Goal: Task Accomplishment & Management: Manage account settings

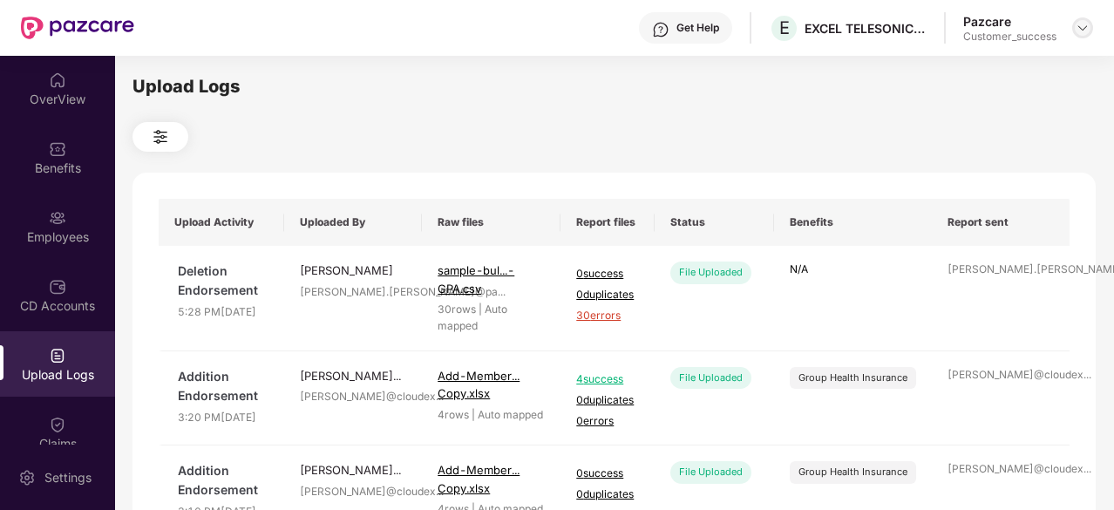
click at [1085, 31] on img at bounding box center [1083, 28] width 14 height 14
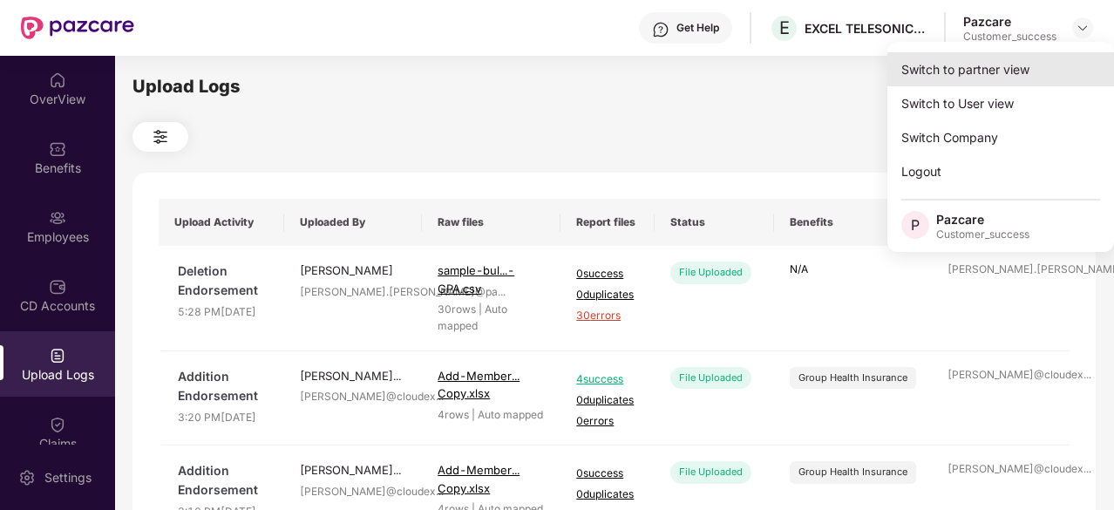
click at [987, 74] on div "Switch to partner view" at bounding box center [1001, 69] width 227 height 34
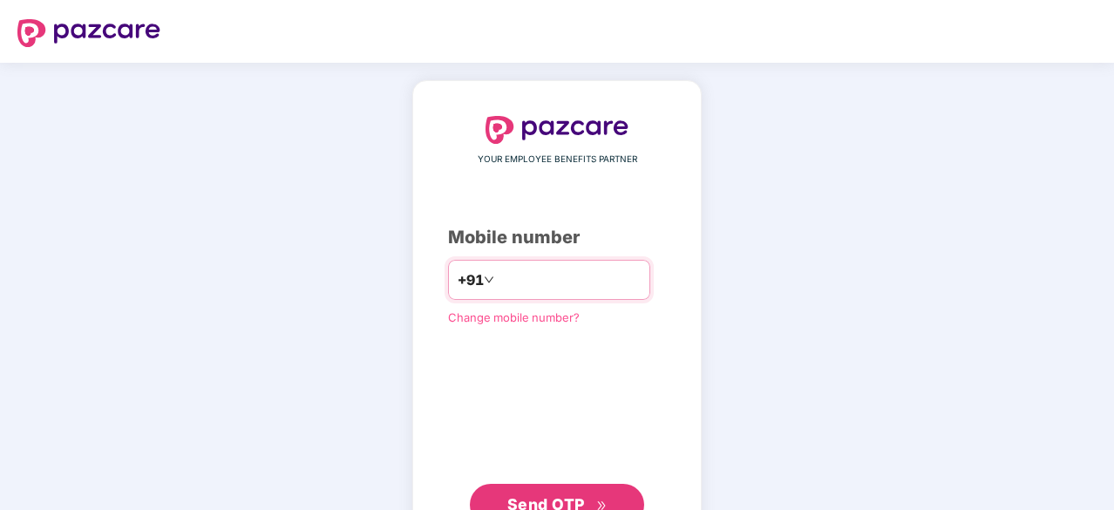
paste input "**********"
type input "**********"
click at [589, 495] on span "Send OTP" at bounding box center [558, 505] width 100 height 24
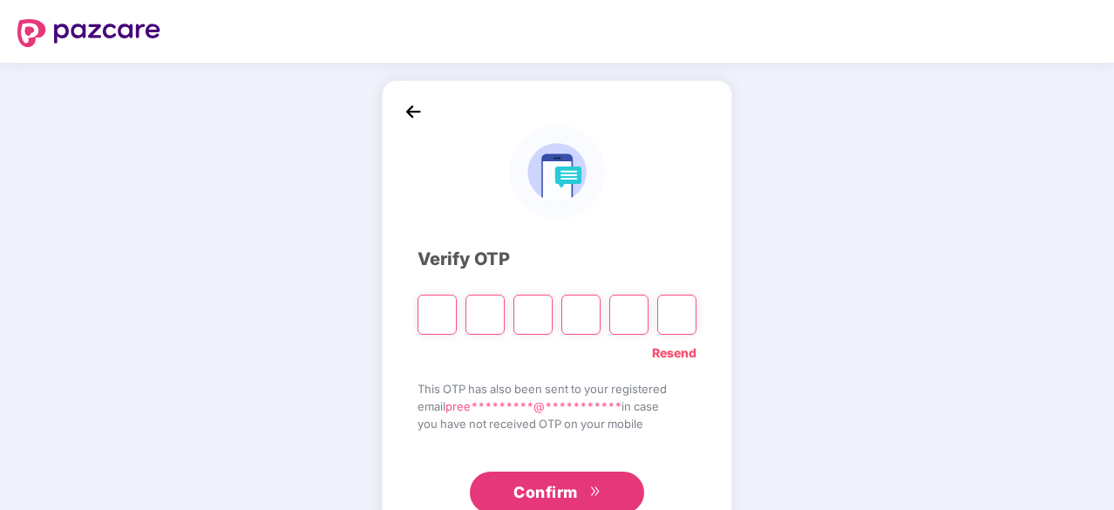
type input "*"
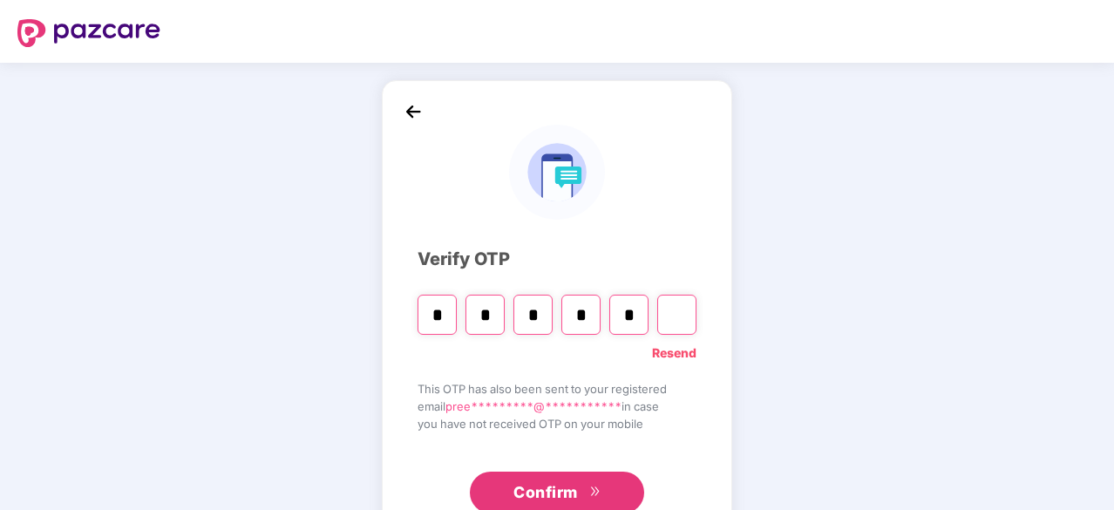
type input "*"
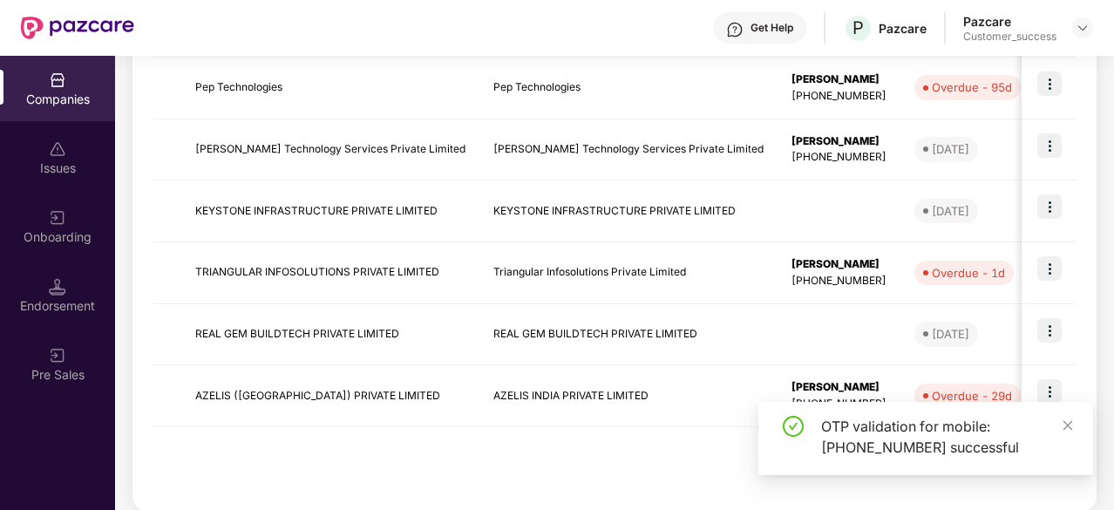
scroll to position [580, 0]
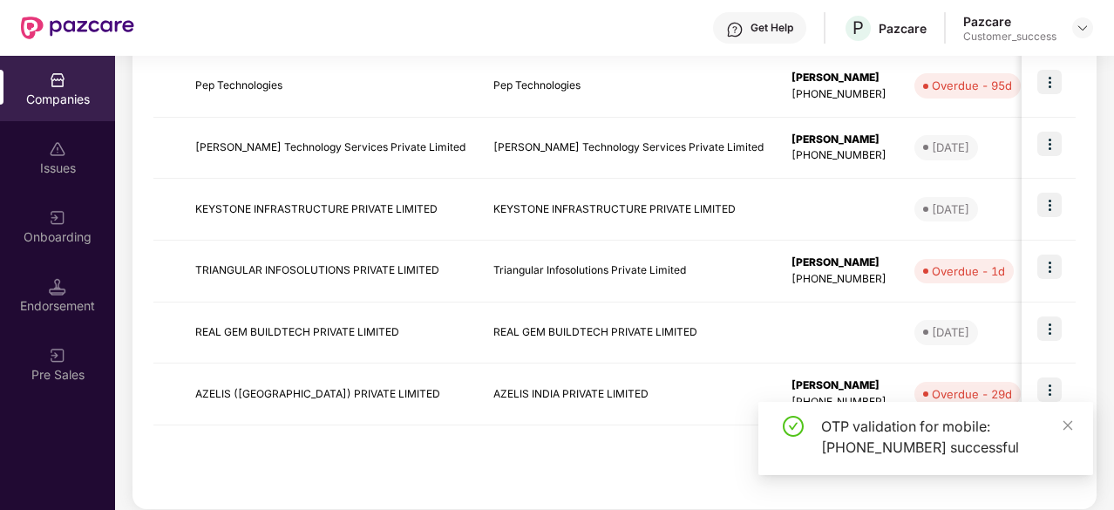
click at [296, 275] on td "TRIANGULAR INFOSOLUTIONS PRIVATE LIMITED" at bounding box center [330, 272] width 298 height 62
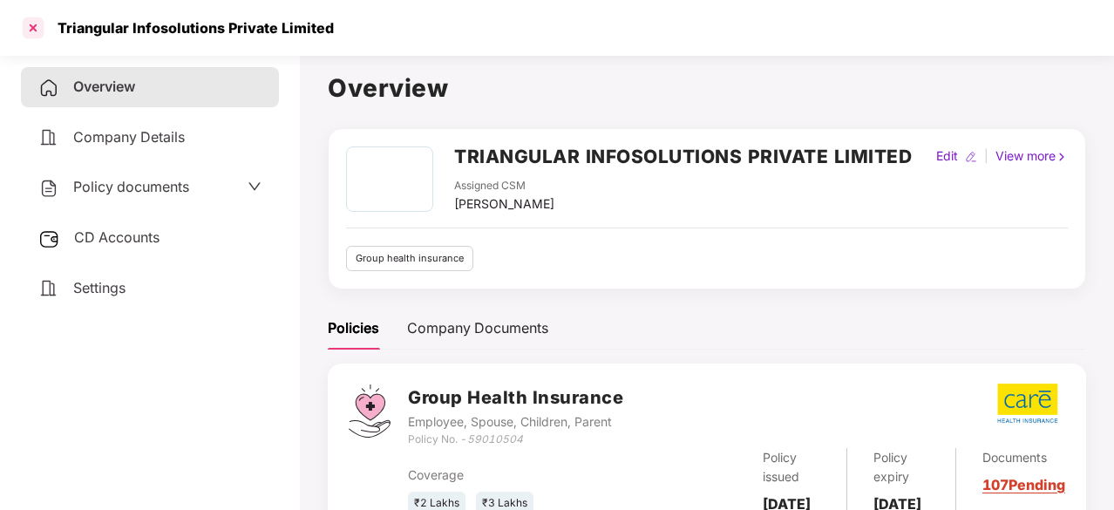
click at [24, 25] on div at bounding box center [33, 28] width 28 height 28
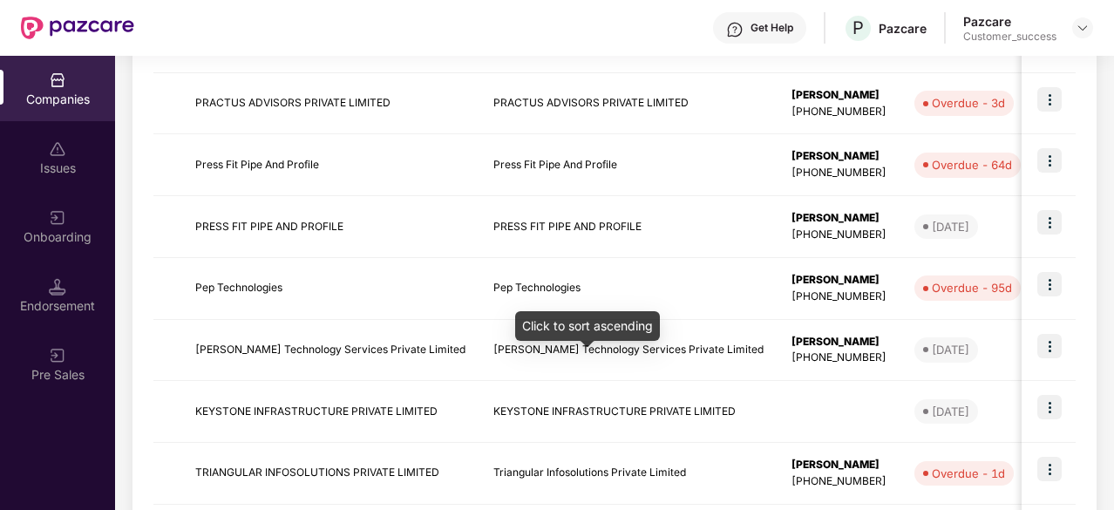
scroll to position [449, 0]
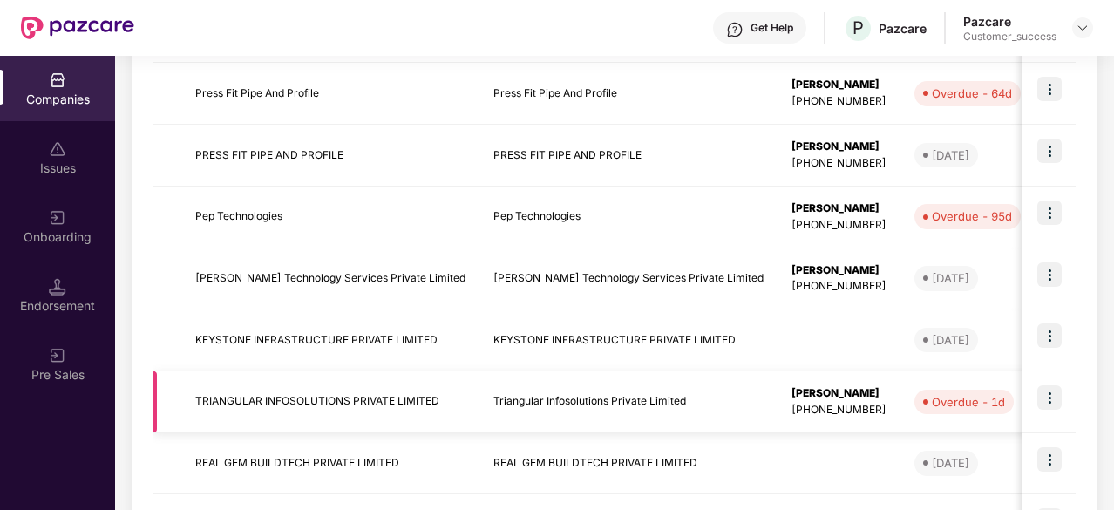
click at [1053, 396] on img at bounding box center [1050, 397] width 24 height 24
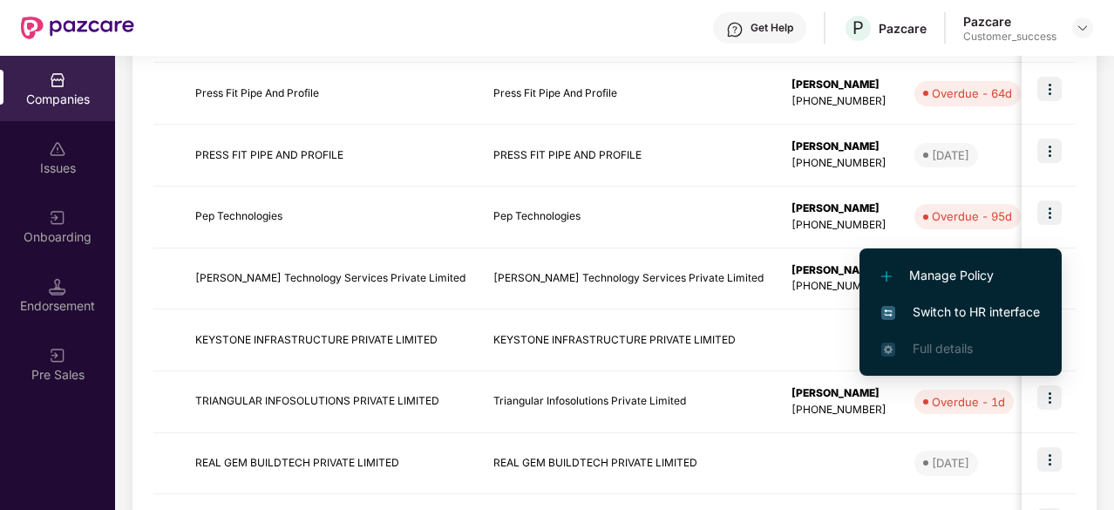
click at [955, 304] on span "Switch to HR interface" at bounding box center [961, 312] width 159 height 19
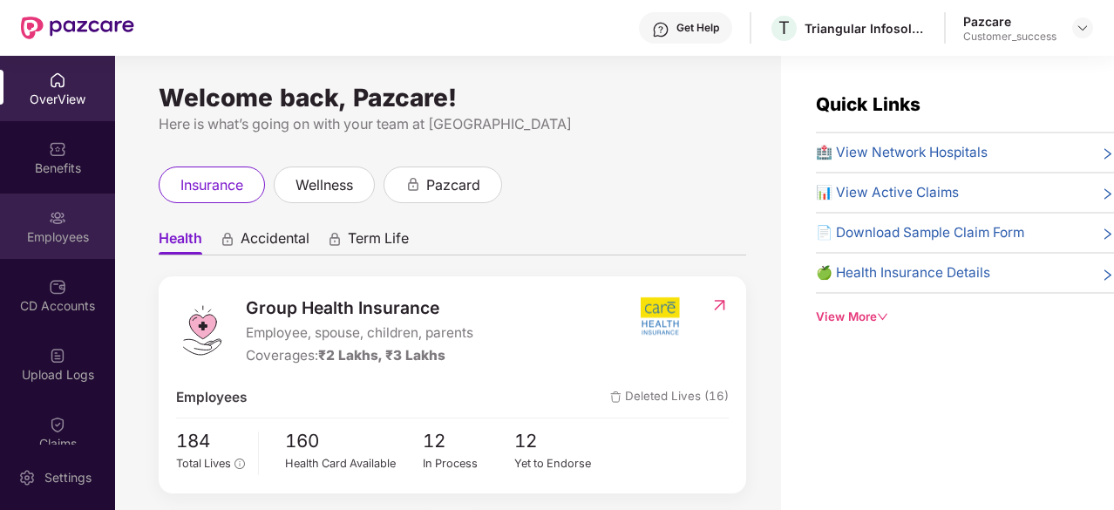
click at [53, 229] on div "Employees" at bounding box center [57, 236] width 115 height 17
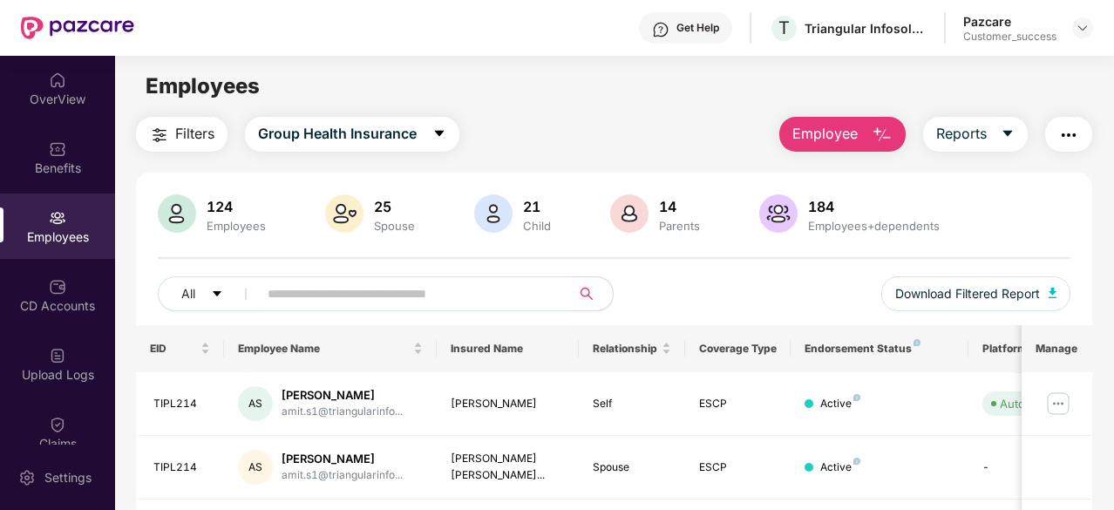
click at [399, 284] on input "text" at bounding box center [408, 294] width 280 height 26
type input "*"
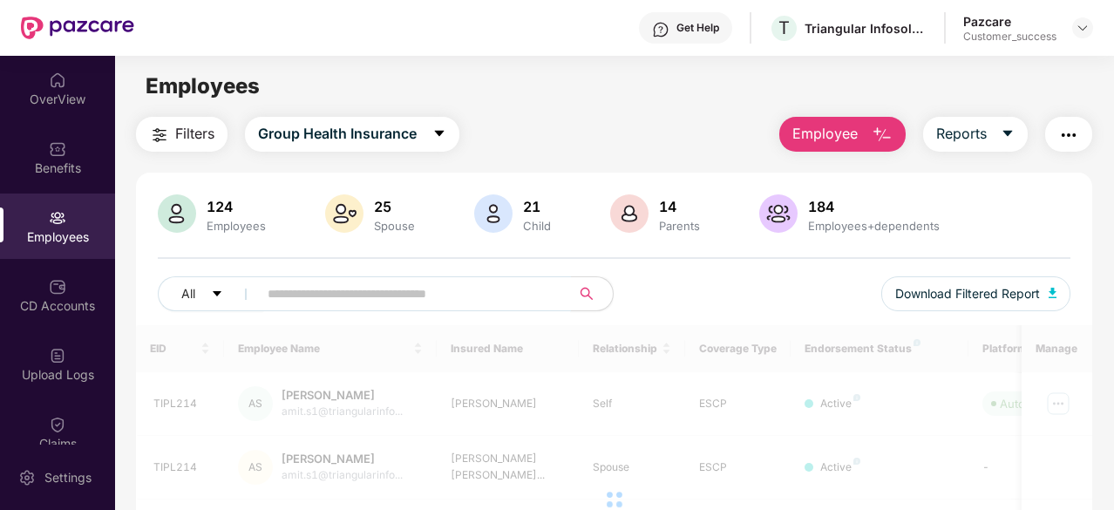
paste input "**********"
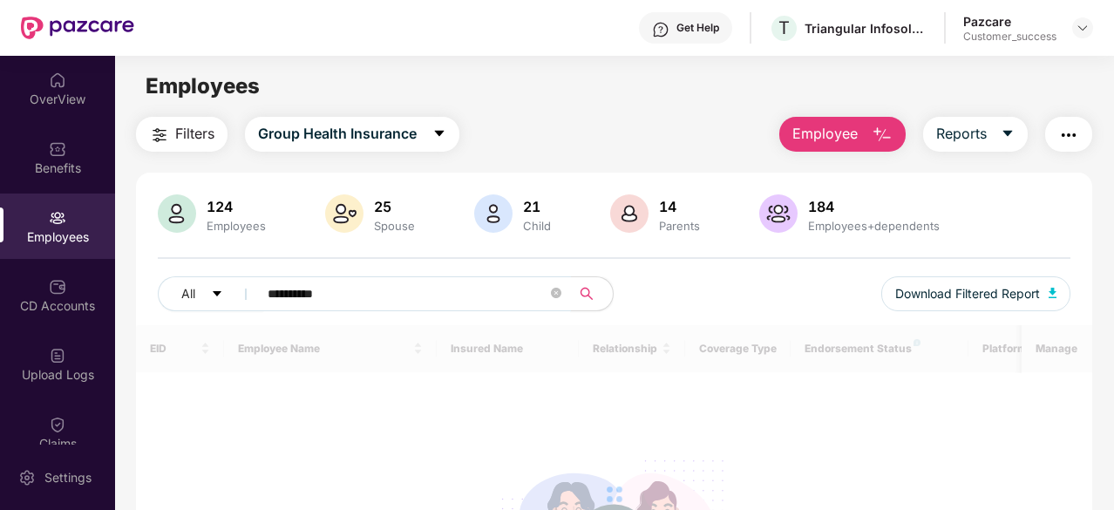
type input "*********"
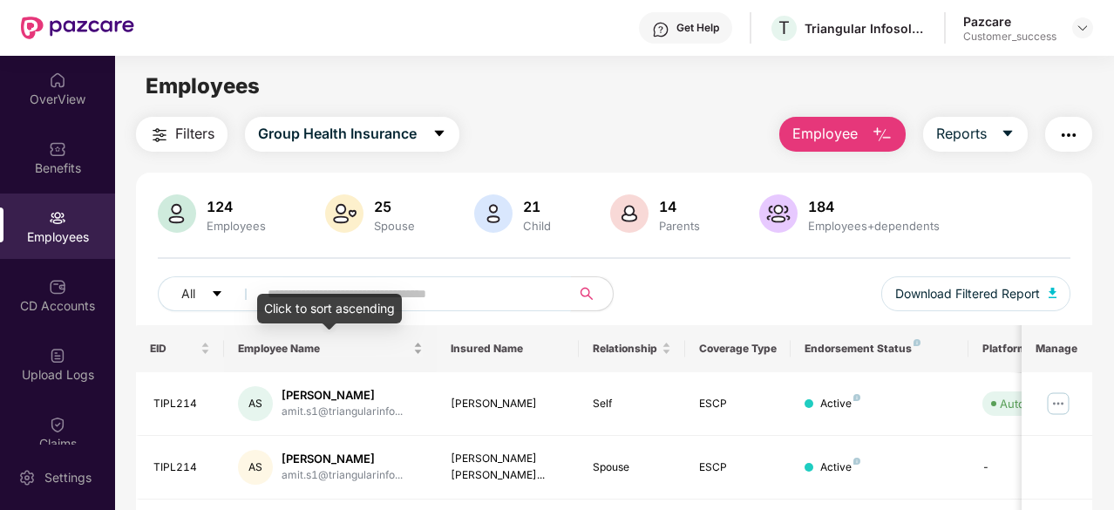
paste input "*********"
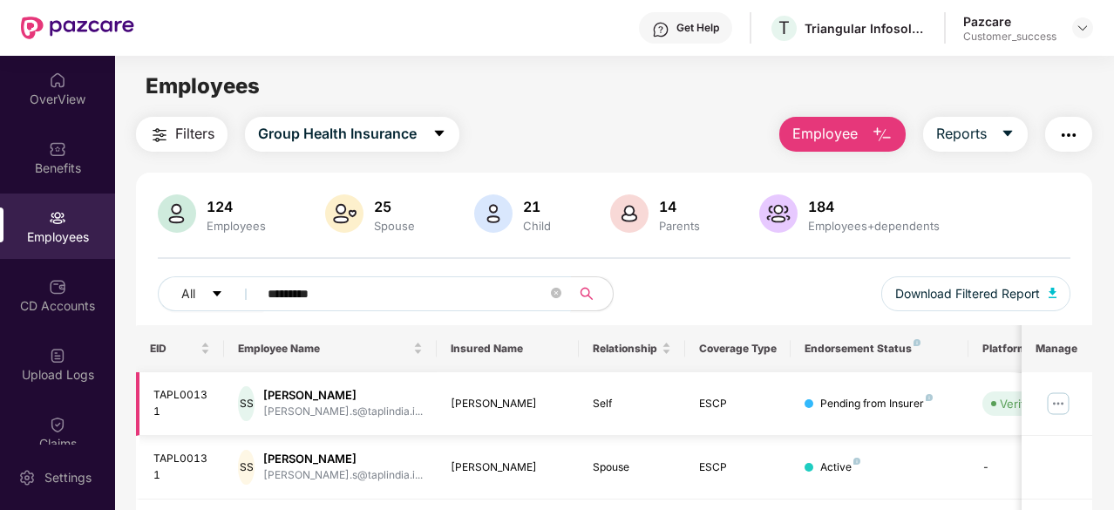
type input "*********"
click at [1060, 404] on img at bounding box center [1059, 404] width 28 height 28
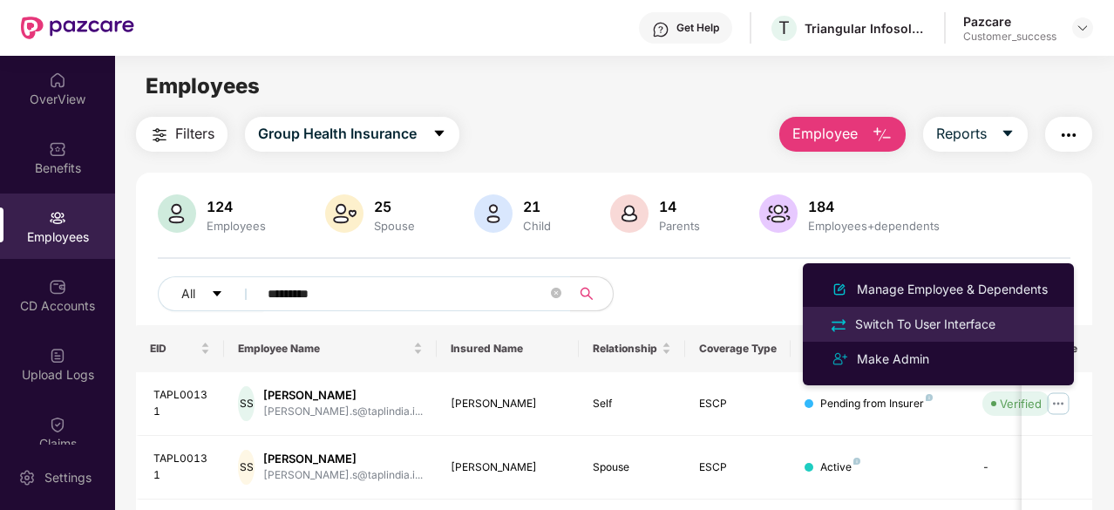
click at [947, 318] on div "Switch To User Interface" at bounding box center [925, 324] width 147 height 19
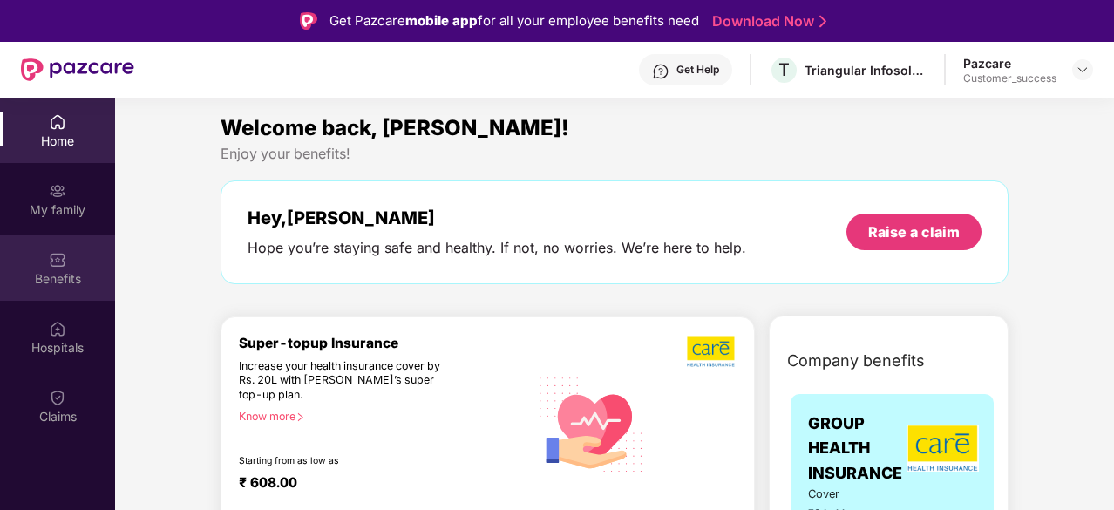
click at [58, 247] on div "Benefits" at bounding box center [57, 267] width 115 height 65
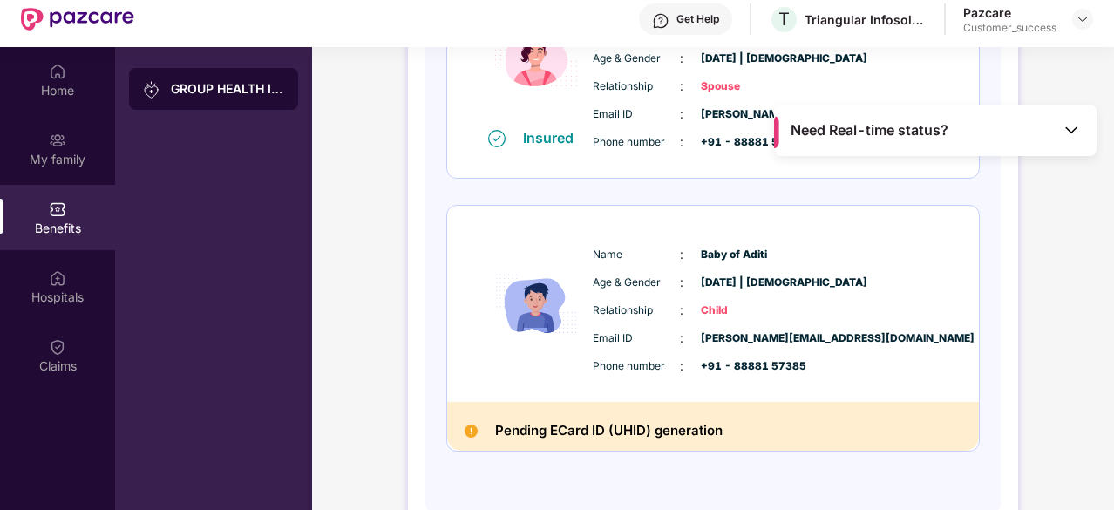
scroll to position [51, 0]
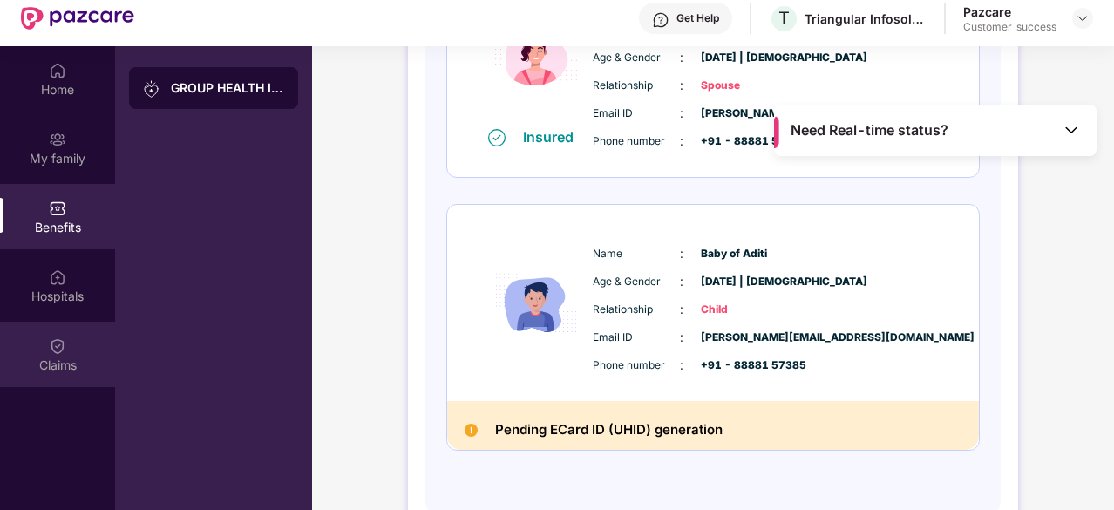
click at [47, 345] on div "Claims" at bounding box center [57, 354] width 115 height 65
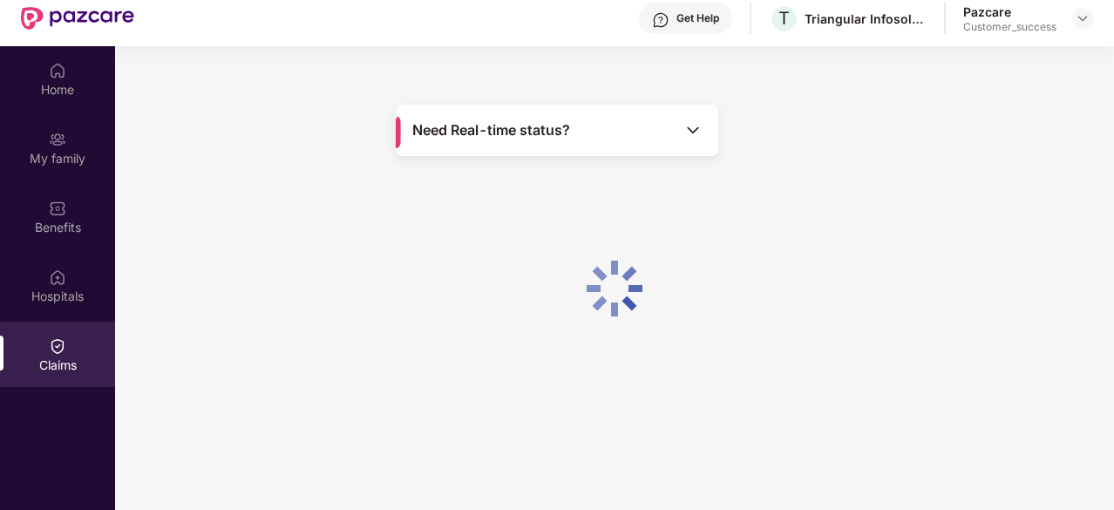
scroll to position [0, 0]
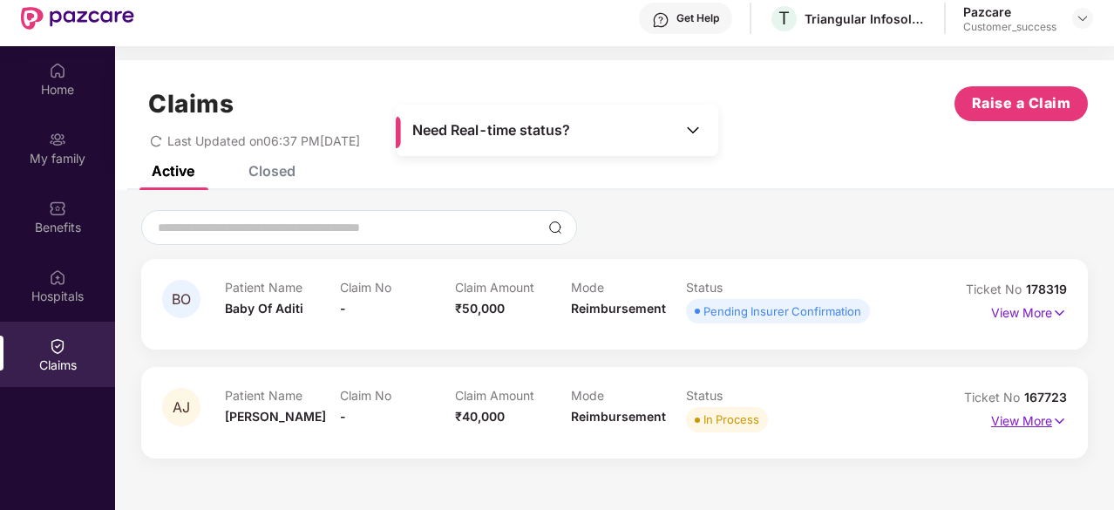
click at [1059, 416] on img at bounding box center [1060, 421] width 15 height 19
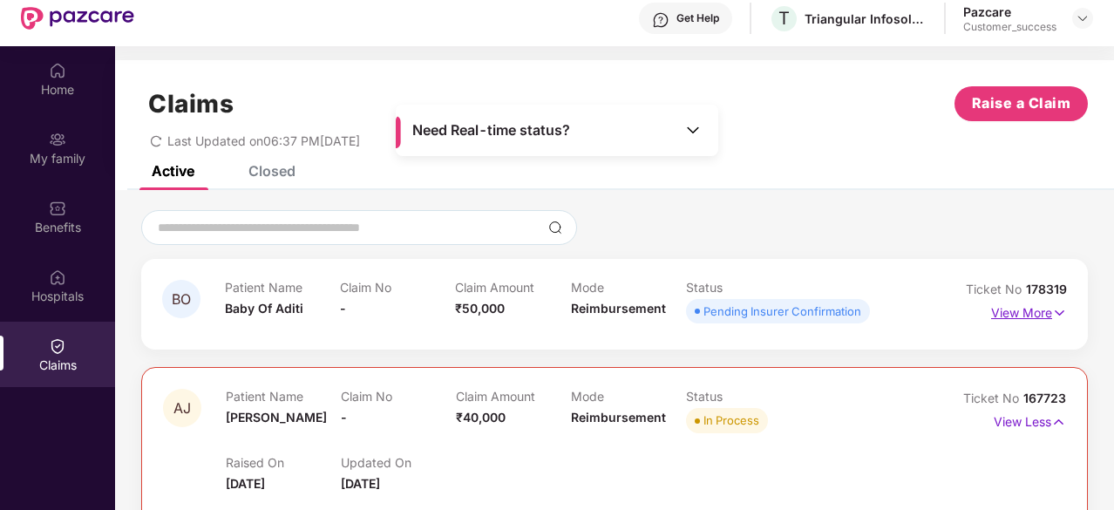
click at [1064, 318] on img at bounding box center [1060, 312] width 15 height 19
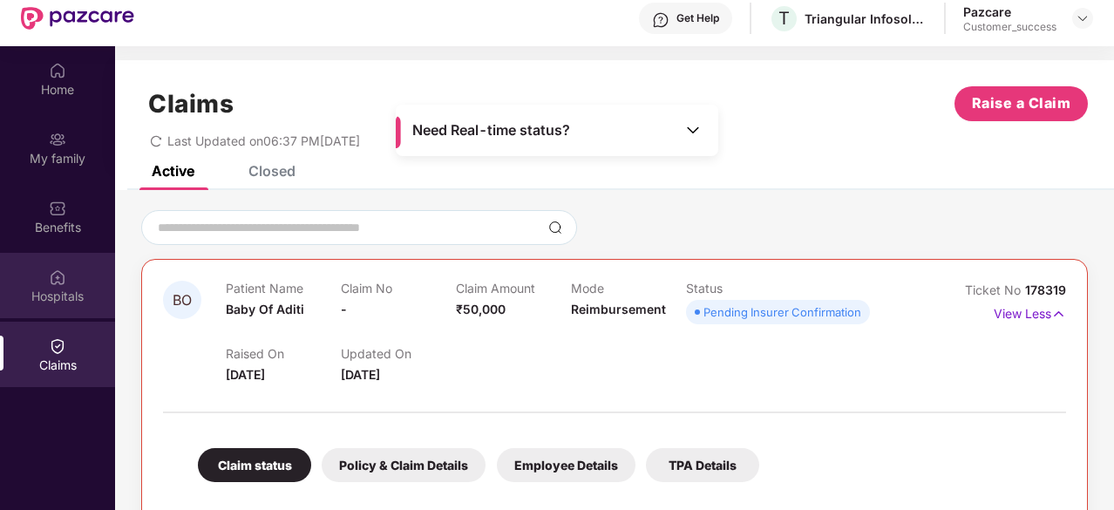
click at [22, 275] on div "Hospitals" at bounding box center [57, 285] width 115 height 65
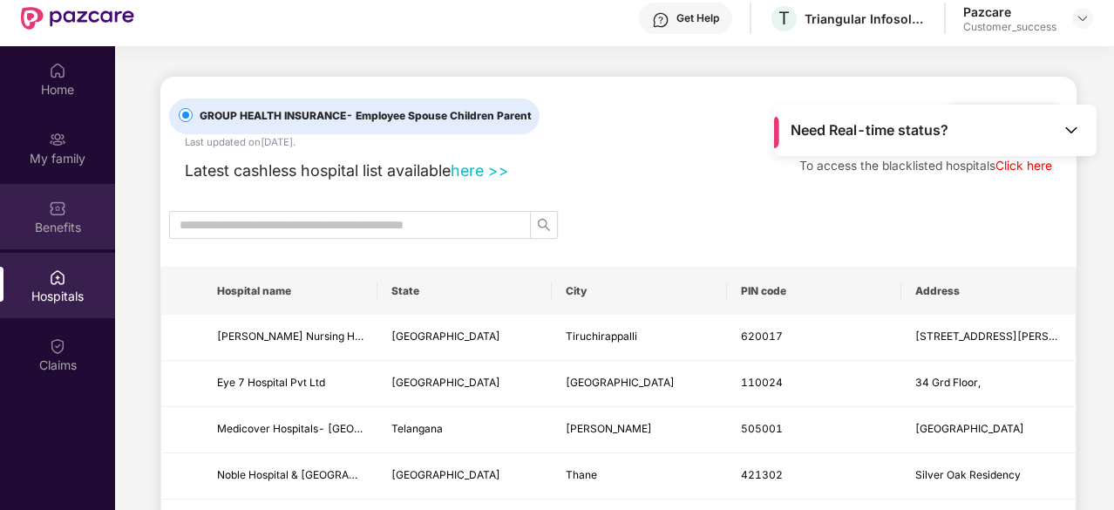
click at [57, 219] on div "Benefits" at bounding box center [57, 227] width 115 height 17
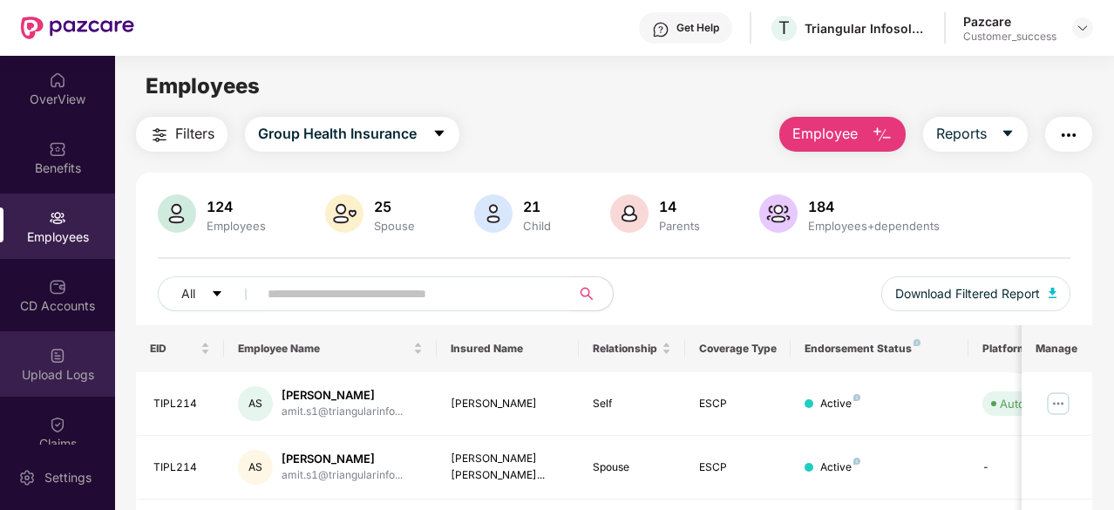
scroll to position [161, 0]
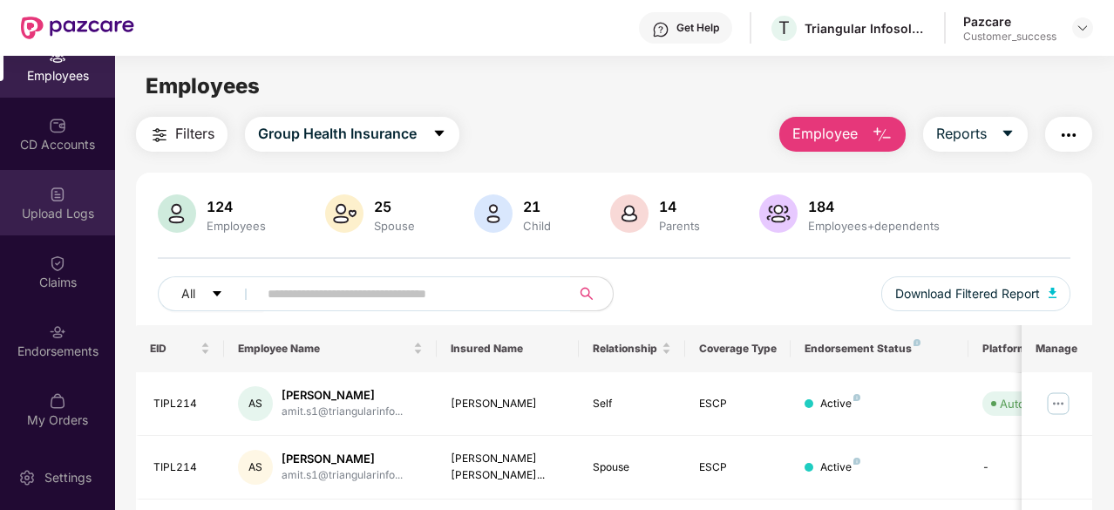
click at [63, 332] on div "Endorsements" at bounding box center [57, 340] width 115 height 65
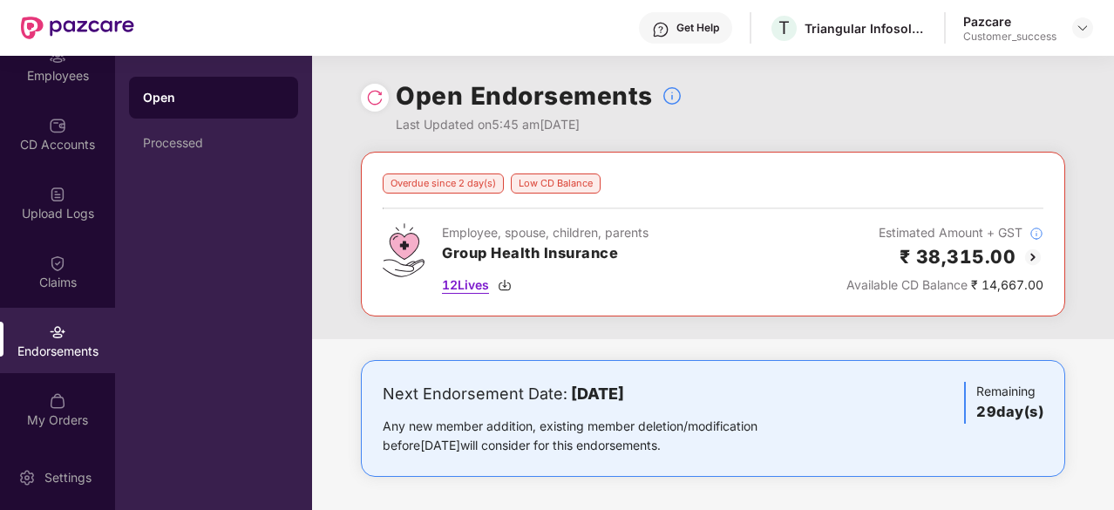
click at [509, 284] on img at bounding box center [505, 285] width 14 height 14
click at [183, 140] on div "Processed" at bounding box center [213, 143] width 141 height 14
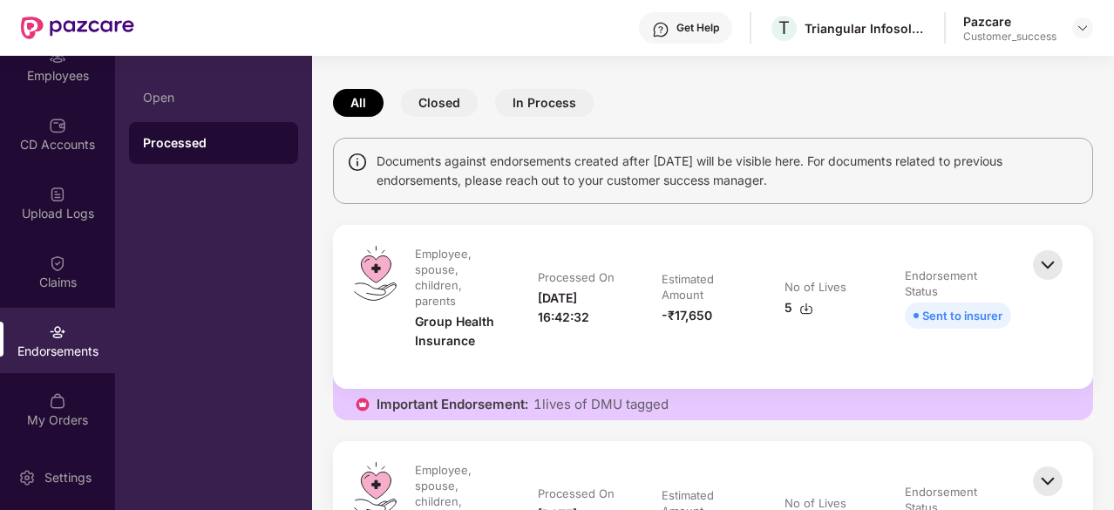
scroll to position [58, 0]
click at [568, 399] on span "1 lives of DMU tagged" at bounding box center [601, 403] width 135 height 17
click at [805, 304] on img at bounding box center [807, 308] width 14 height 14
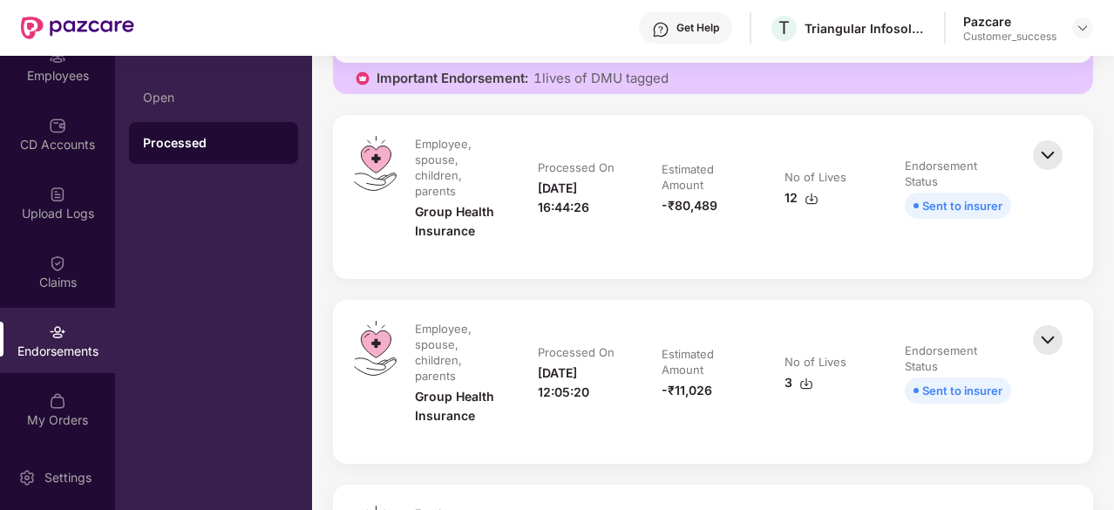
scroll to position [388, 0]
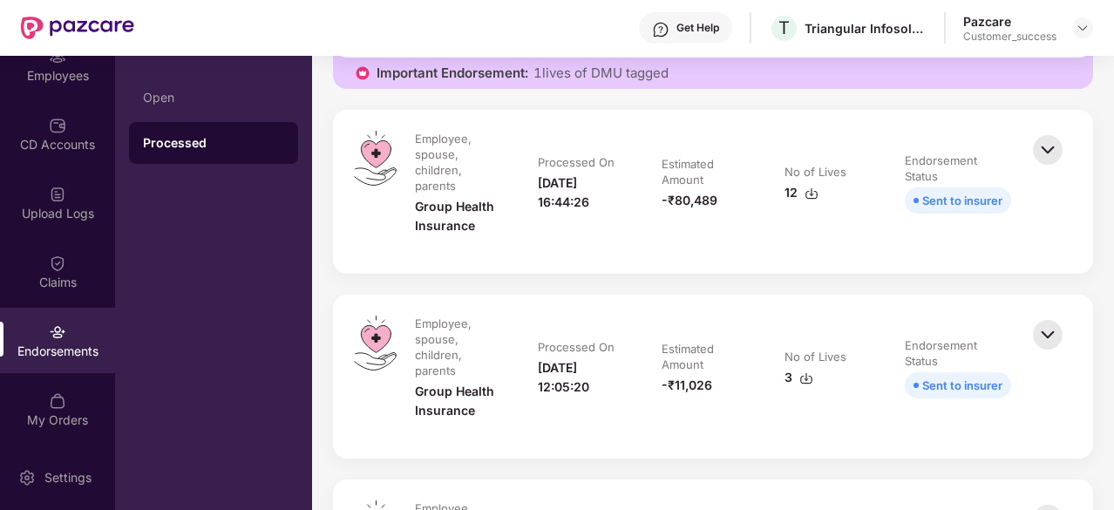
click at [811, 189] on img at bounding box center [812, 194] width 14 height 14
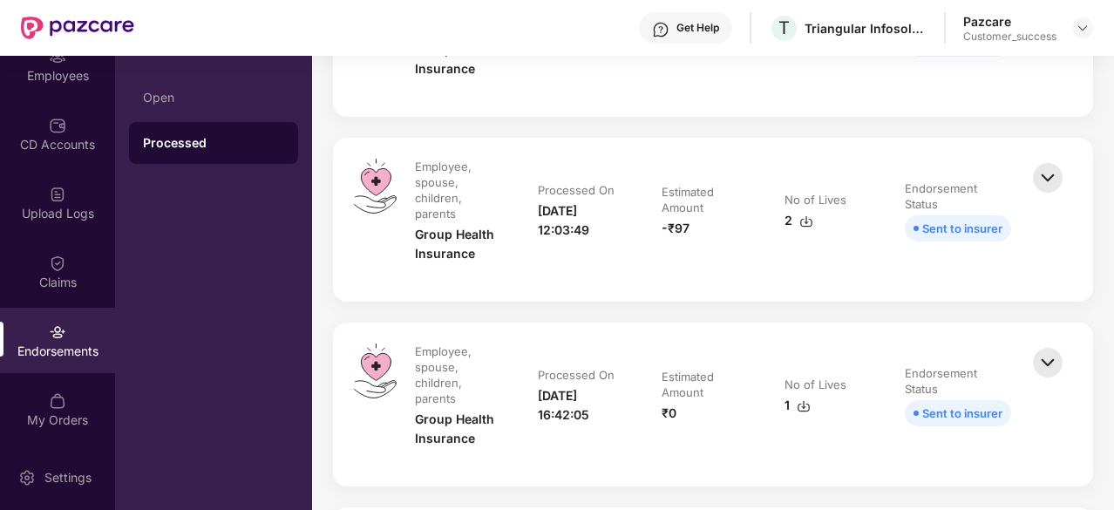
scroll to position [585, 0]
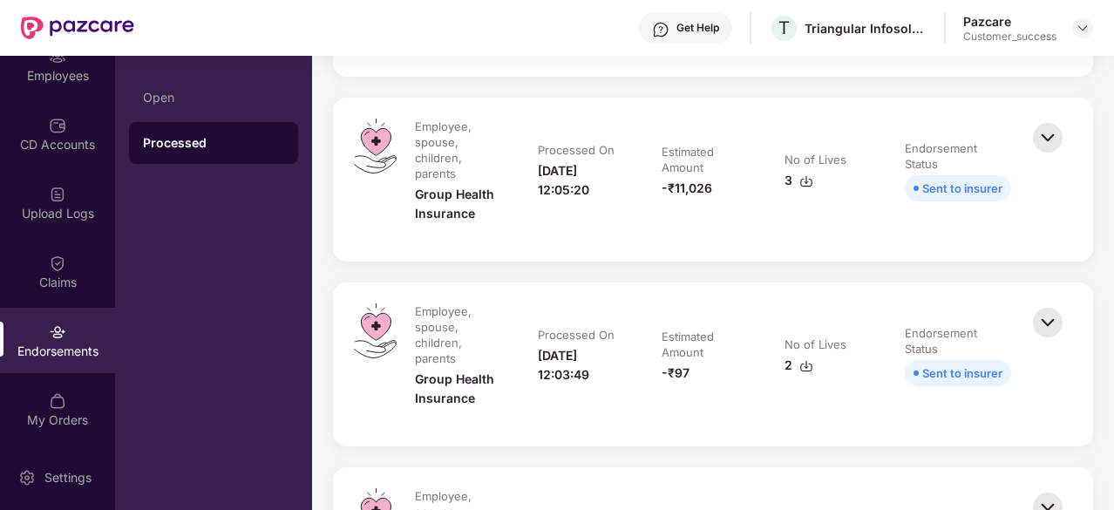
click at [808, 178] on img at bounding box center [807, 181] width 14 height 14
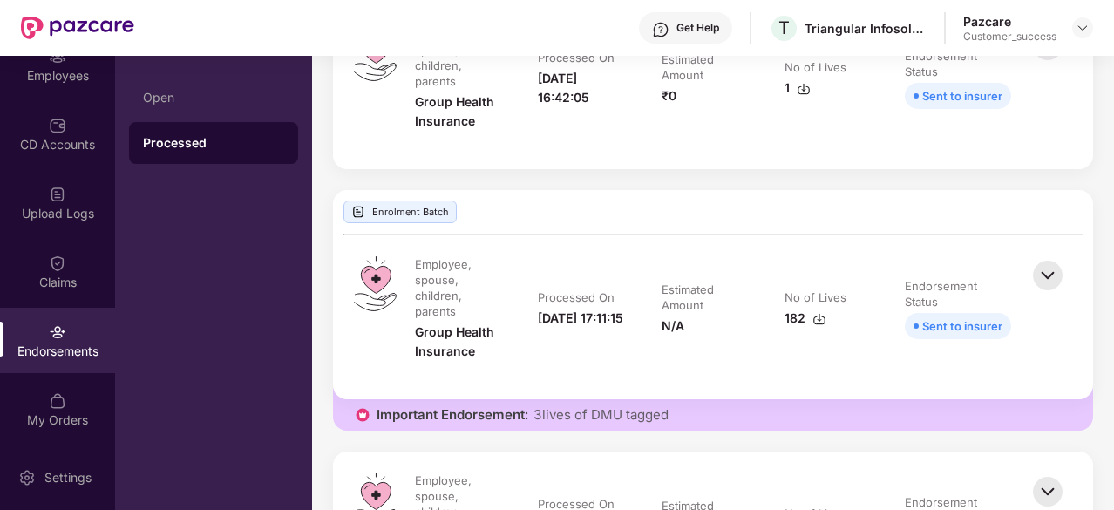
scroll to position [943, 0]
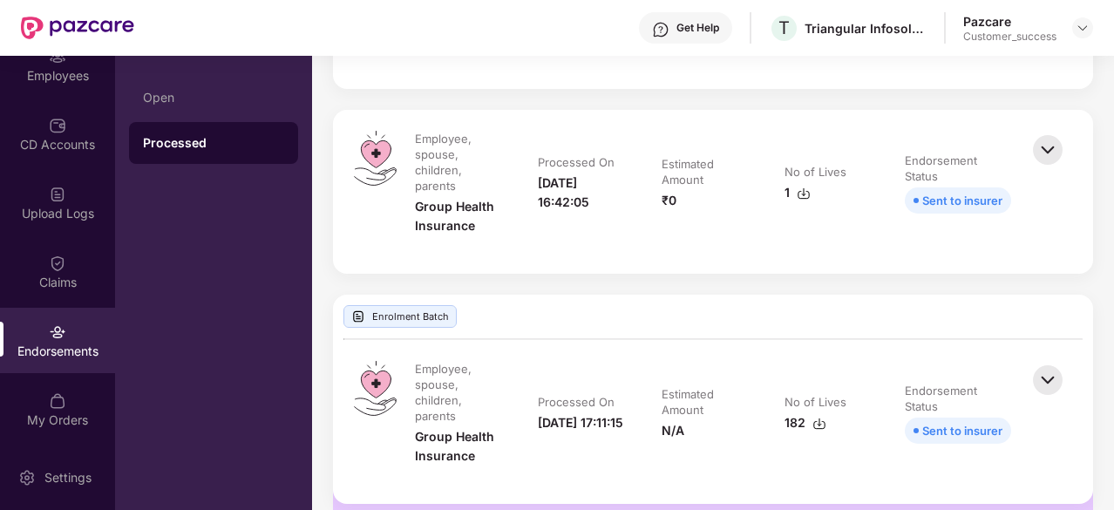
click at [805, 190] on img at bounding box center [804, 194] width 14 height 14
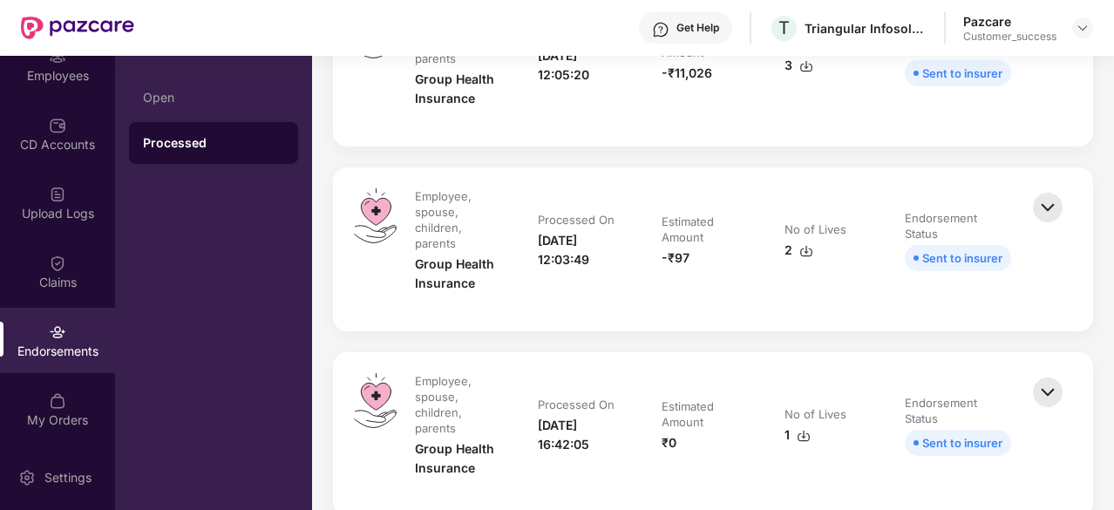
scroll to position [691, 0]
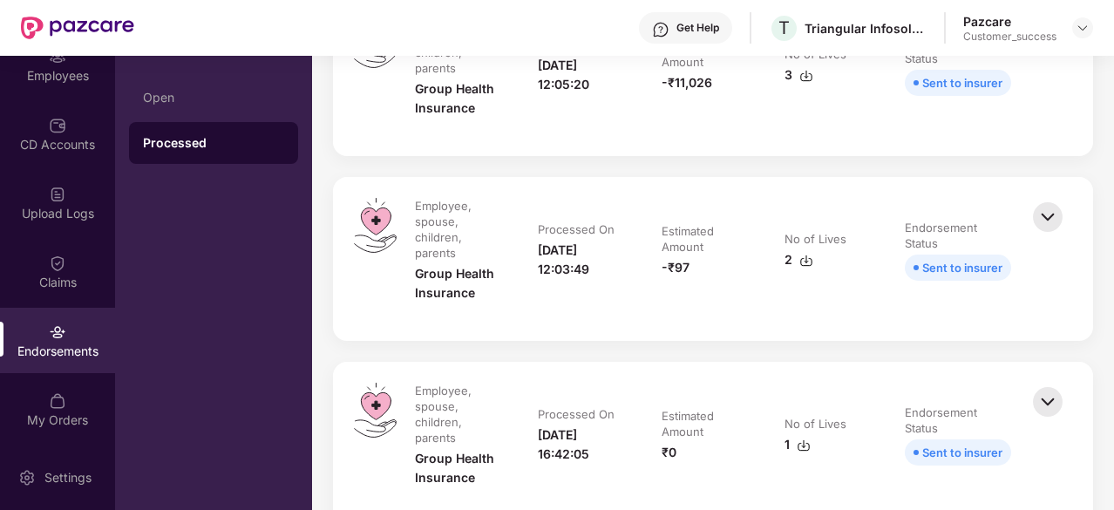
click at [809, 256] on img at bounding box center [807, 261] width 14 height 14
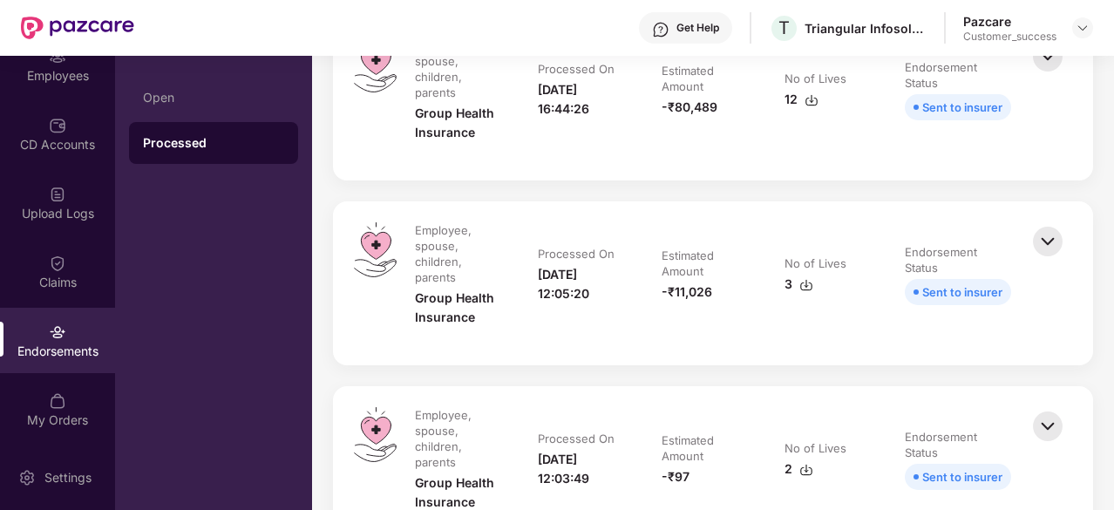
scroll to position [393, 0]
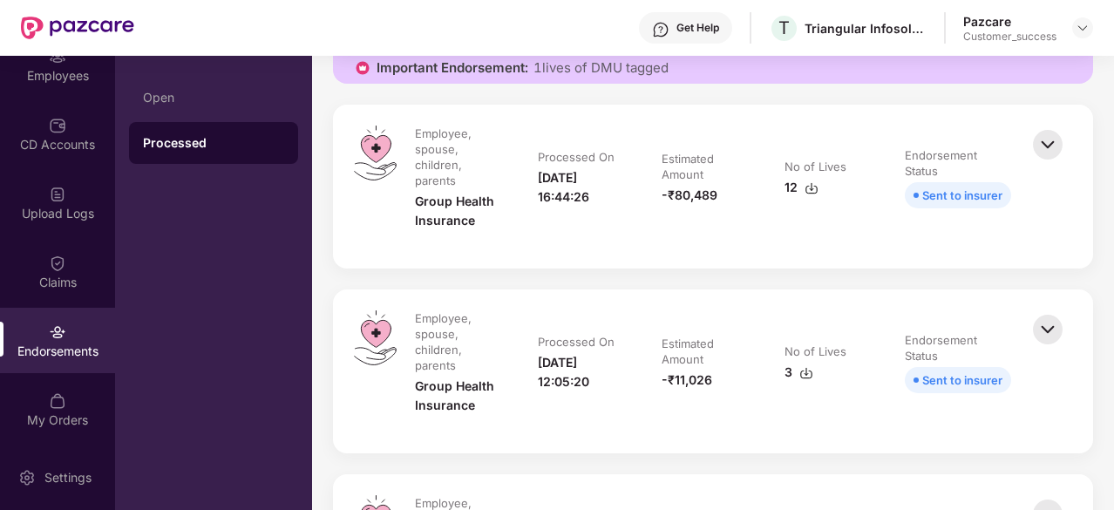
click at [807, 191] on img at bounding box center [812, 188] width 14 height 14
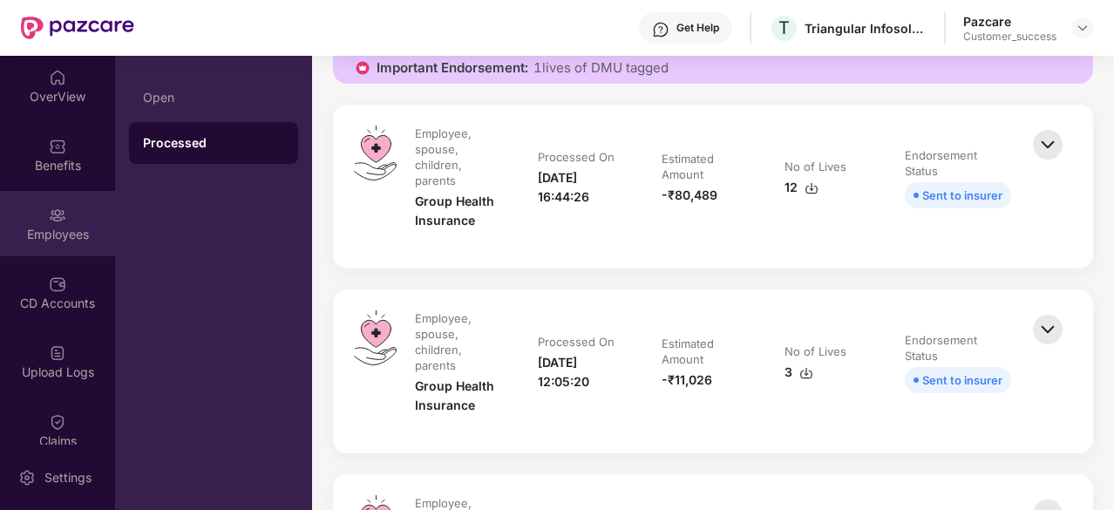
click at [57, 226] on div "Employees" at bounding box center [57, 234] width 115 height 17
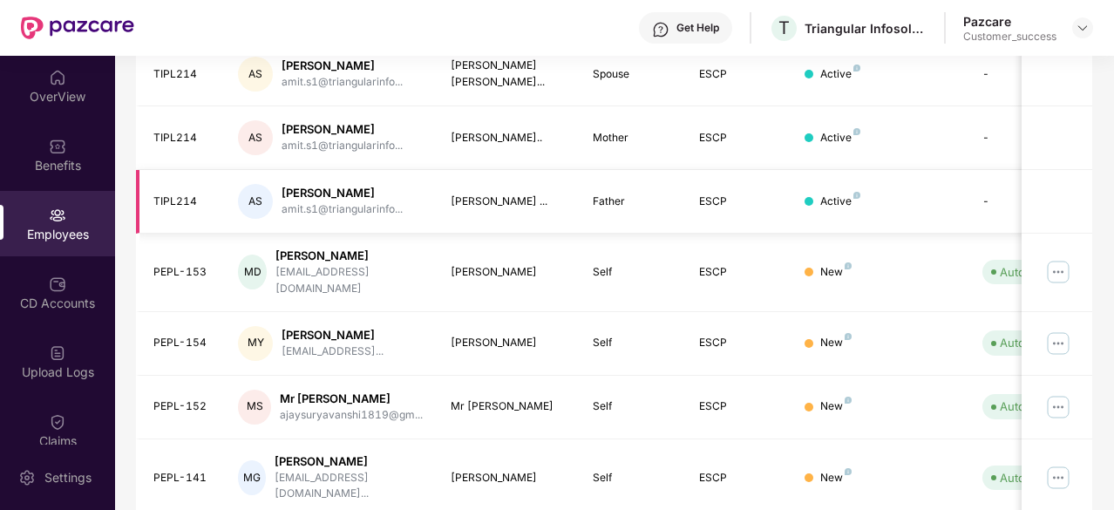
scroll to position [0, 0]
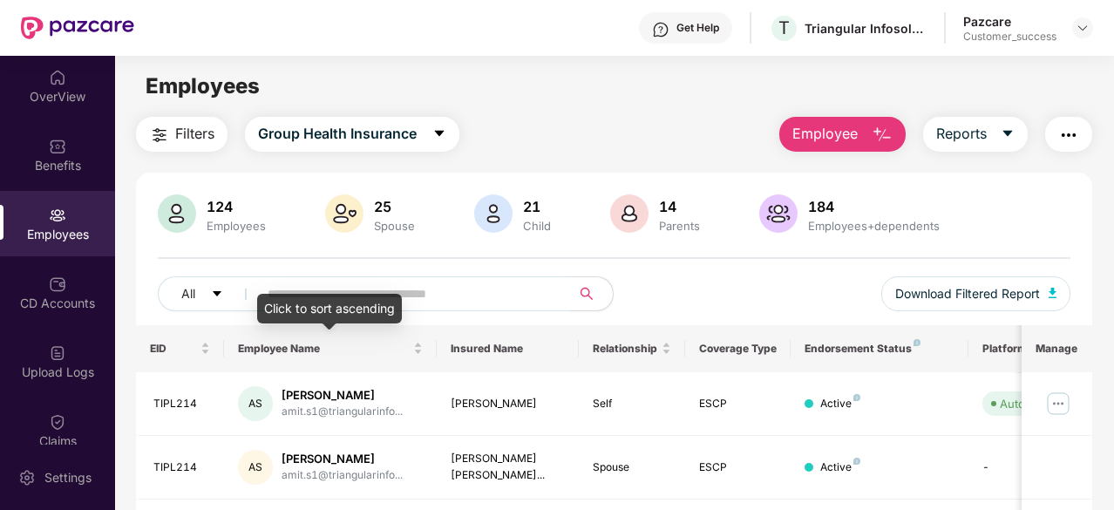
click at [335, 294] on div "Click to sort ascending" at bounding box center [329, 309] width 145 height 30
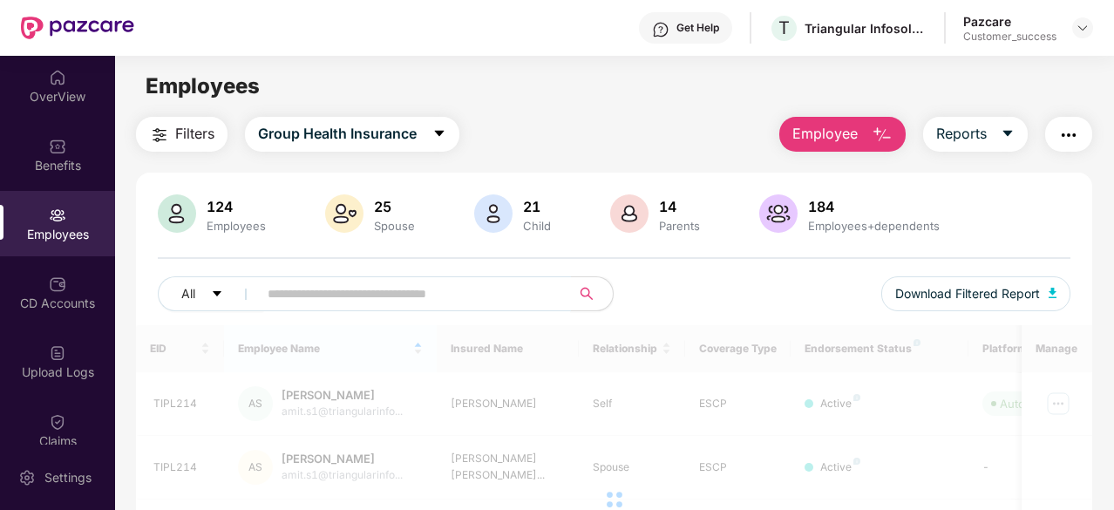
click at [399, 276] on span at bounding box center [409, 293] width 324 height 35
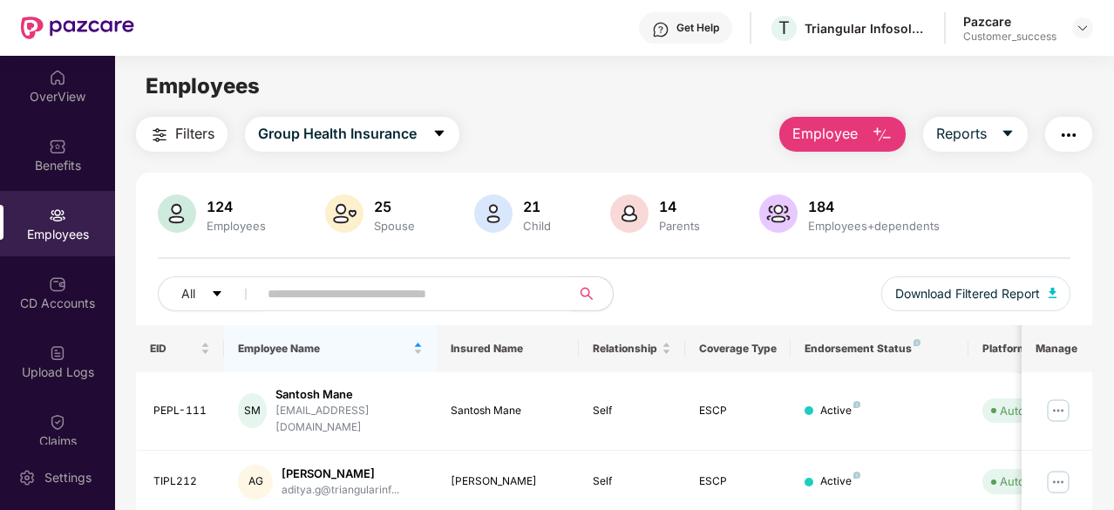
paste input "*********"
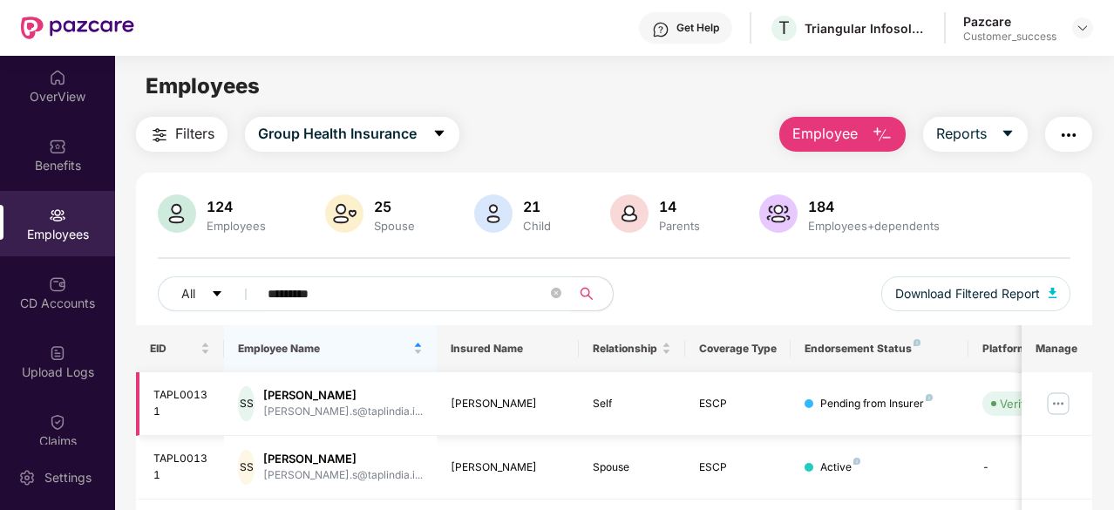
type input "*********"
click at [1057, 403] on img at bounding box center [1059, 404] width 28 height 28
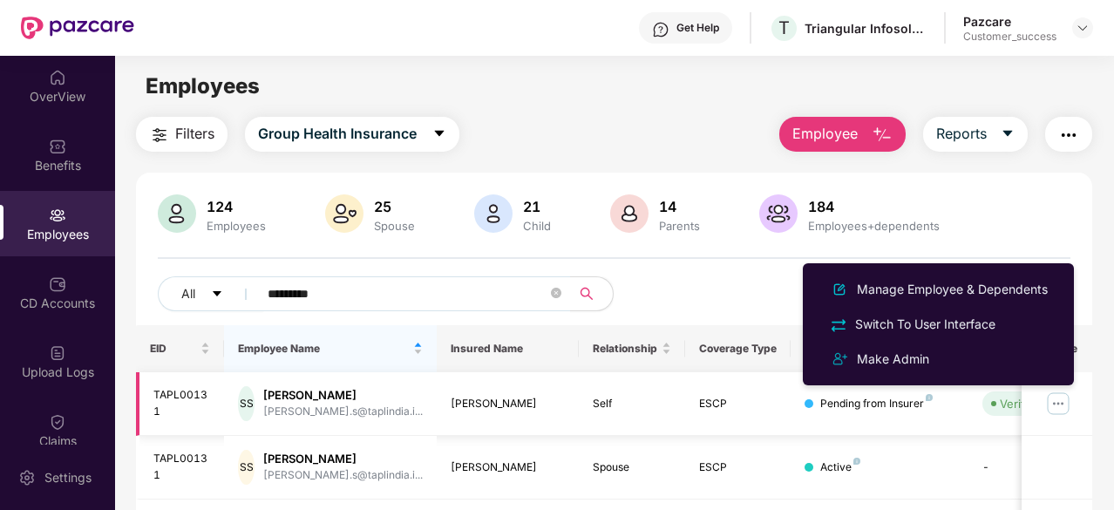
scroll to position [113, 0]
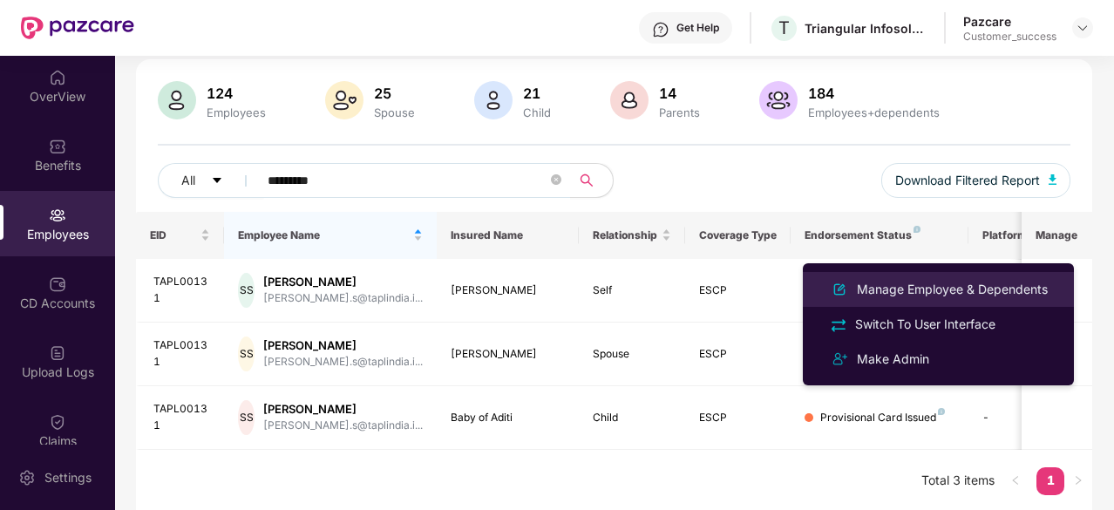
click at [971, 287] on div "Manage Employee & Dependents" at bounding box center [953, 289] width 198 height 19
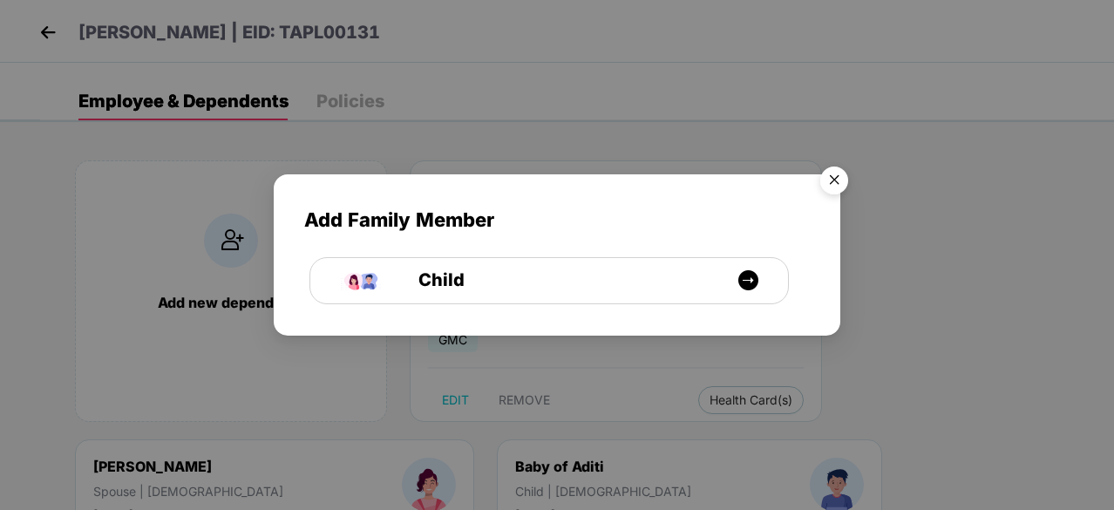
click at [832, 170] on img "Close" at bounding box center [834, 183] width 49 height 49
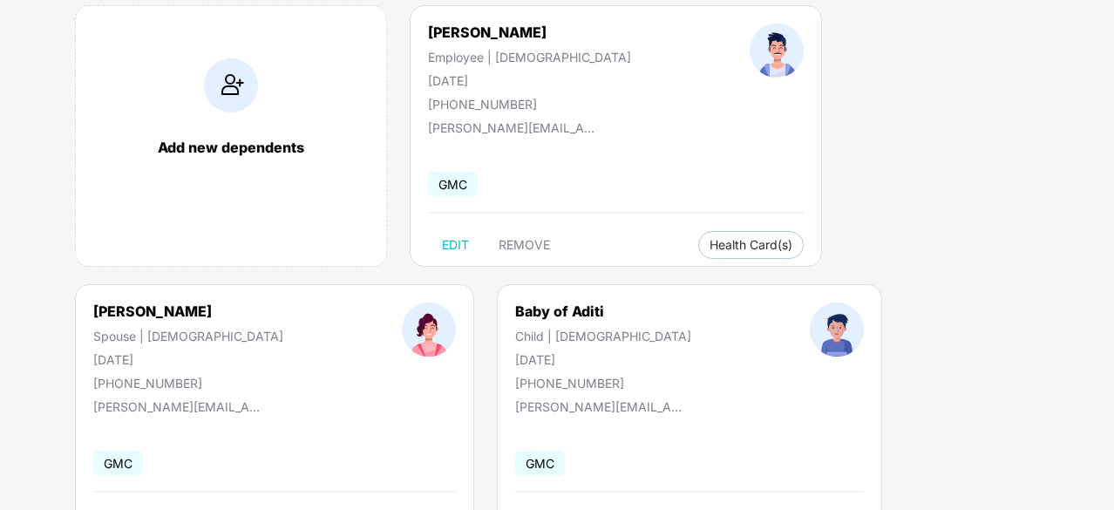
scroll to position [0, 0]
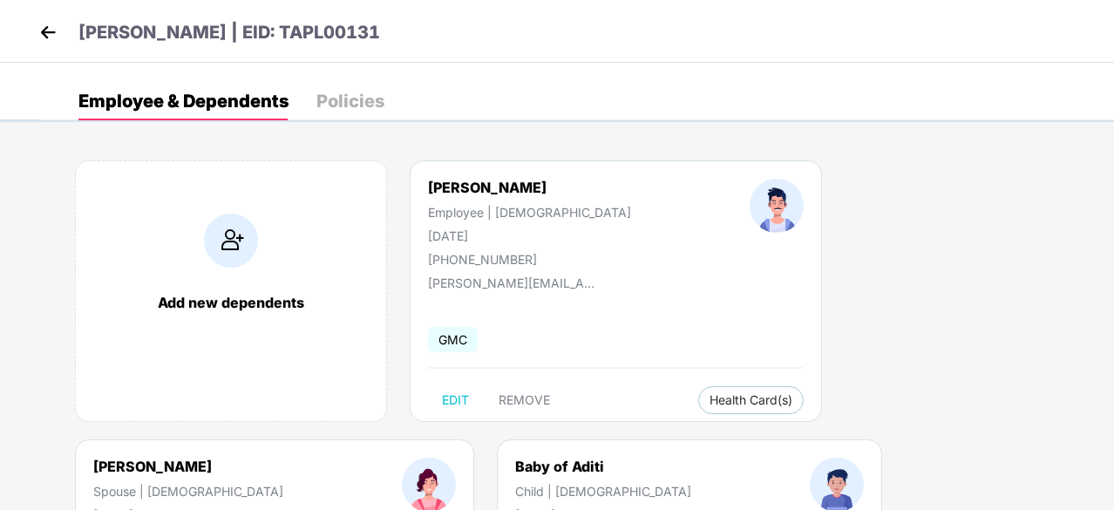
click at [39, 34] on img at bounding box center [48, 32] width 26 height 26
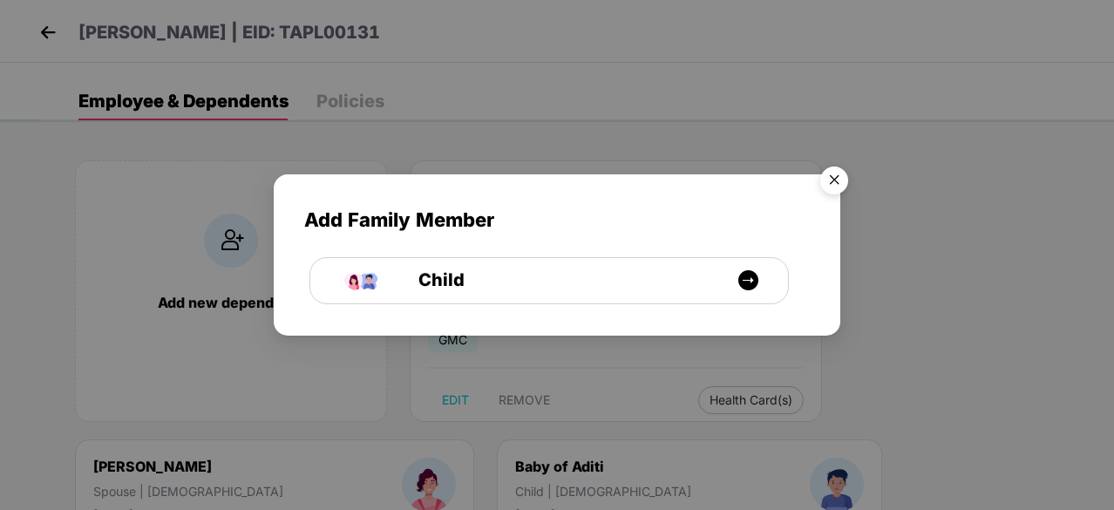
click at [836, 181] on img "Close" at bounding box center [834, 183] width 49 height 49
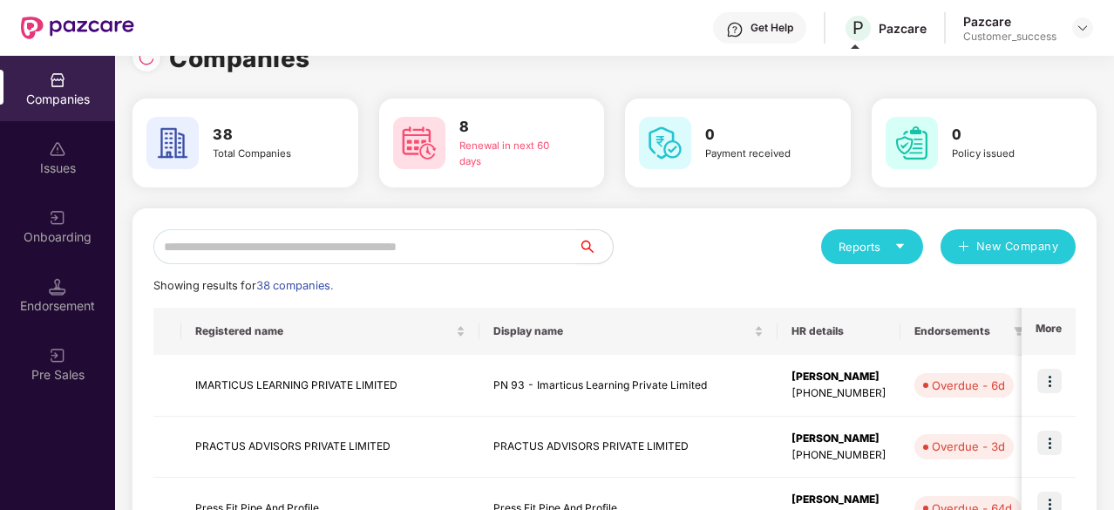
scroll to position [31, 0]
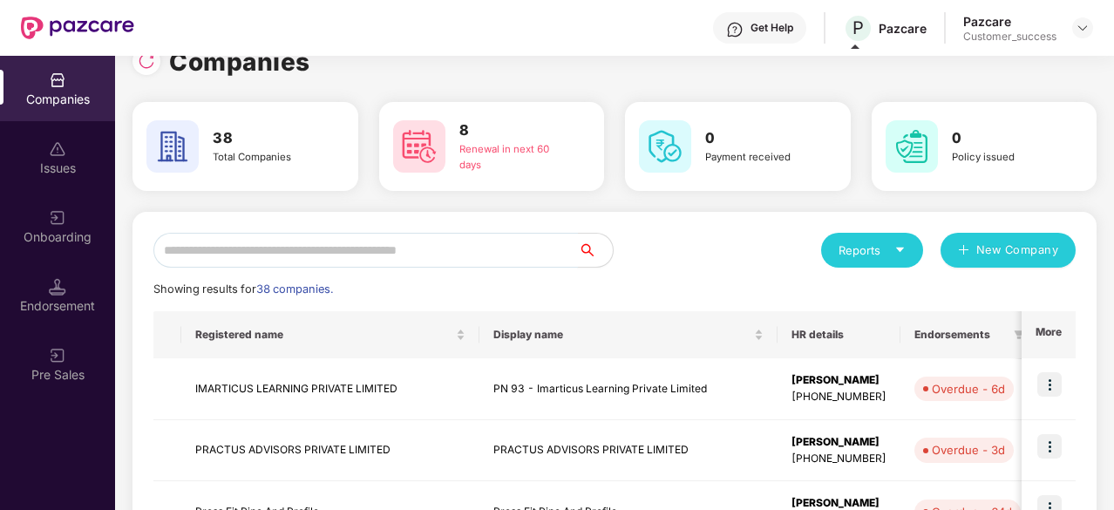
click at [344, 256] on input "text" at bounding box center [365, 250] width 425 height 35
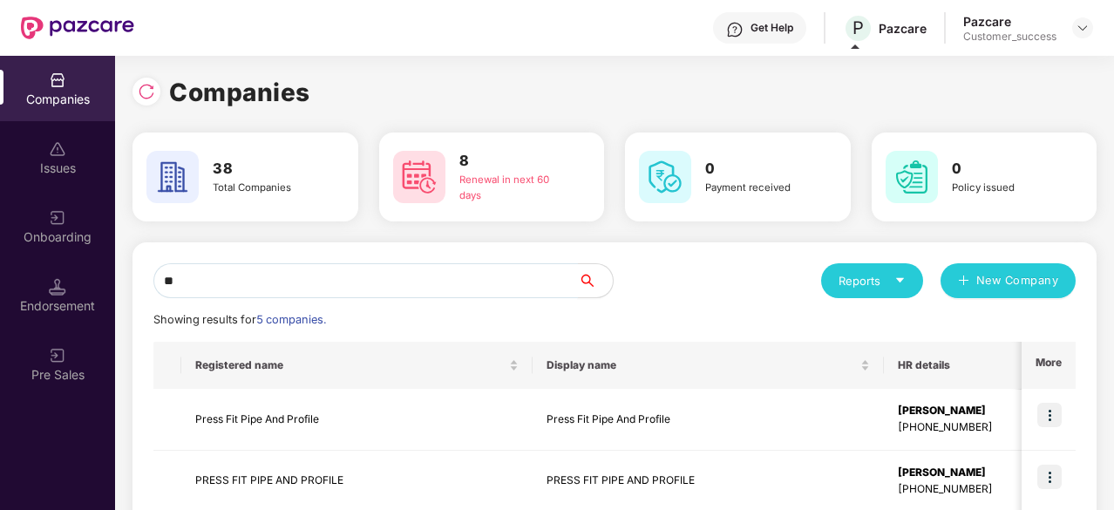
scroll to position [0, 0]
type input "*"
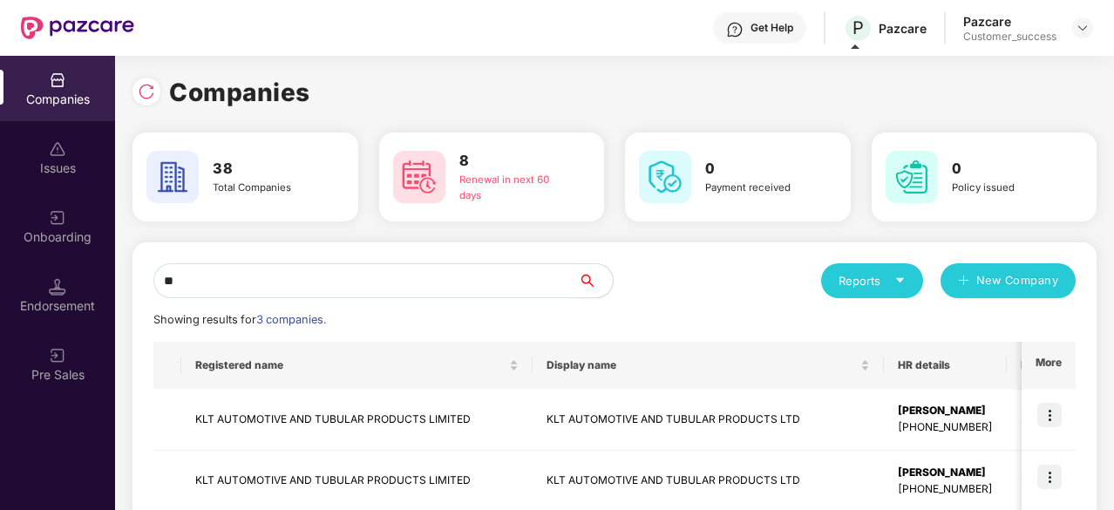
type input "*"
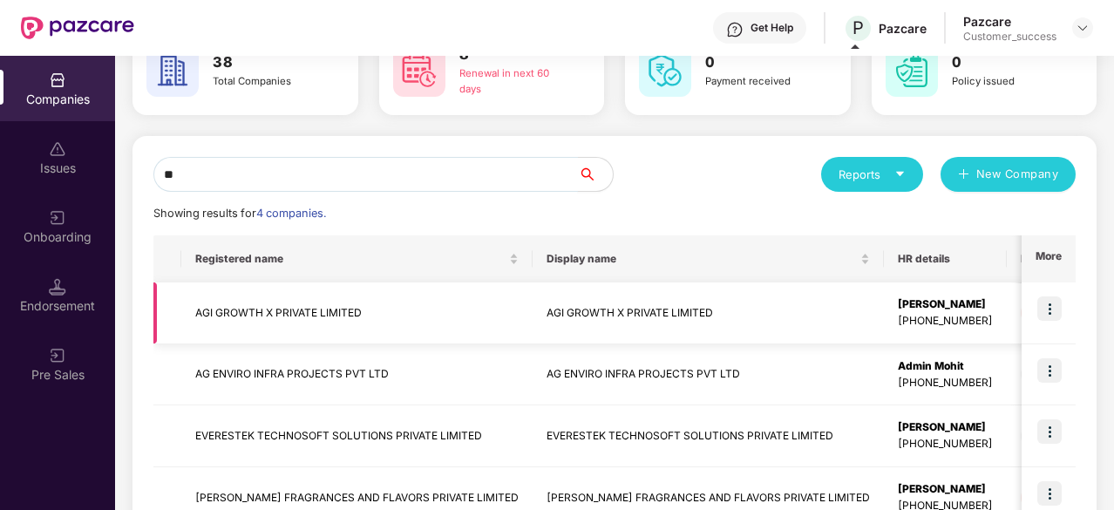
scroll to position [107, 0]
type input "**"
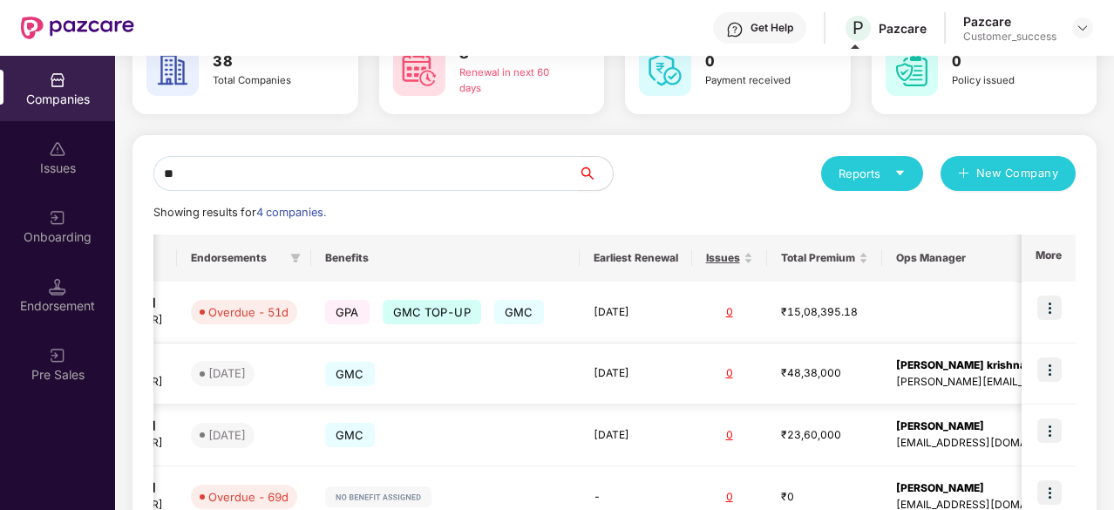
scroll to position [0, 0]
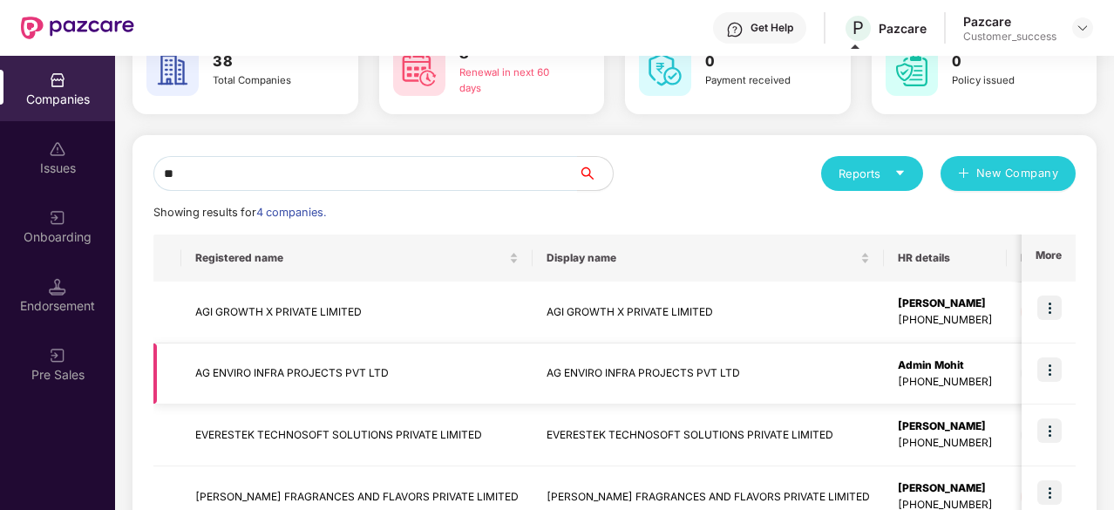
click at [1060, 361] on img at bounding box center [1050, 370] width 24 height 24
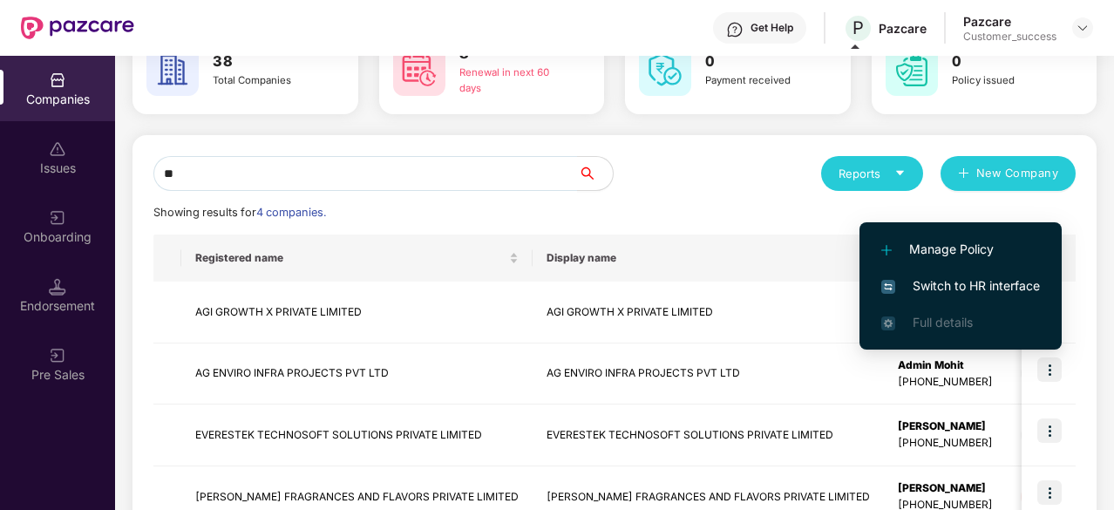
click at [999, 278] on span "Switch to HR interface" at bounding box center [961, 285] width 159 height 19
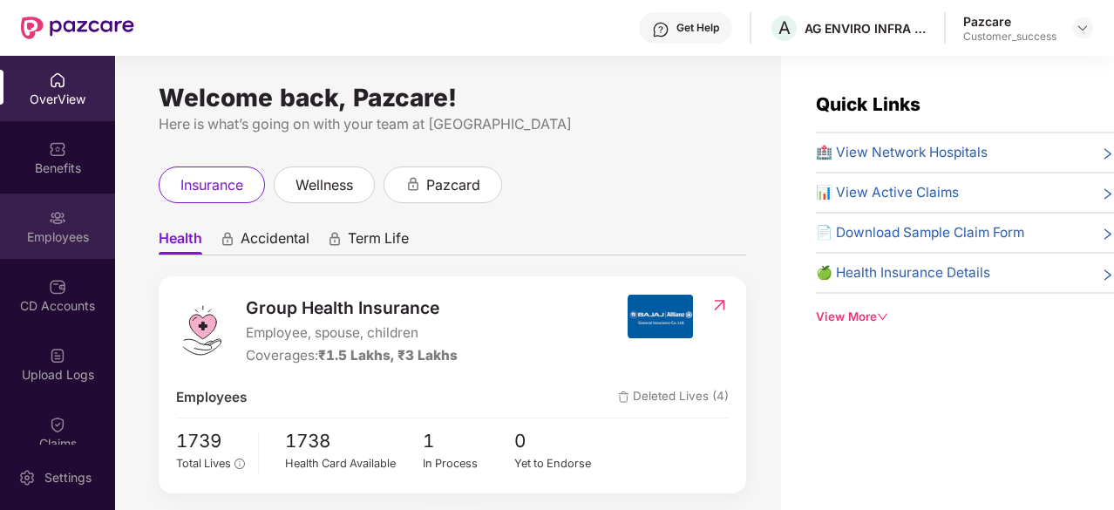
click at [51, 221] on img at bounding box center [57, 217] width 17 height 17
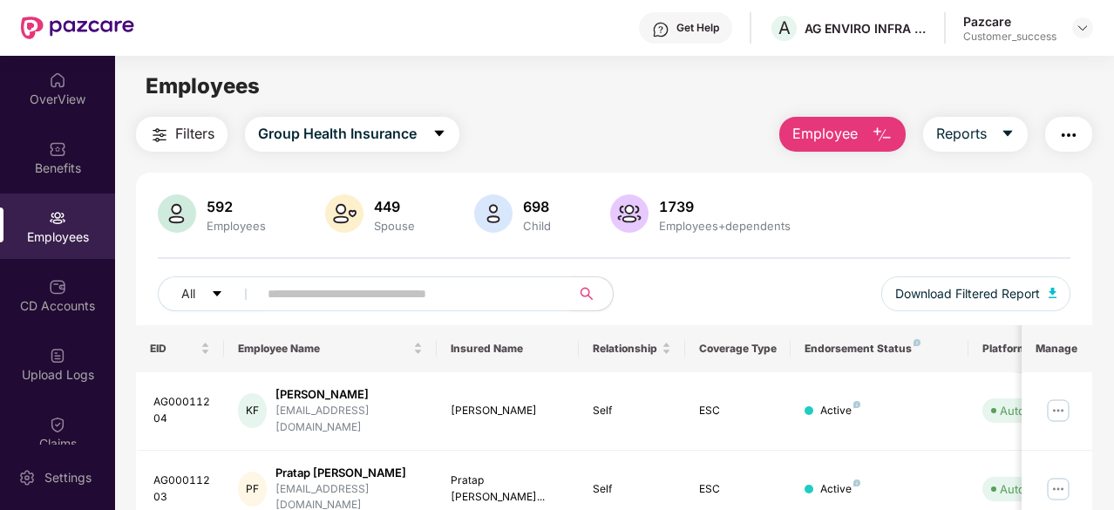
click at [366, 298] on input "text" at bounding box center [408, 294] width 280 height 26
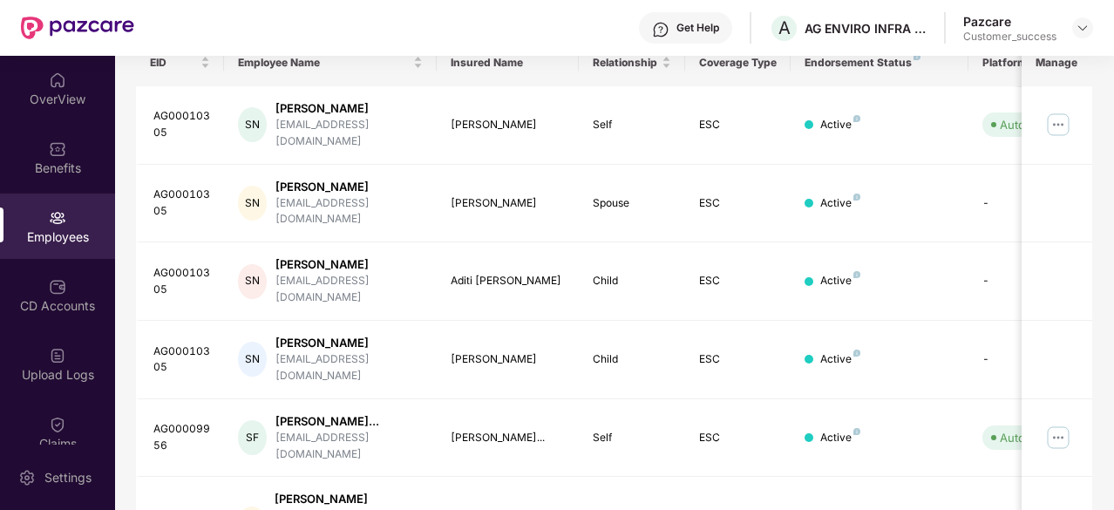
scroll to position [215, 0]
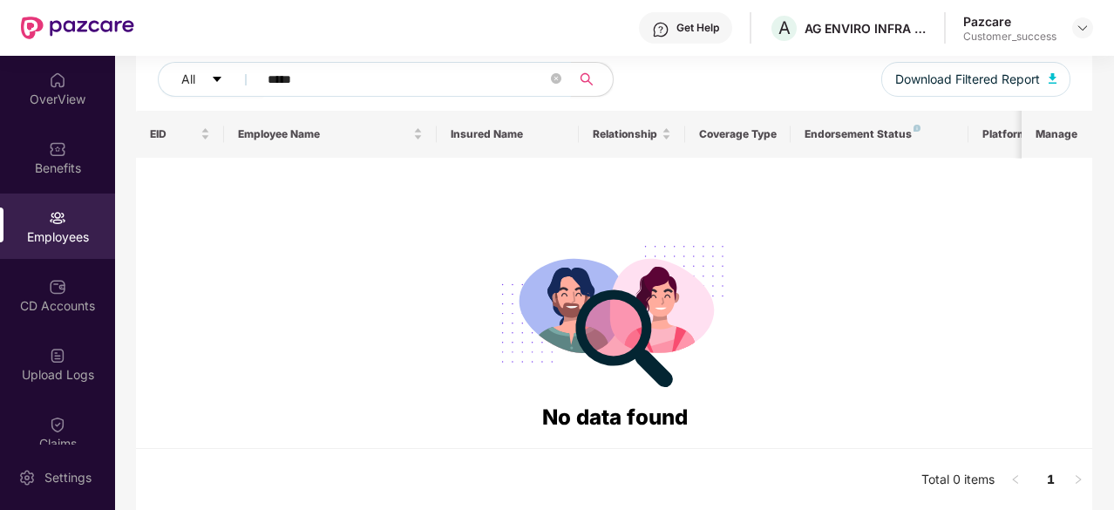
type input "*****"
click at [310, 93] on span "*****" at bounding box center [409, 79] width 324 height 35
click at [61, 230] on div "Employees" at bounding box center [57, 236] width 115 height 17
click at [68, 362] on div "Upload Logs" at bounding box center [57, 363] width 115 height 65
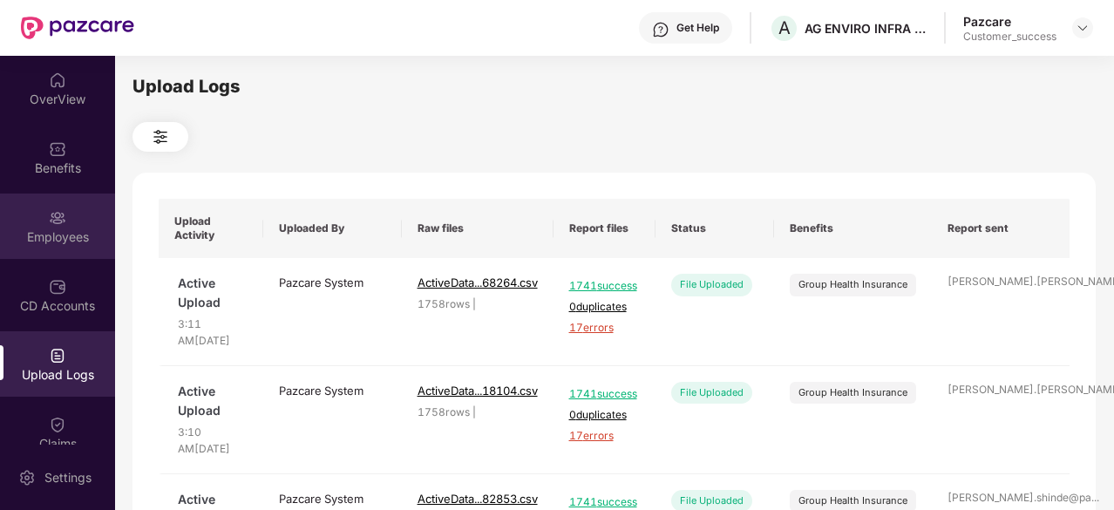
click at [66, 229] on div "Employees" at bounding box center [57, 236] width 115 height 17
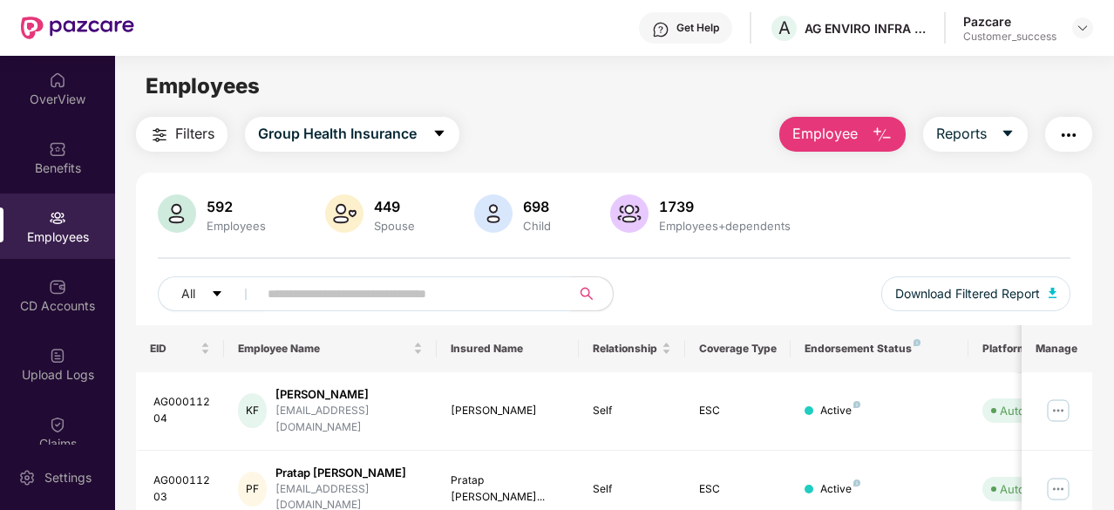
click at [331, 296] on input "text" at bounding box center [408, 294] width 280 height 26
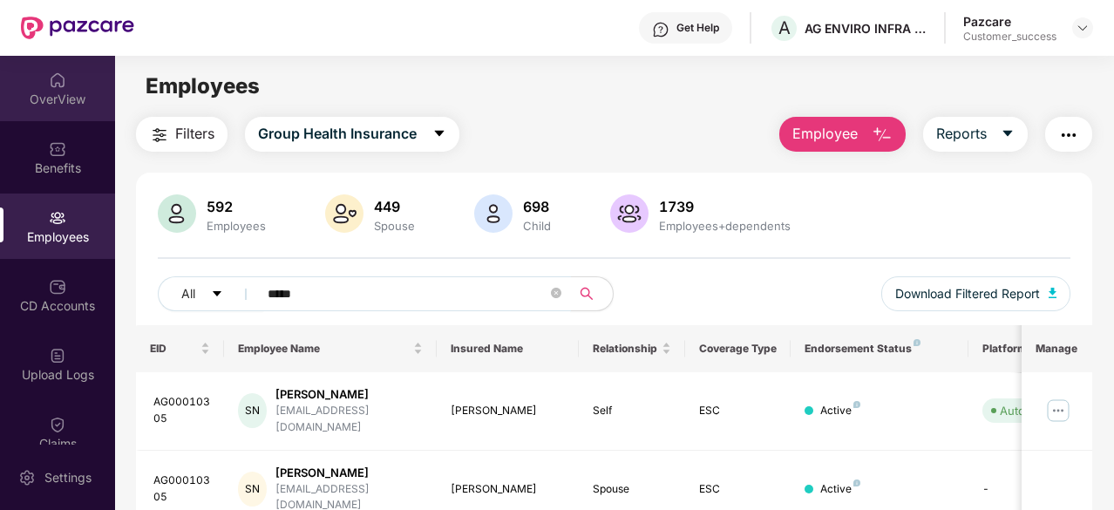
type input "*****"
click at [80, 85] on div "OverView" at bounding box center [57, 88] width 115 height 65
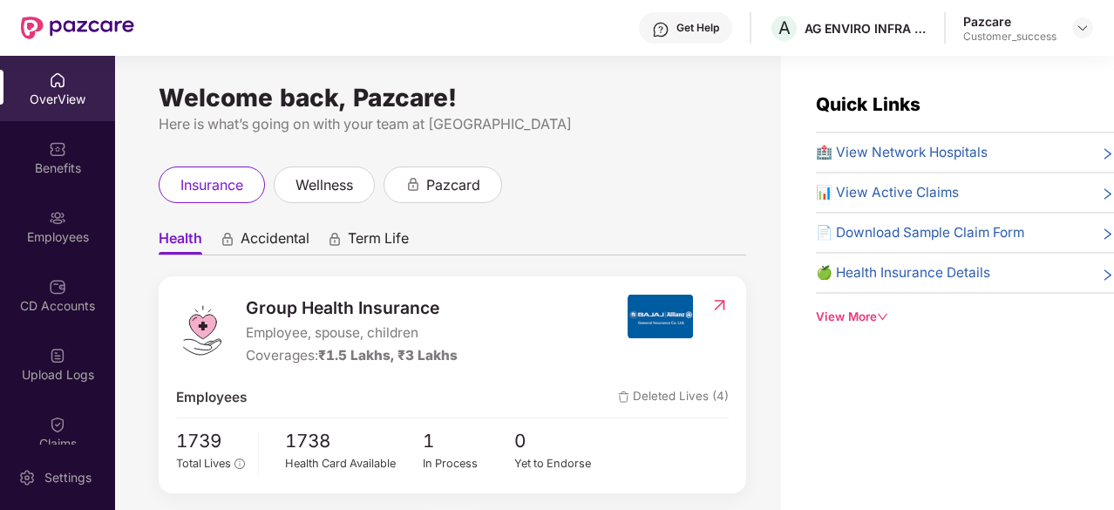
click at [912, 368] on div "Quick Links 🏥 View Network Hospitals 📊 View Active Claims 📄 Download Sample Cla…" at bounding box center [947, 311] width 333 height 510
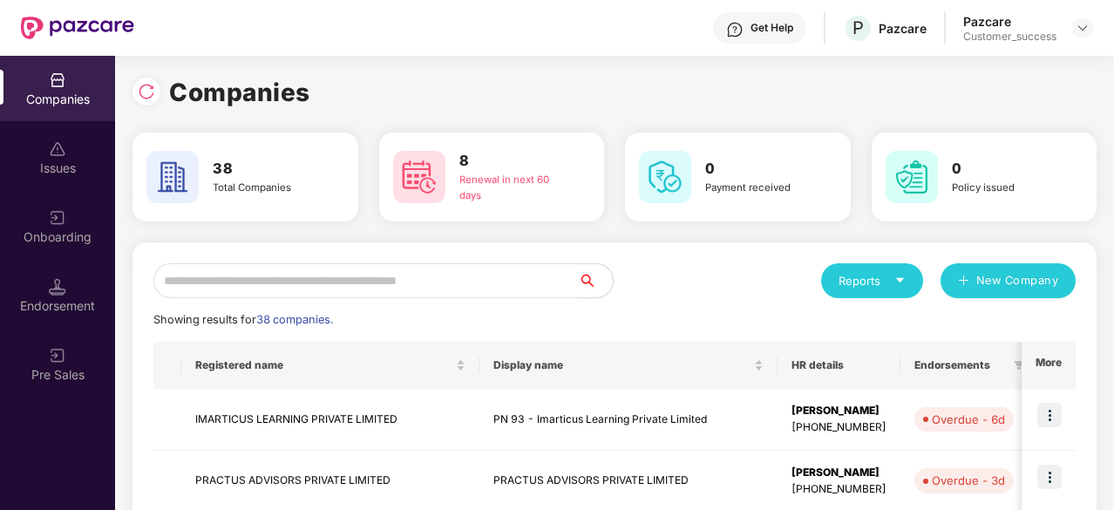
click at [220, 275] on input "text" at bounding box center [365, 280] width 425 height 35
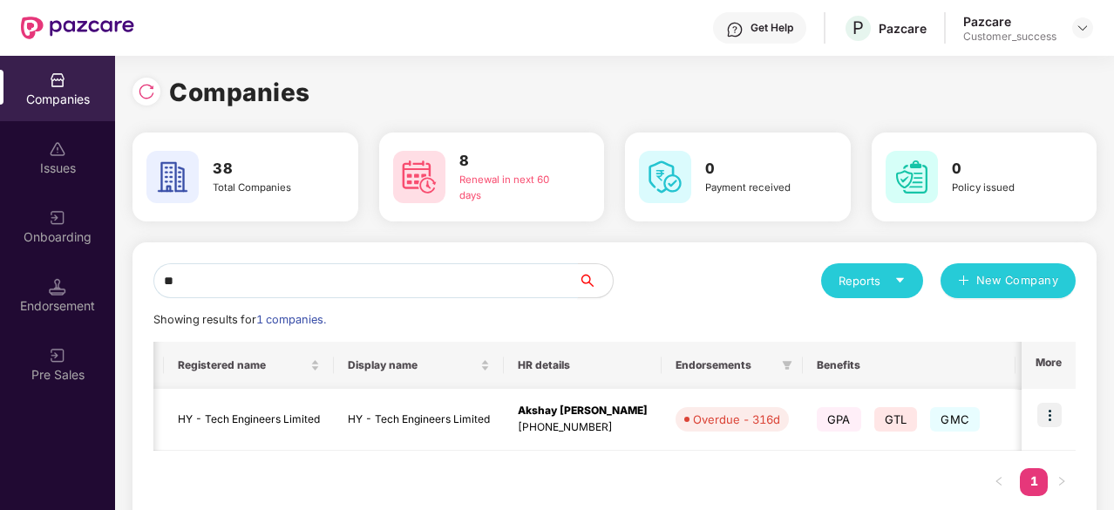
scroll to position [0, 17]
type input "**"
click at [1055, 408] on img at bounding box center [1050, 415] width 24 height 24
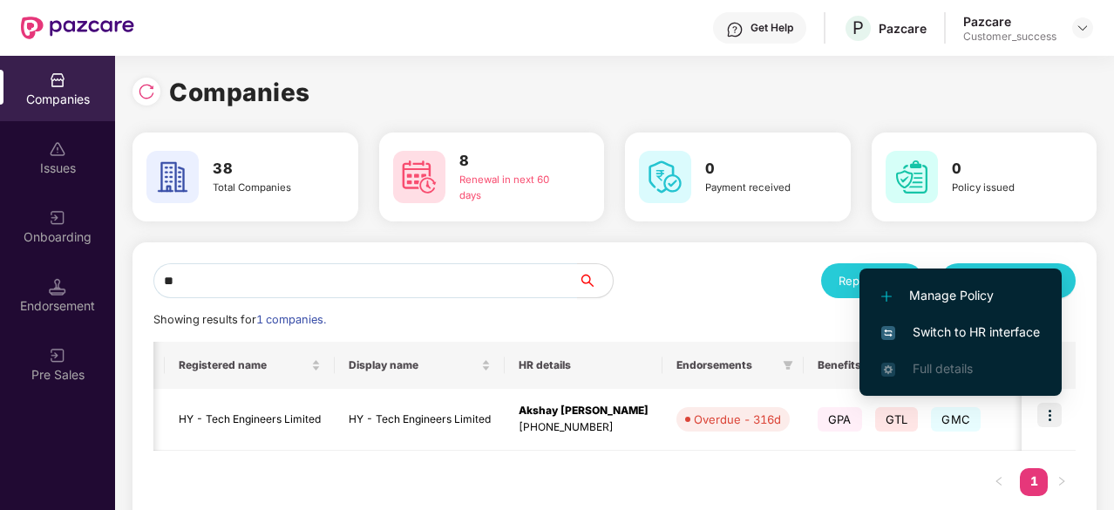
click at [958, 330] on span "Switch to HR interface" at bounding box center [961, 332] width 159 height 19
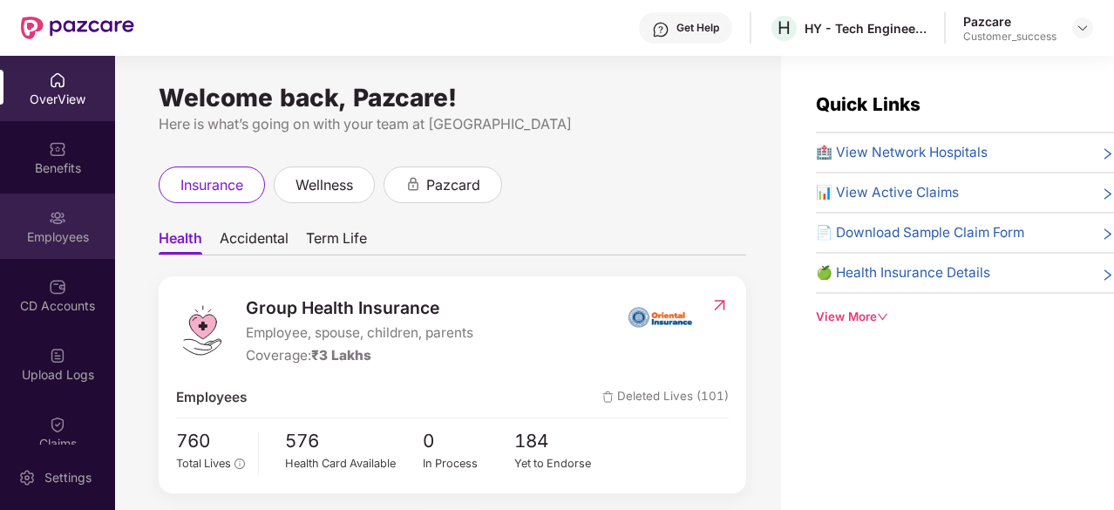
click at [34, 219] on div "Employees" at bounding box center [57, 226] width 115 height 65
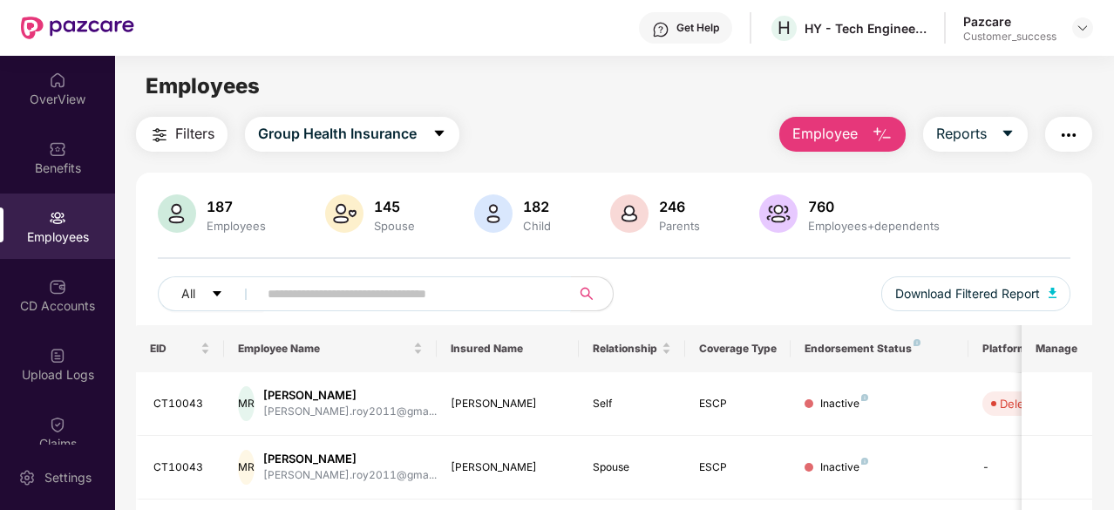
click at [317, 289] on input "text" at bounding box center [408, 294] width 280 height 26
paste input "*******"
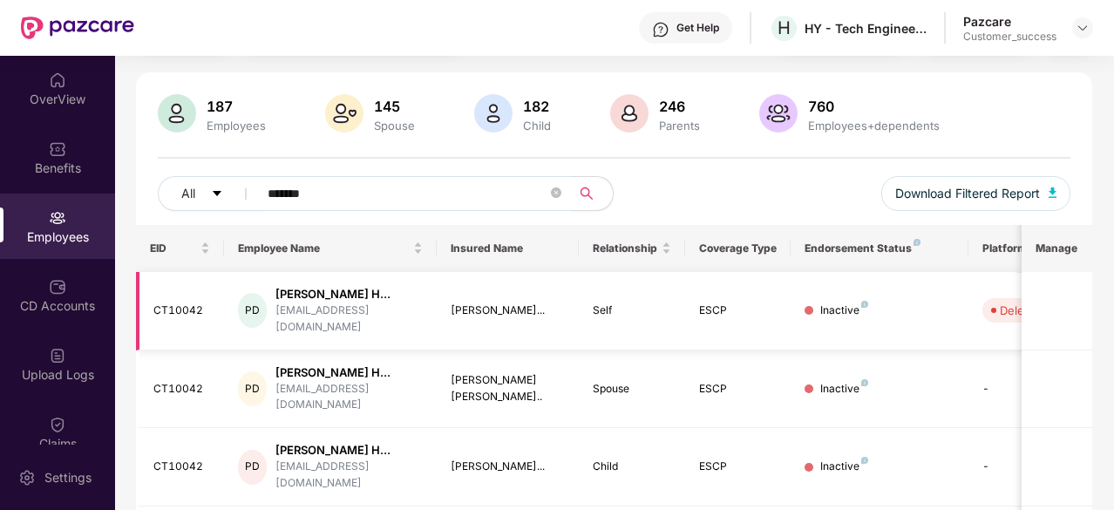
scroll to position [92, 0]
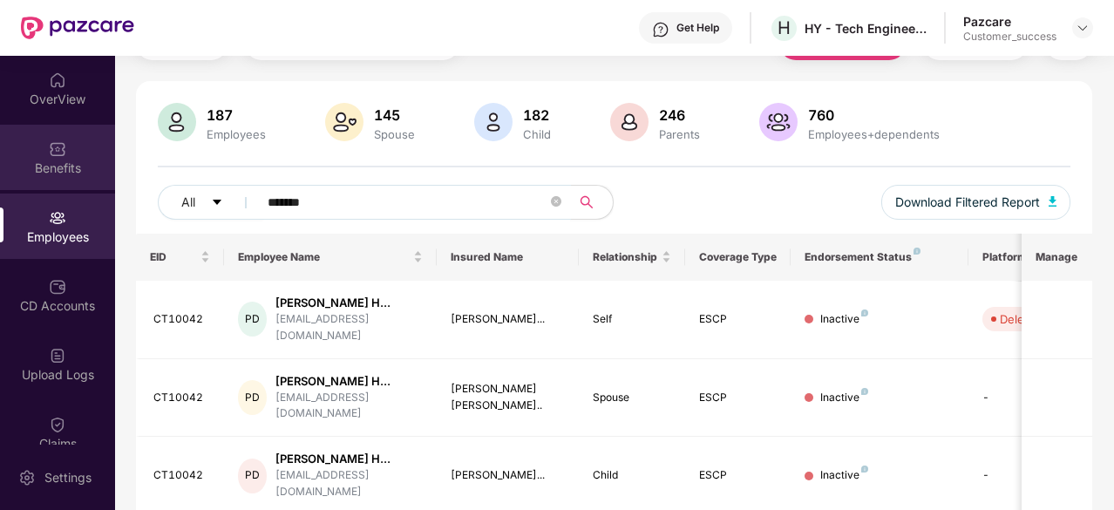
drag, startPoint x: 365, startPoint y: 201, endPoint x: 3, endPoint y: 181, distance: 362.5
click at [3, 181] on div "OverView Benefits Employees CD Accounts Upload Logs Claims Endorsements My Orde…" at bounding box center [557, 283] width 1114 height 454
paste input "text"
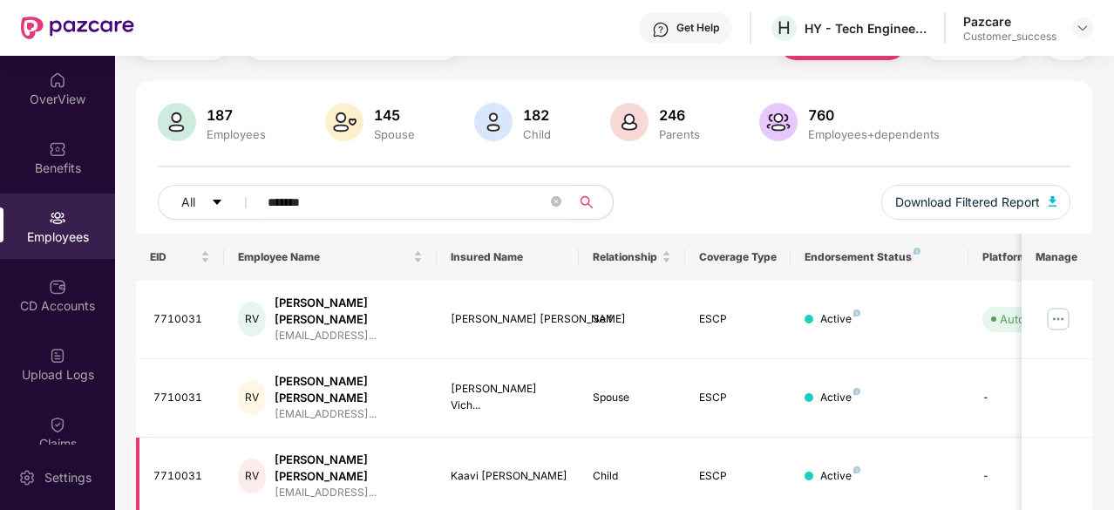
type input "*******"
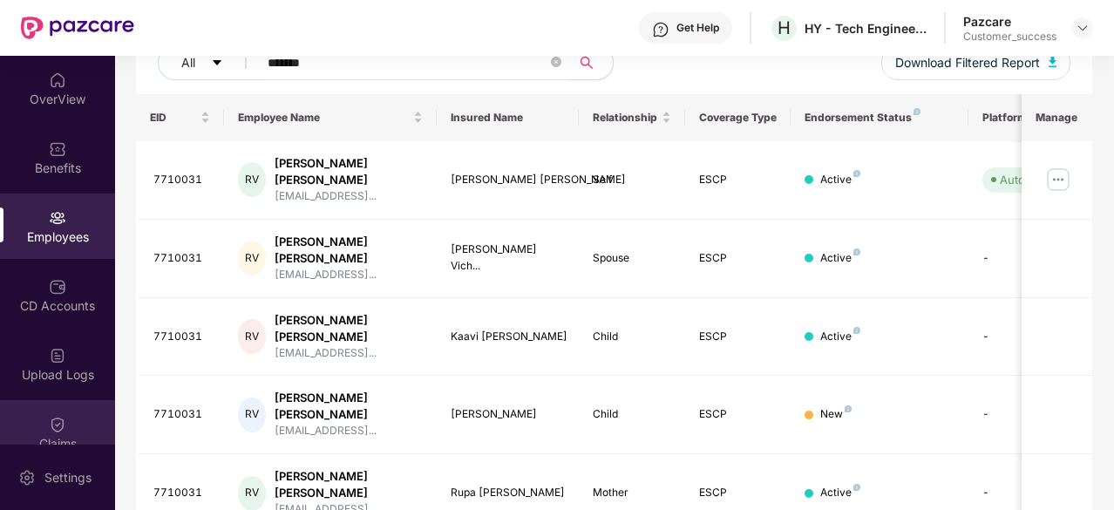
scroll to position [161, 0]
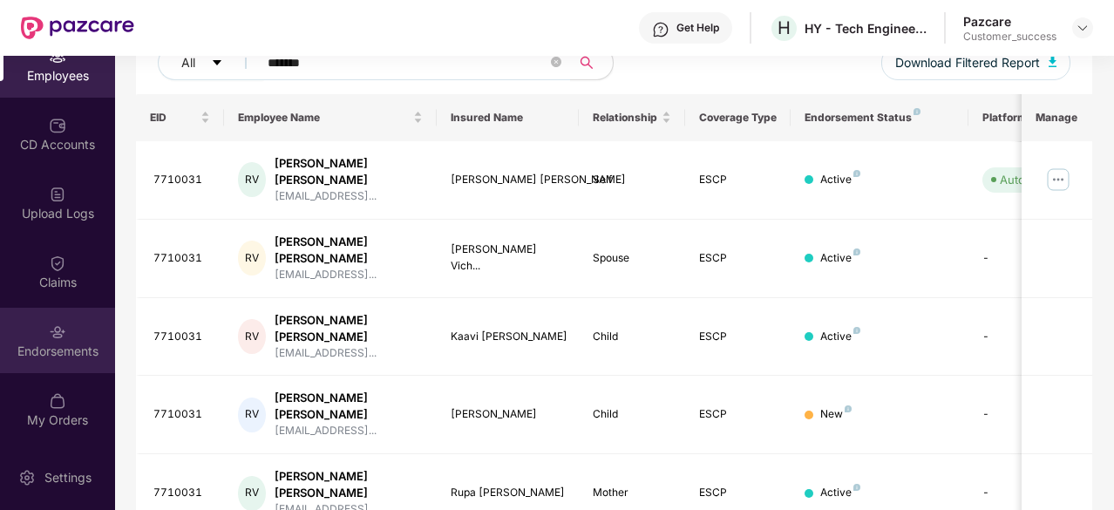
click at [51, 335] on img at bounding box center [57, 332] width 17 height 17
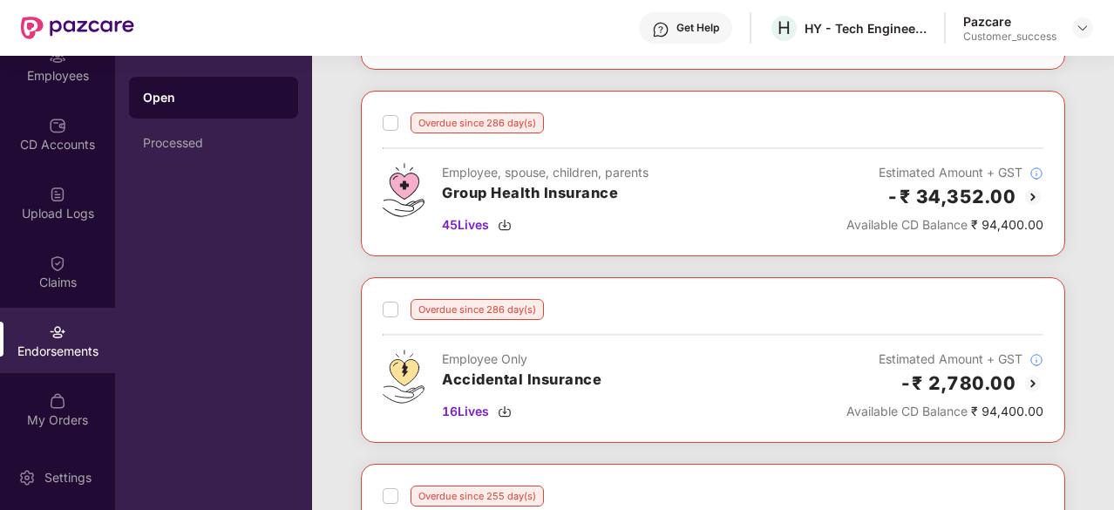
scroll to position [0, 0]
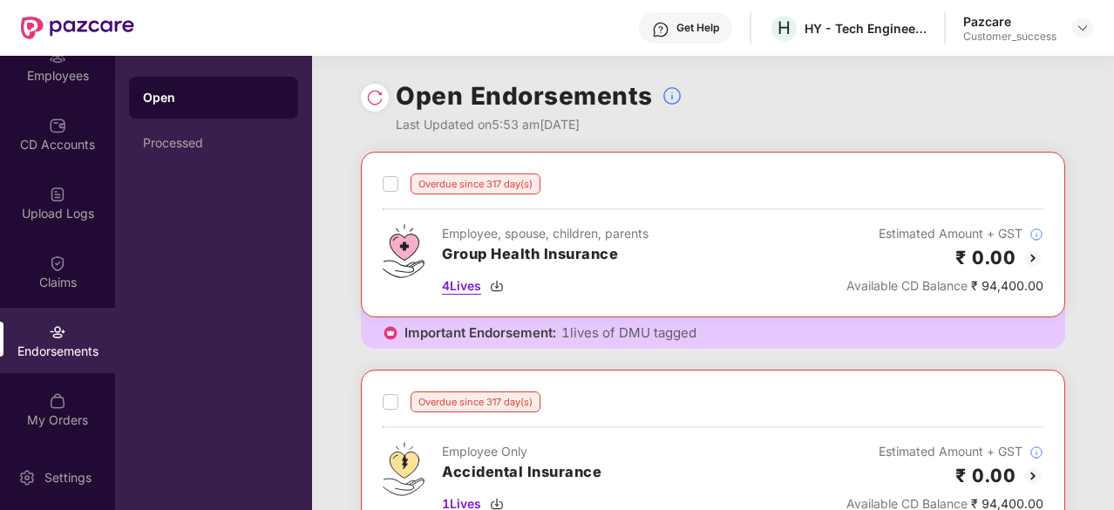
click at [501, 290] on img at bounding box center [497, 286] width 14 height 14
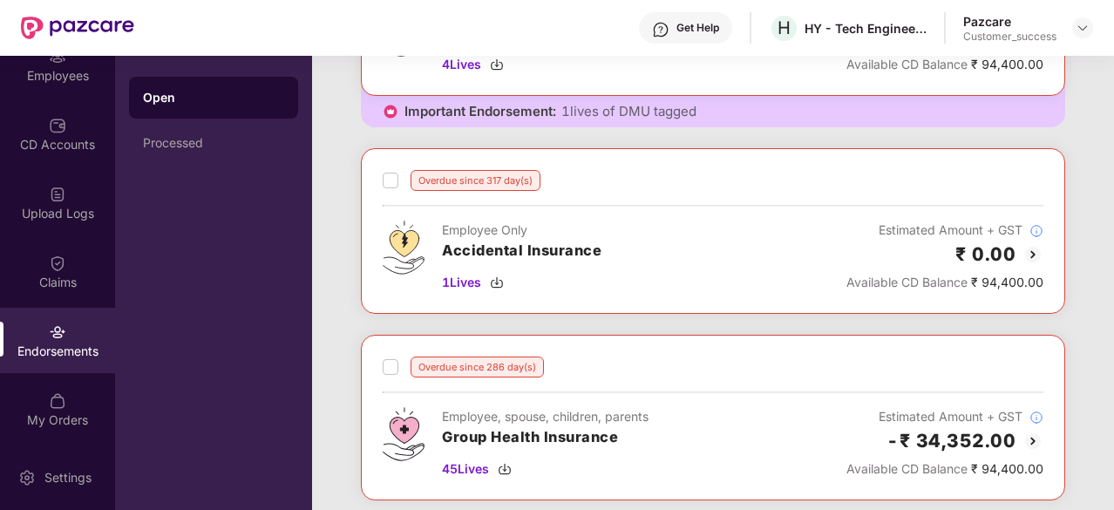
scroll to position [273, 0]
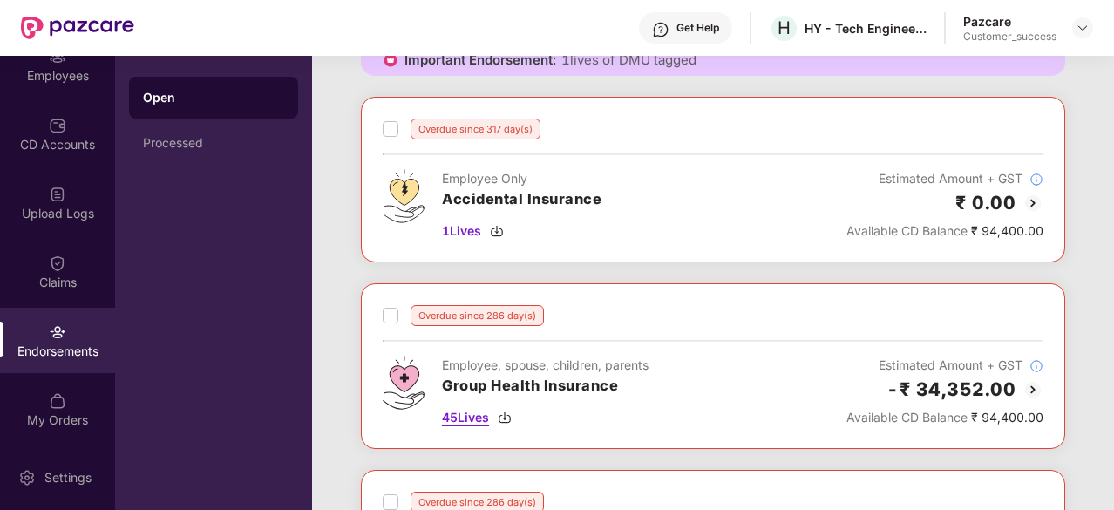
click at [506, 414] on img at bounding box center [505, 418] width 14 height 14
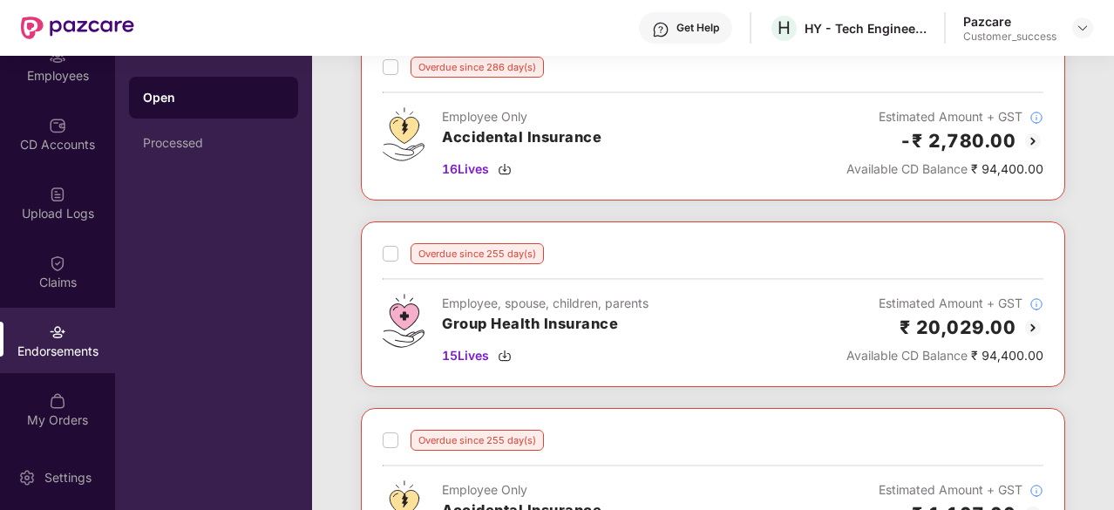
scroll to position [709, 0]
click at [507, 348] on img at bounding box center [505, 355] width 14 height 14
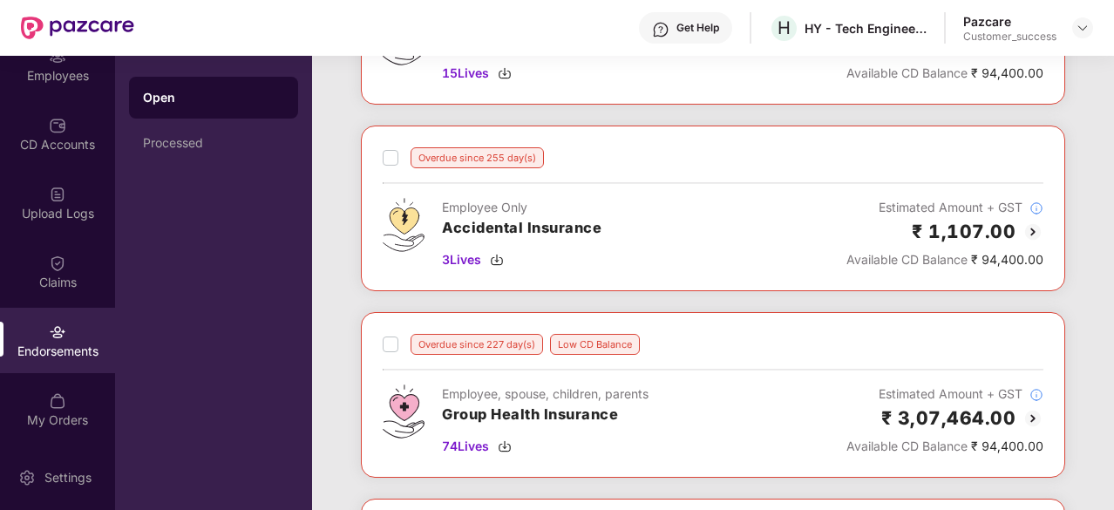
scroll to position [1149, 0]
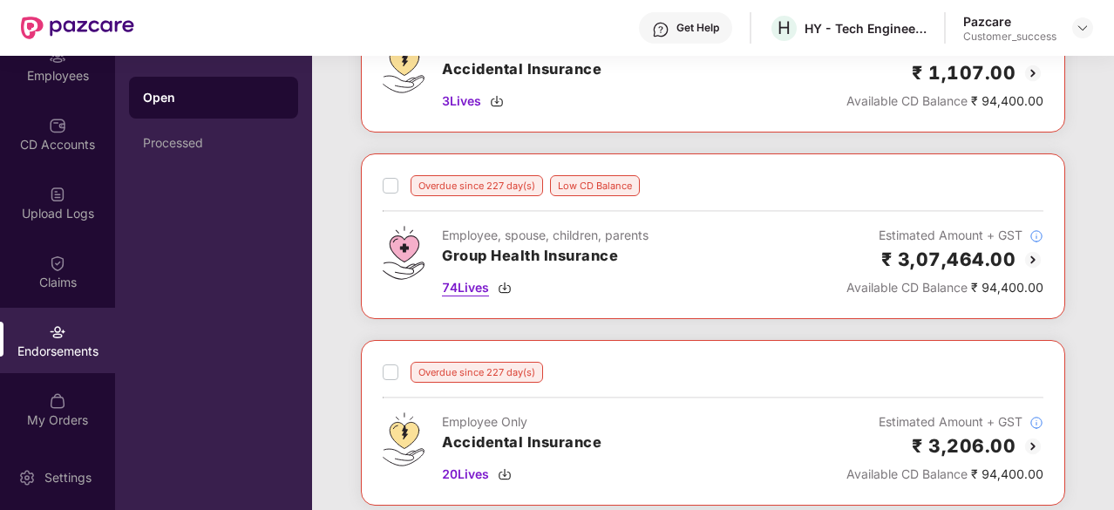
click at [503, 281] on img at bounding box center [505, 288] width 14 height 14
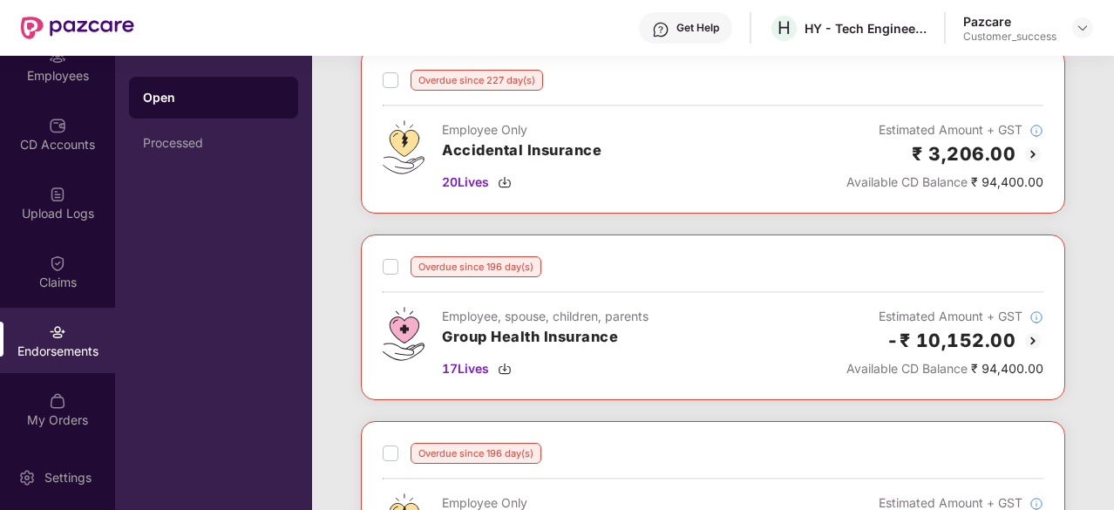
scroll to position [1442, 0]
click at [508, 361] on img at bounding box center [505, 368] width 14 height 14
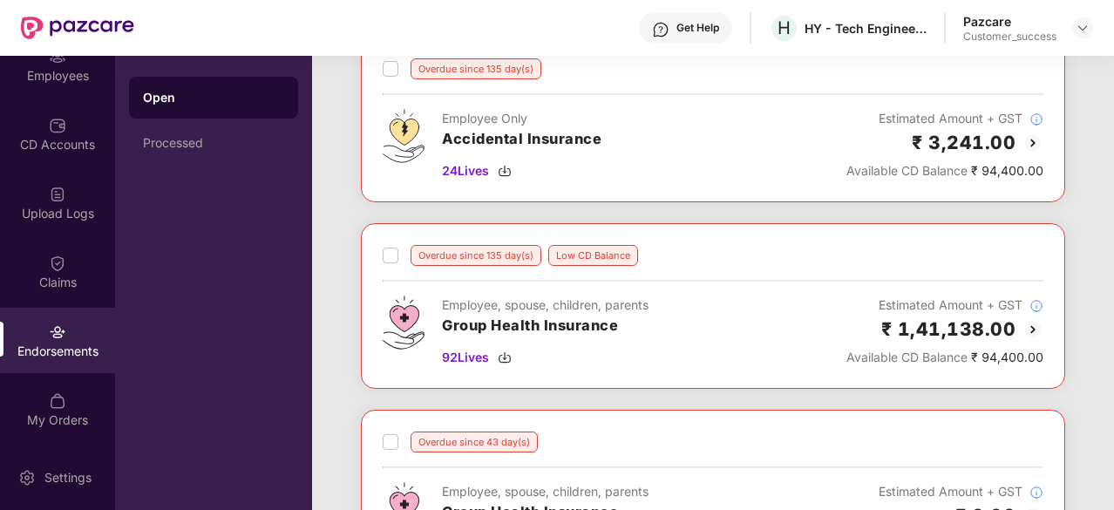
scroll to position [2025, 0]
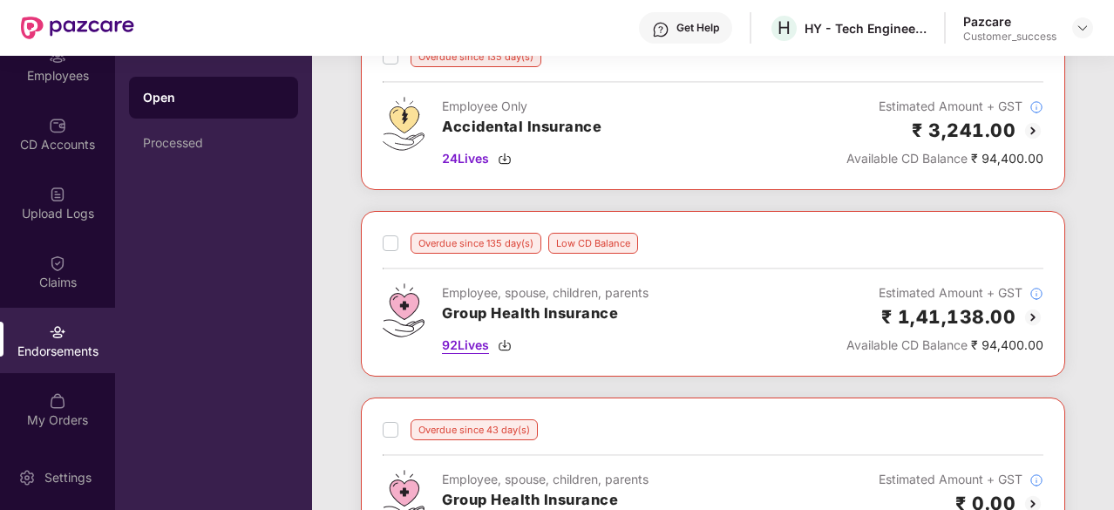
click at [505, 338] on img at bounding box center [505, 345] width 14 height 14
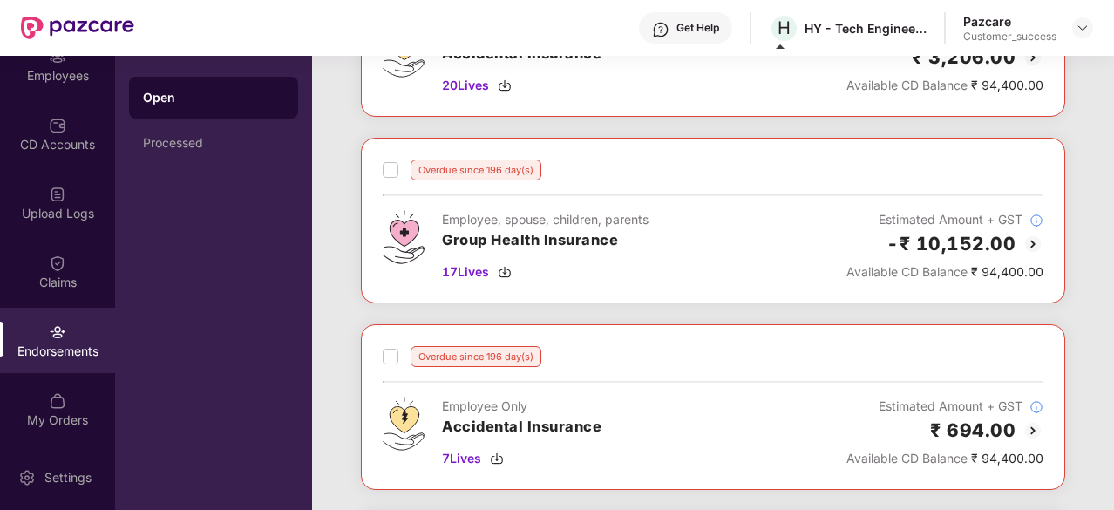
scroll to position [1467, 0]
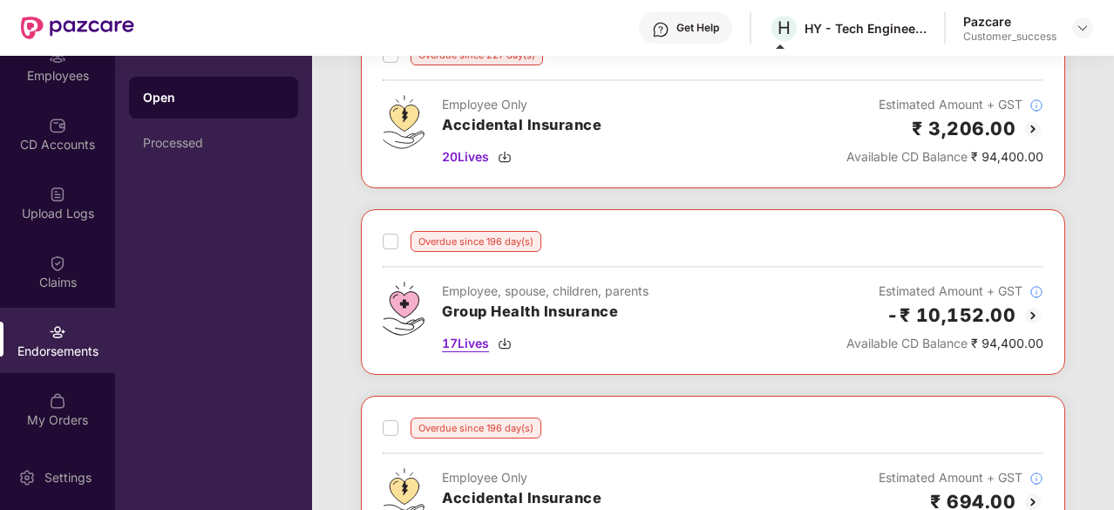
click at [508, 337] on img at bounding box center [505, 344] width 14 height 14
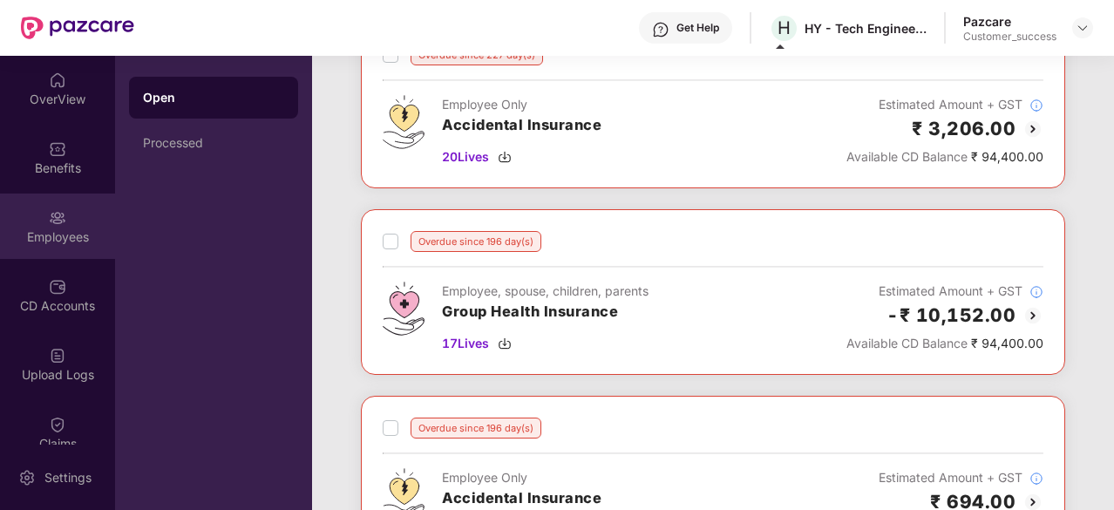
click at [65, 244] on div "Employees" at bounding box center [57, 236] width 115 height 17
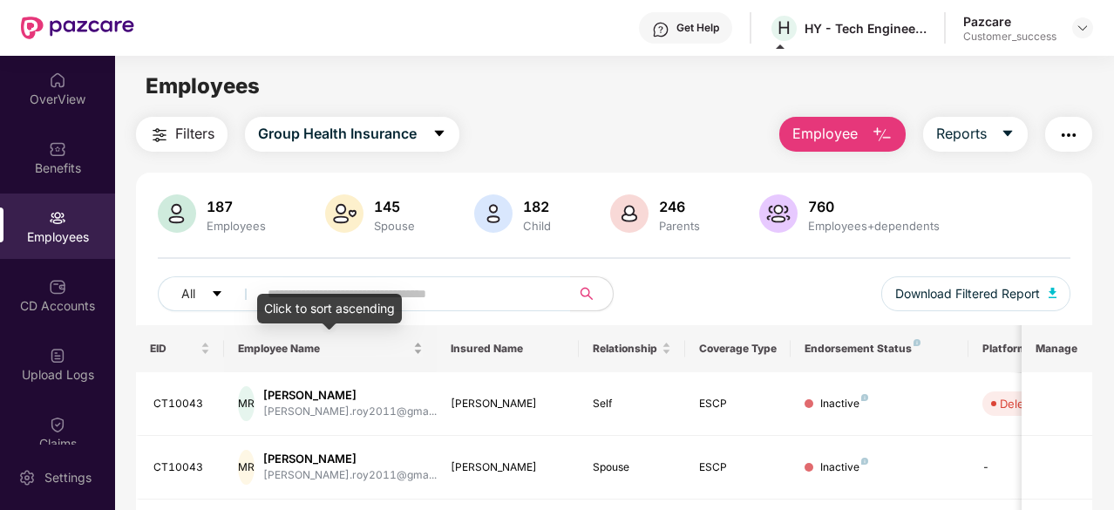
click at [350, 294] on div "Click to sort ascending" at bounding box center [329, 309] width 145 height 30
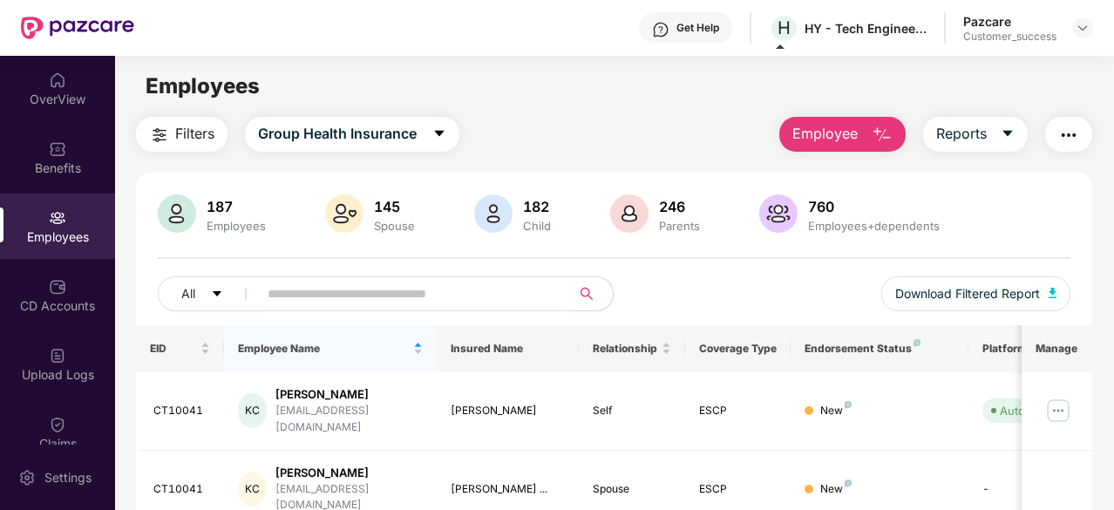
click at [333, 284] on input "text" at bounding box center [408, 294] width 280 height 26
paste input "*******"
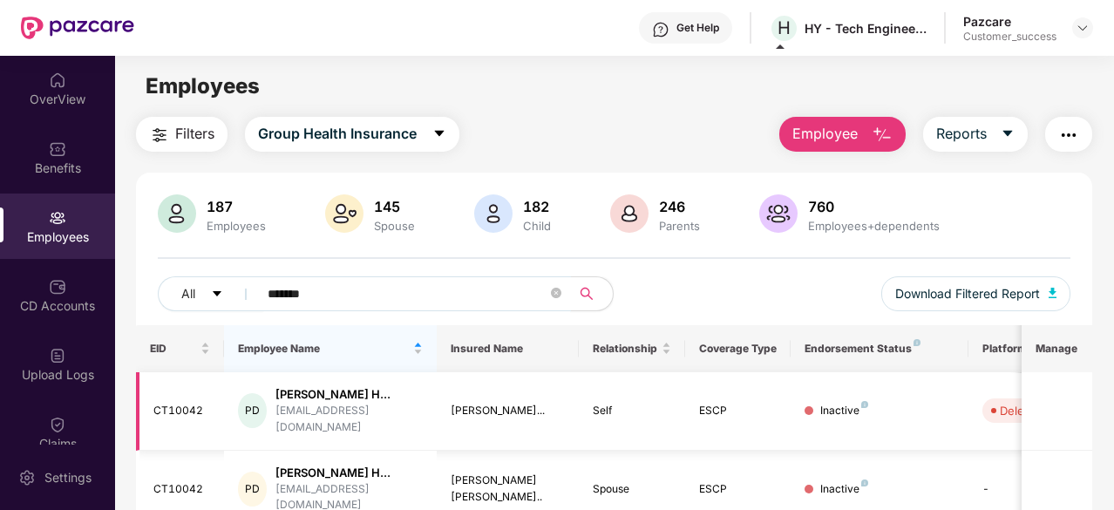
scroll to position [177, 0]
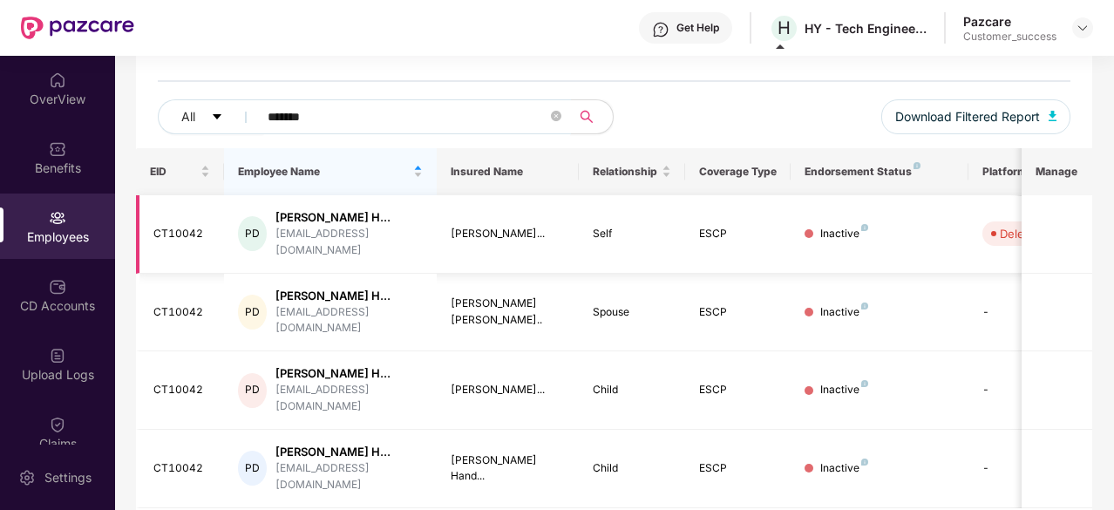
type input "*******"
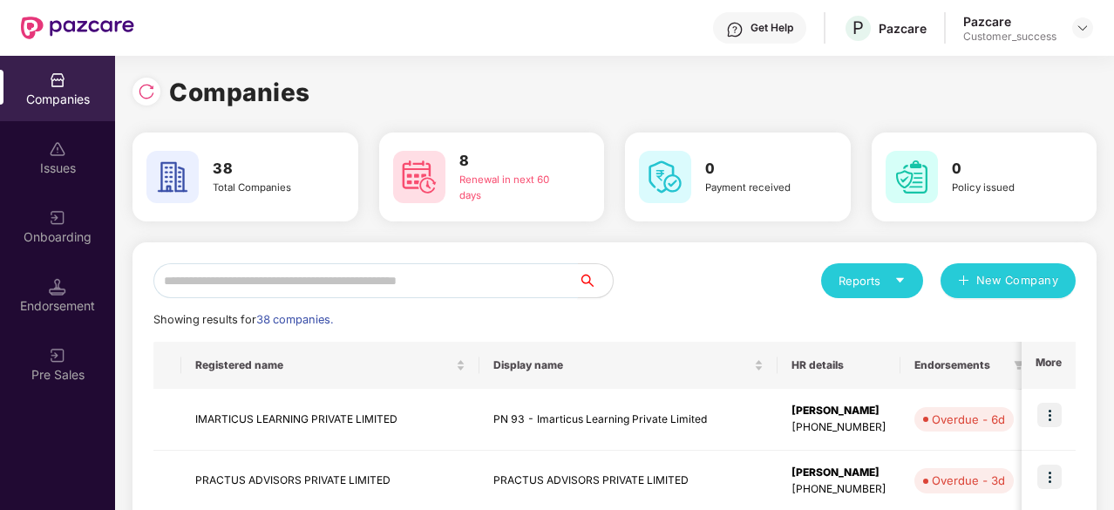
click at [264, 269] on input "text" at bounding box center [365, 280] width 425 height 35
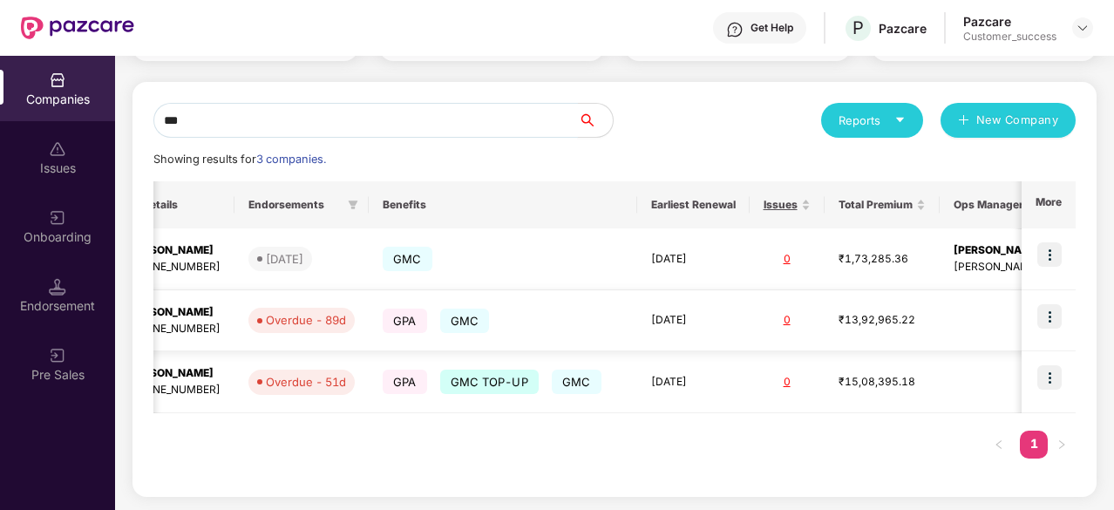
scroll to position [0, 0]
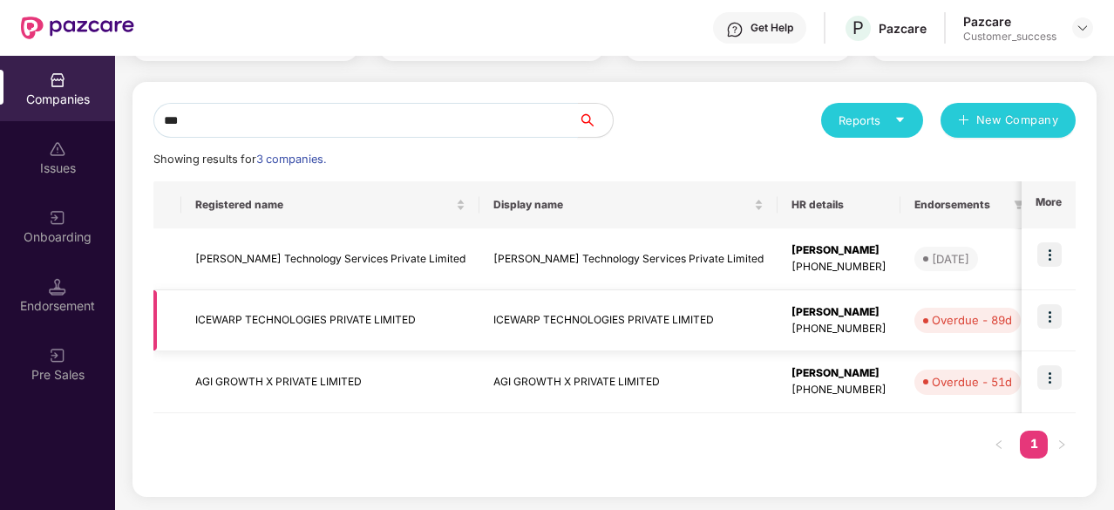
type input "***"
click at [385, 322] on td "ICEWARP TECHNOLOGIES PRIVATE LIMITED" at bounding box center [330, 321] width 298 height 62
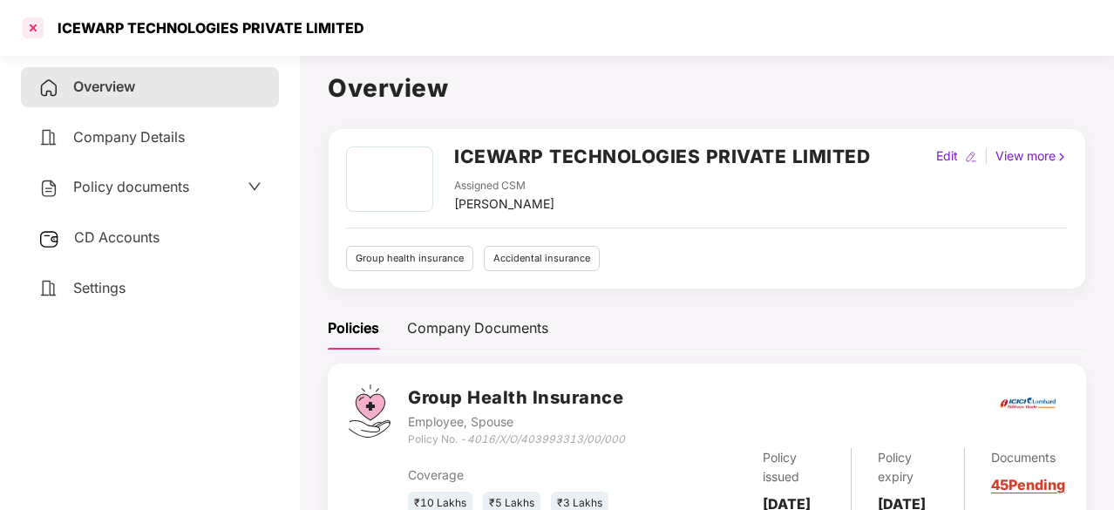
click at [38, 34] on div at bounding box center [33, 28] width 28 height 28
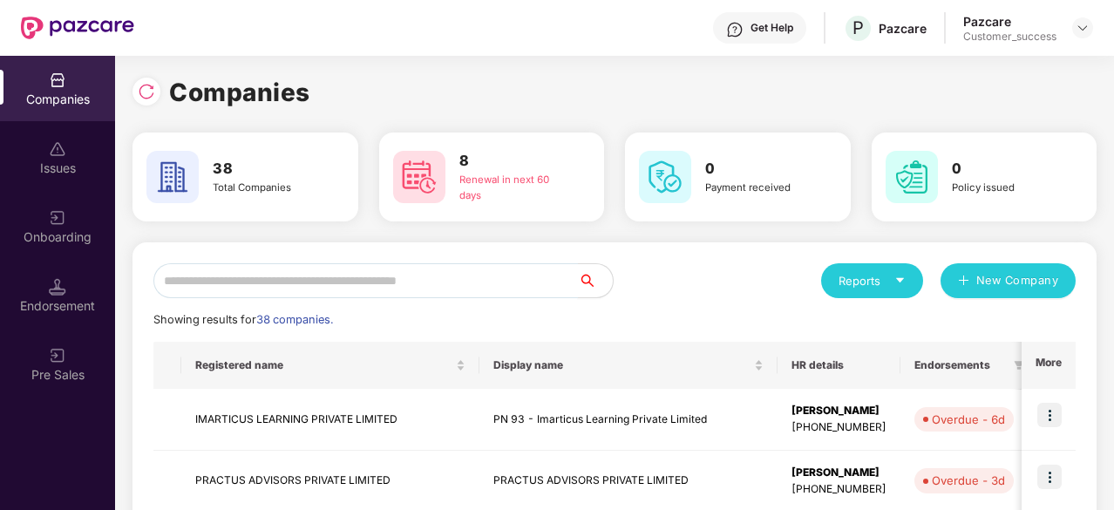
click at [286, 281] on input "text" at bounding box center [365, 280] width 425 height 35
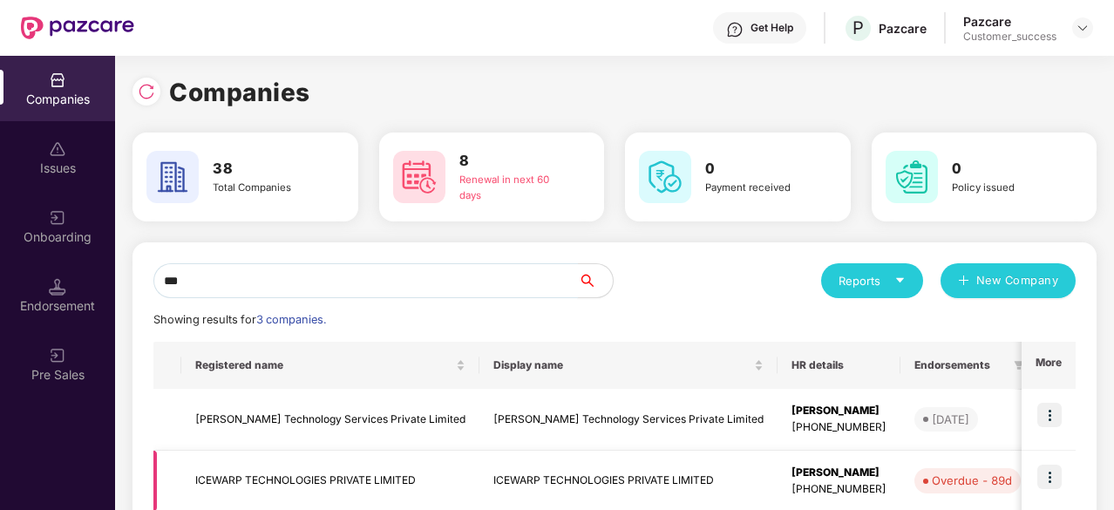
type input "***"
click at [1046, 477] on img at bounding box center [1050, 477] width 24 height 24
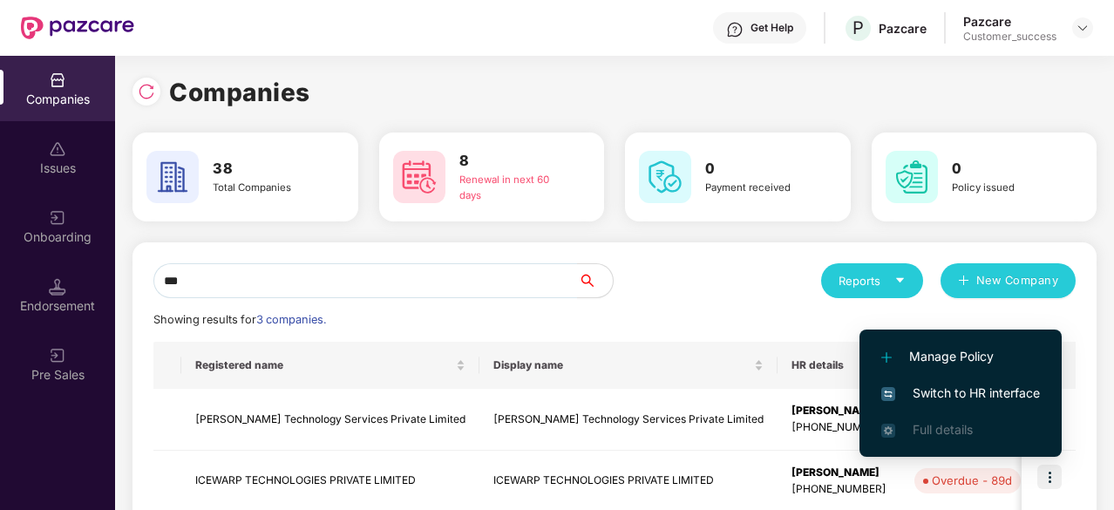
click at [988, 395] on span "Switch to HR interface" at bounding box center [961, 393] width 159 height 19
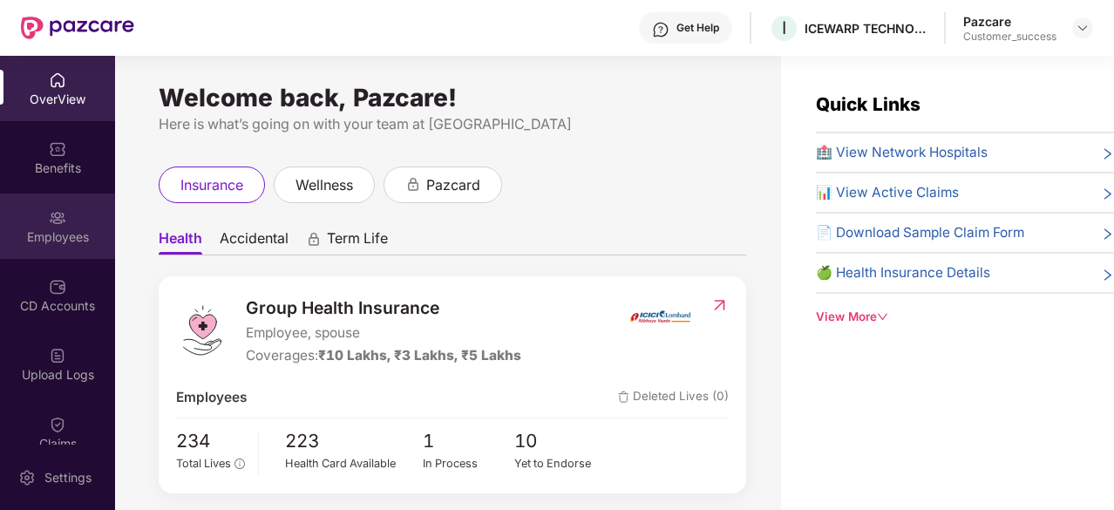
click at [59, 219] on img at bounding box center [57, 217] width 17 height 17
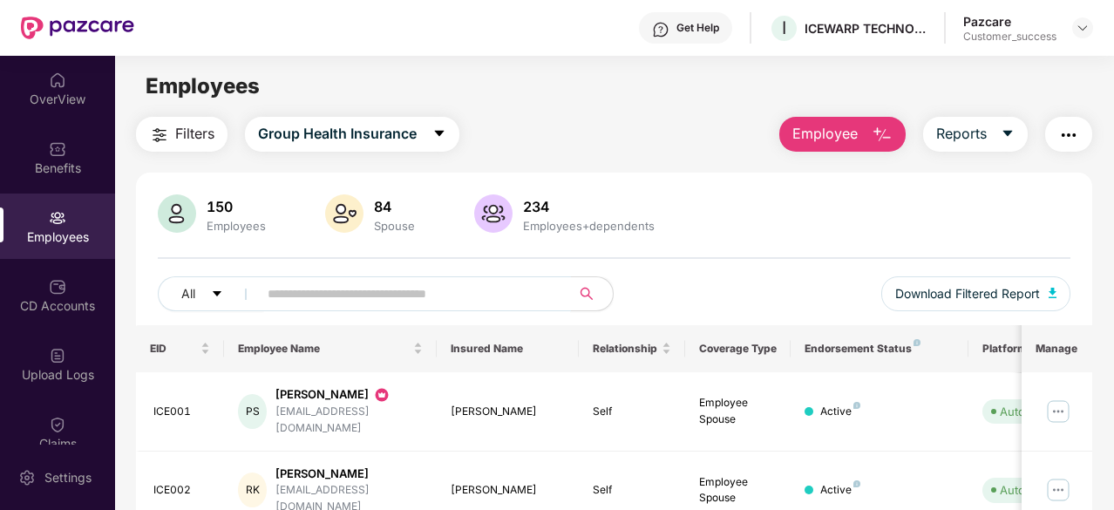
click at [337, 299] on input "text" at bounding box center [408, 294] width 280 height 26
paste input "*****"
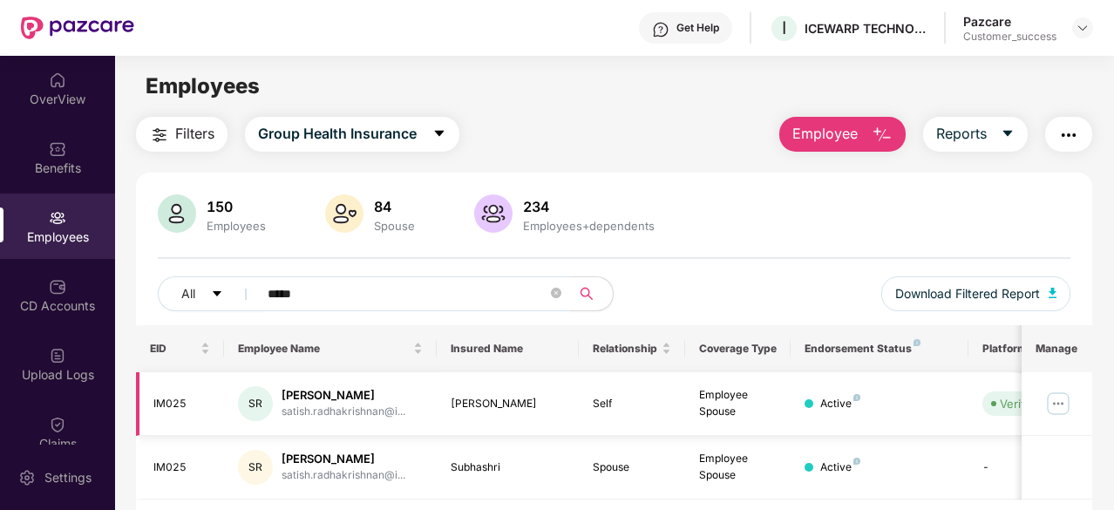
scroll to position [56, 0]
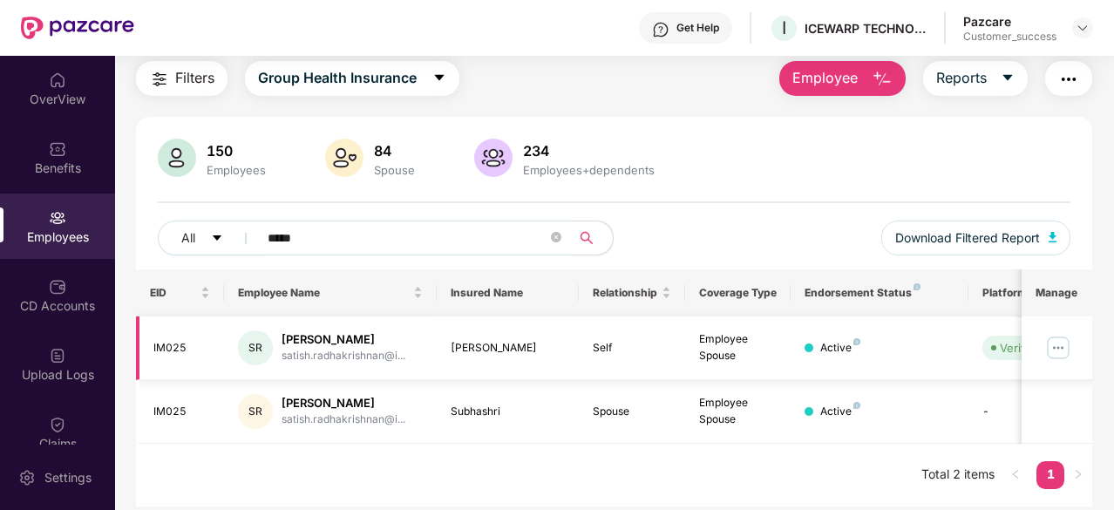
type input "*****"
click at [1055, 345] on img at bounding box center [1059, 348] width 28 height 28
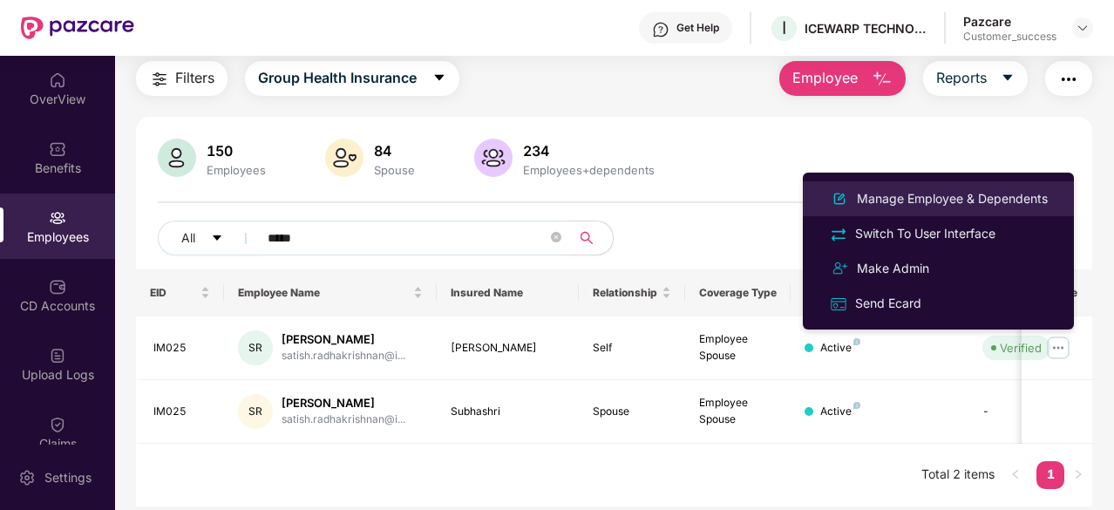
click at [957, 193] on div "Manage Employee & Dependents" at bounding box center [953, 198] width 198 height 19
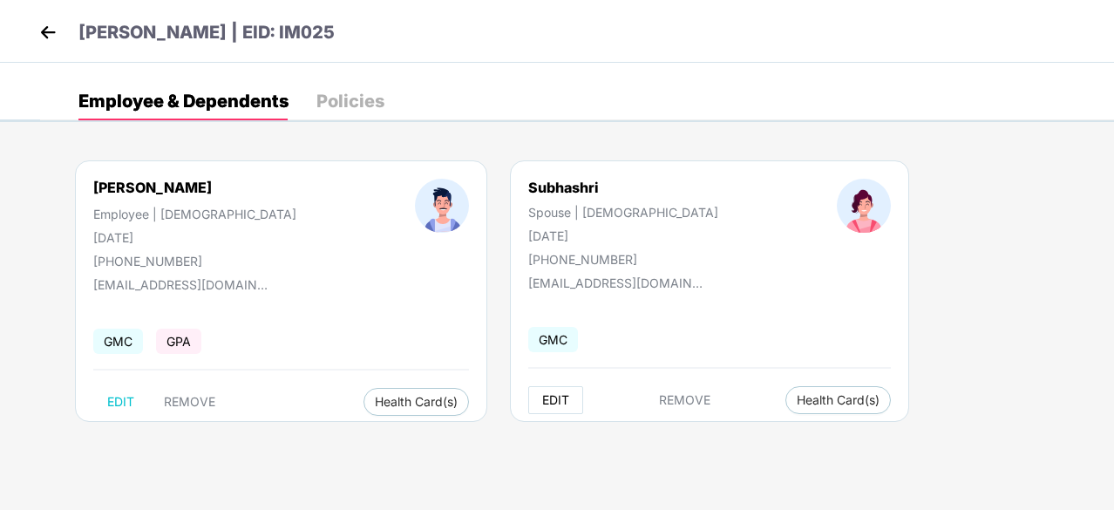
click at [542, 397] on span "EDIT" at bounding box center [555, 400] width 27 height 14
select select "******"
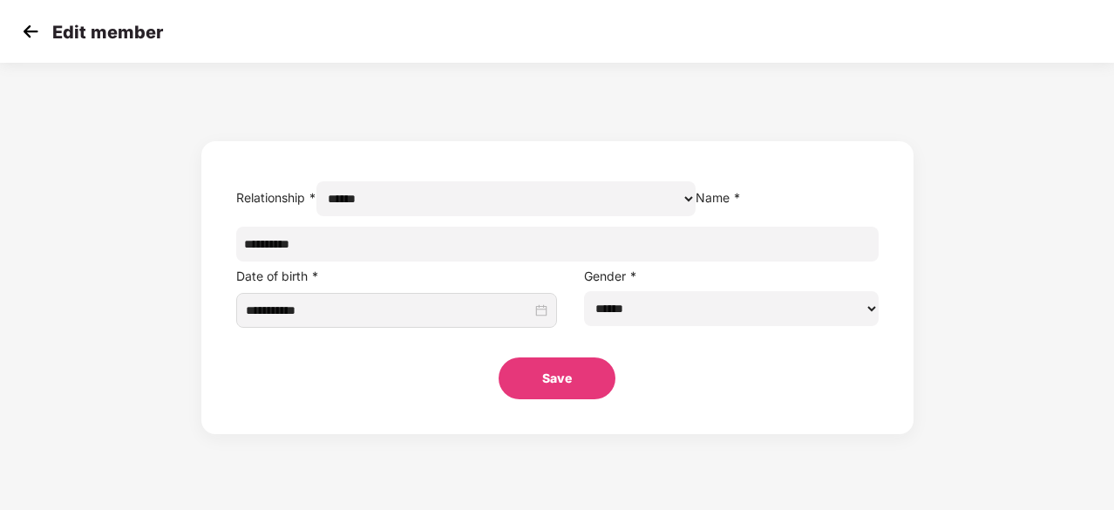
drag, startPoint x: 527, startPoint y: 285, endPoint x: 325, endPoint y: 299, distance: 201.9
click at [325, 299] on div "**********" at bounding box center [557, 253] width 1114 height 363
paste input "**********"
type input "**********"
click at [564, 399] on button "Save" at bounding box center [557, 379] width 117 height 42
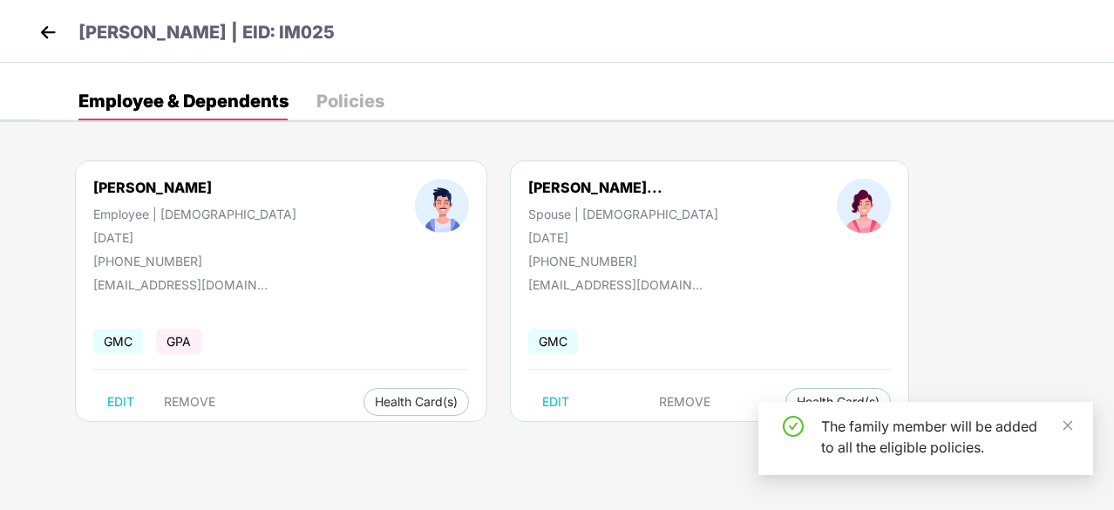
click at [50, 26] on img at bounding box center [48, 32] width 26 height 26
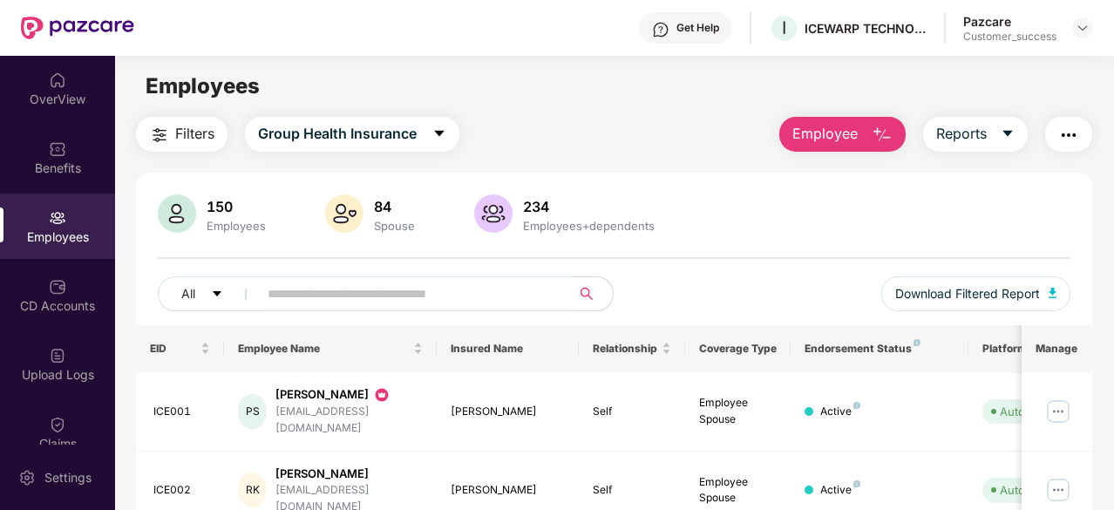
click at [316, 306] on input "text" at bounding box center [408, 294] width 280 height 26
paste input "*****"
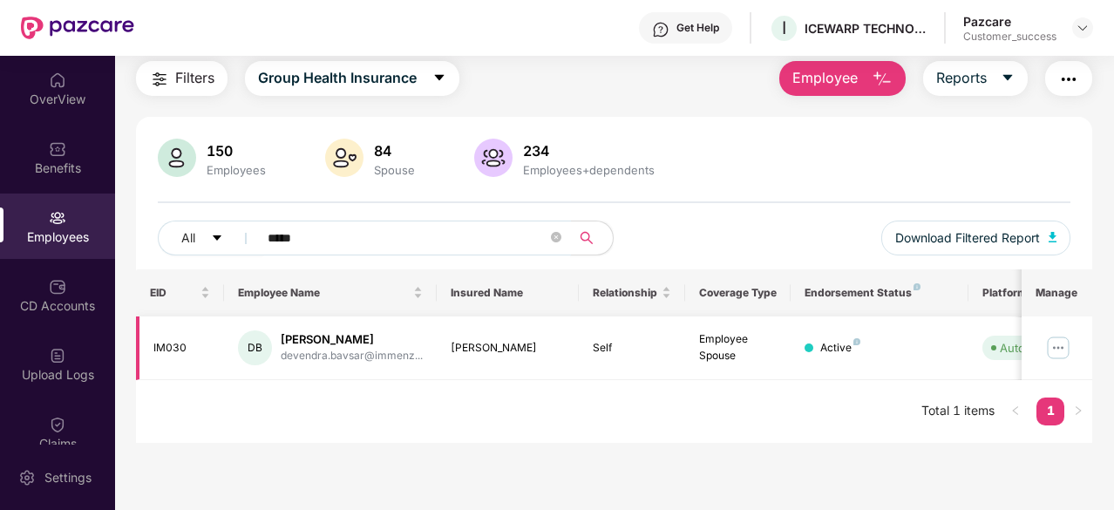
type input "*****"
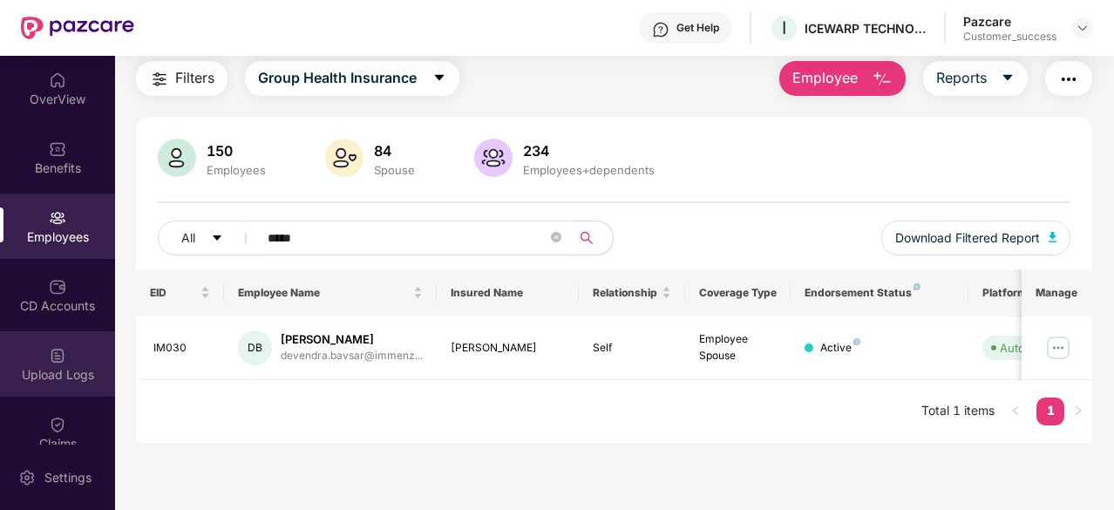
click at [55, 376] on div "Upload Logs" at bounding box center [57, 374] width 115 height 17
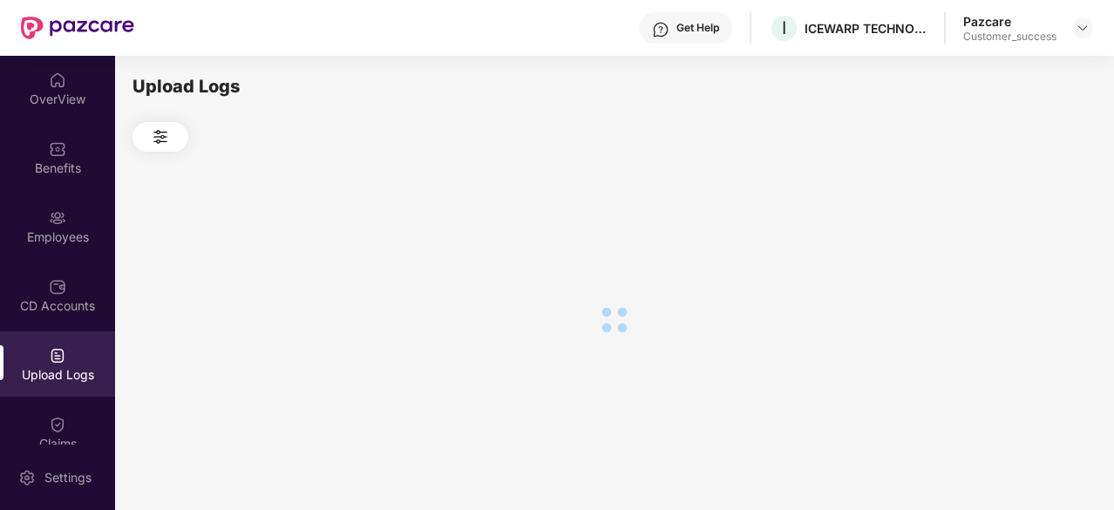
scroll to position [0, 0]
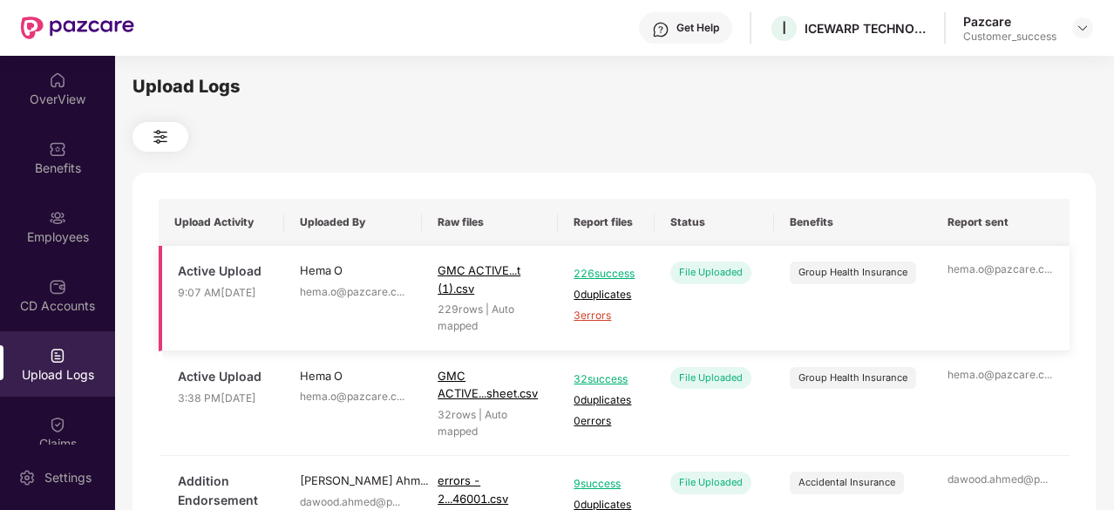
click at [605, 324] on span "3 errors" at bounding box center [606, 316] width 65 height 17
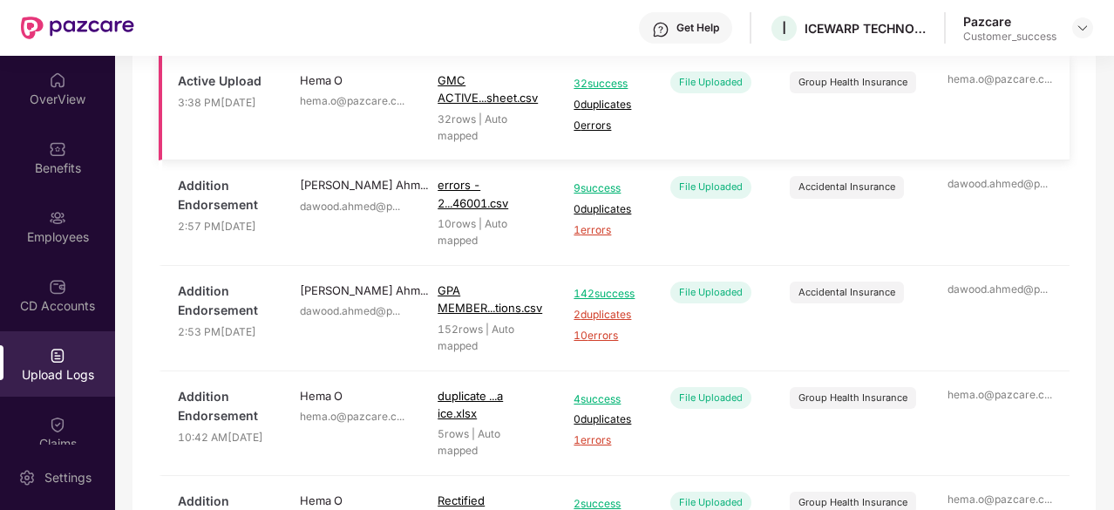
scroll to position [348, 0]
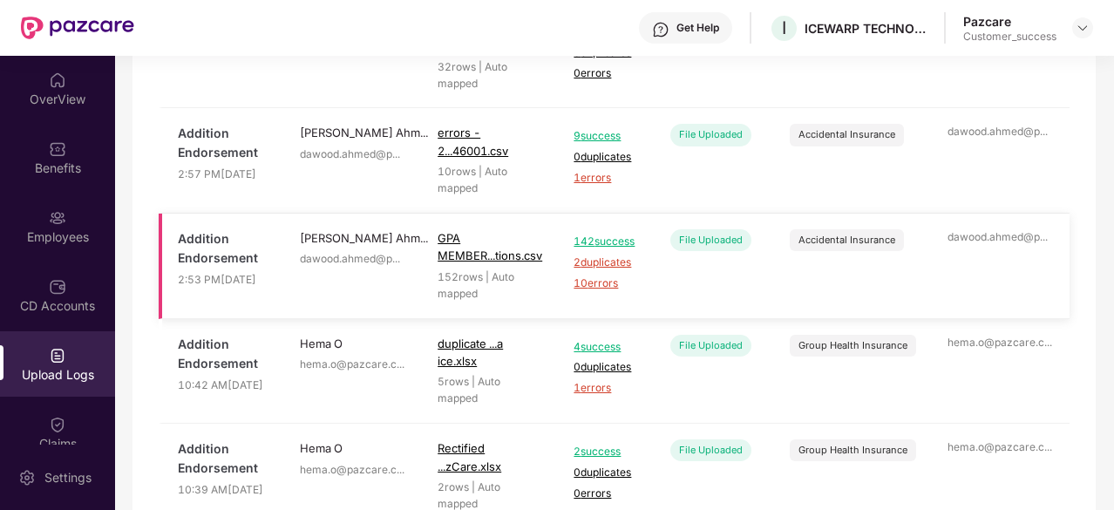
click at [597, 292] on span "10 errors" at bounding box center [606, 284] width 65 height 17
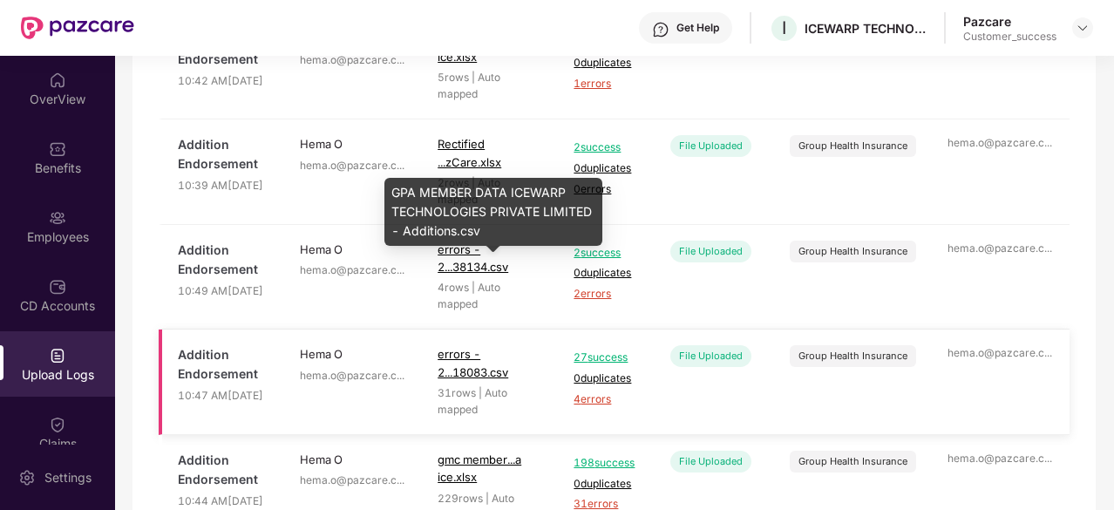
scroll to position [782, 0]
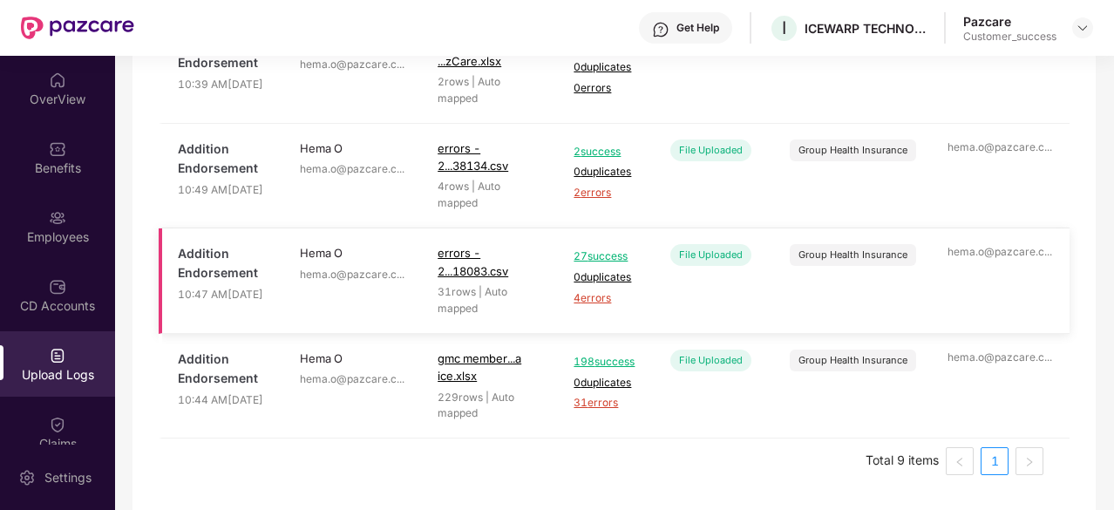
click at [603, 292] on span "4 errors" at bounding box center [606, 298] width 65 height 17
click at [603, 185] on span "2 errors" at bounding box center [606, 193] width 65 height 17
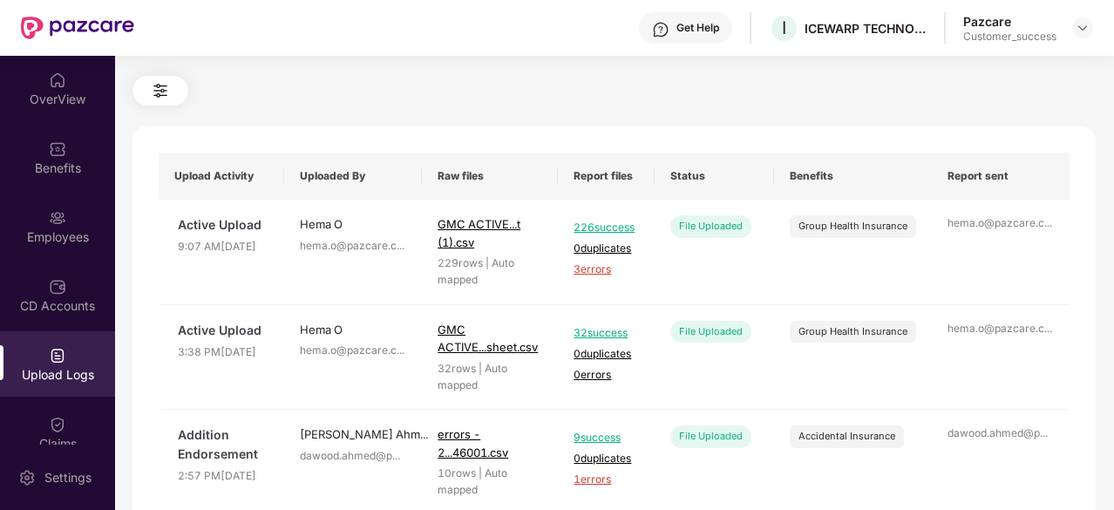
scroll to position [0, 0]
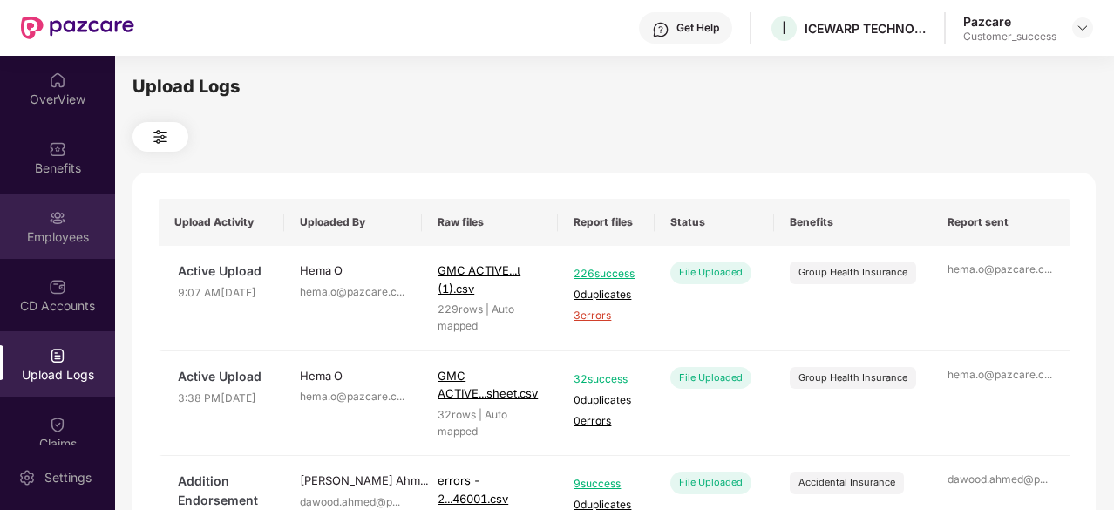
click at [61, 233] on div "Employees" at bounding box center [57, 236] width 115 height 17
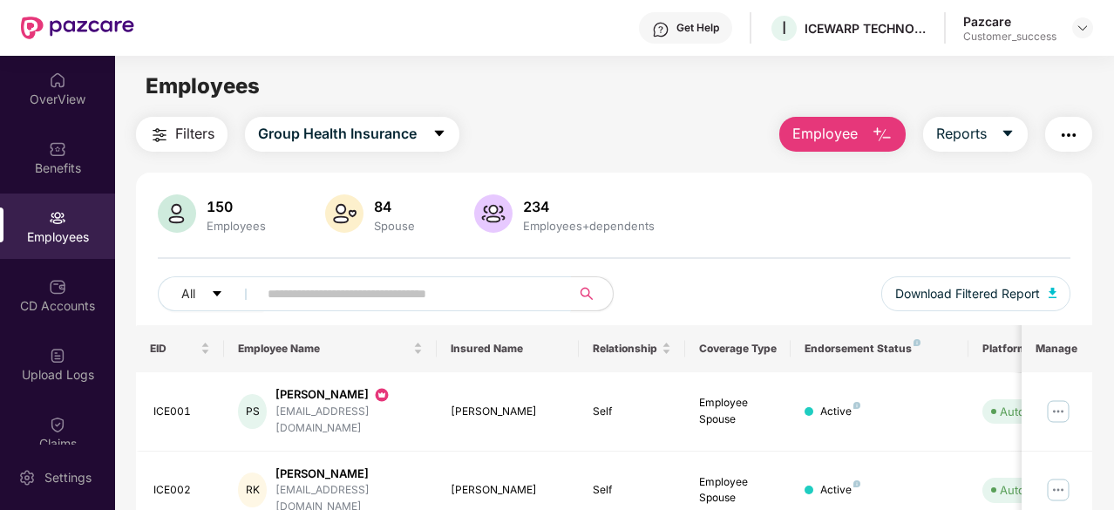
click at [344, 294] on input "text" at bounding box center [408, 294] width 280 height 26
paste input "******"
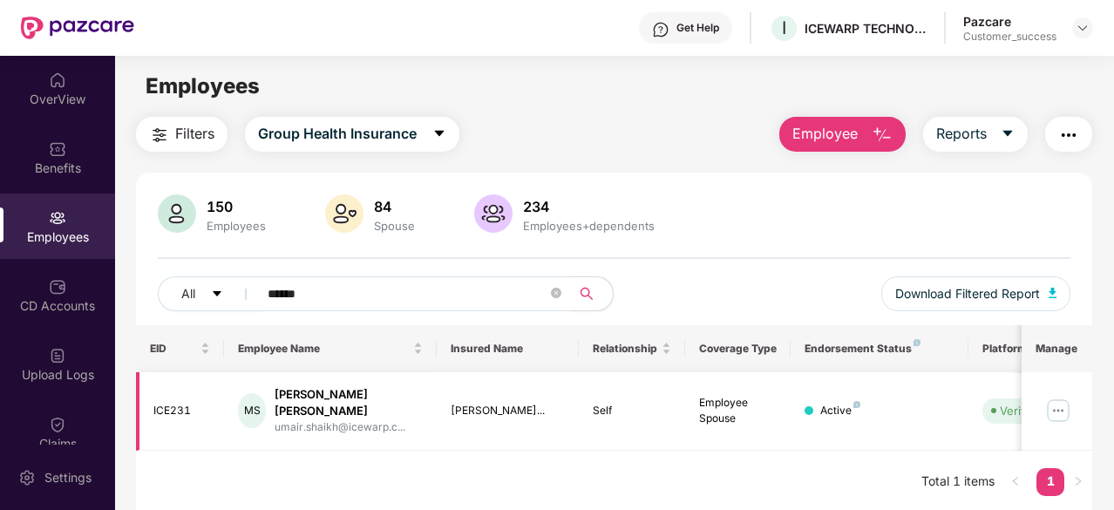
type input "******"
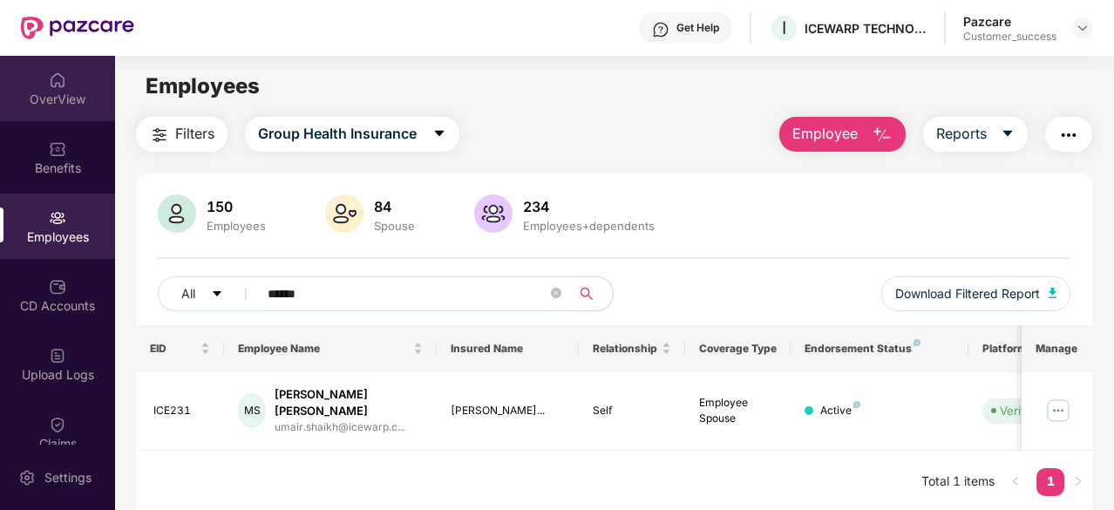
click at [63, 97] on div "OverView" at bounding box center [57, 99] width 115 height 17
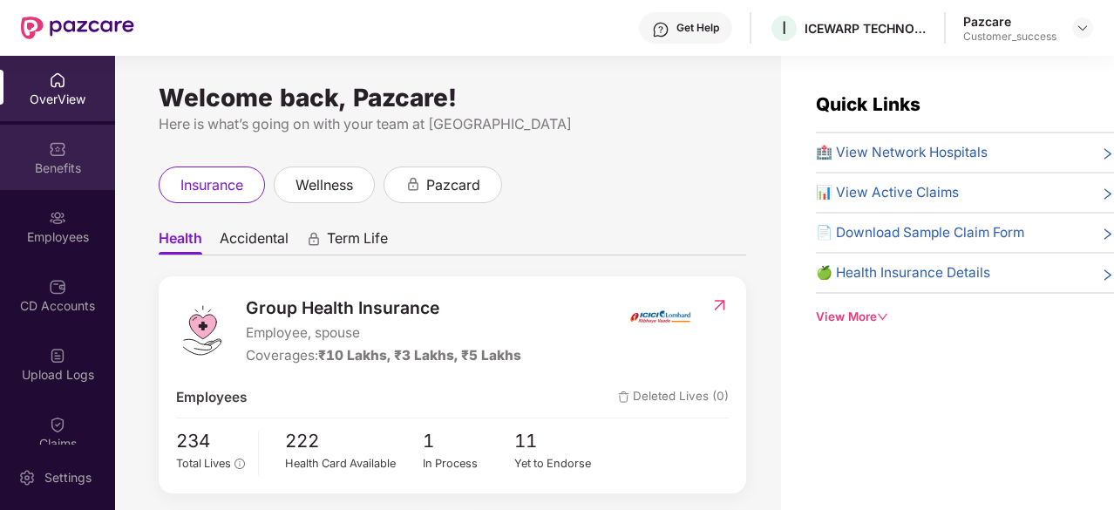
click at [65, 170] on div "Benefits" at bounding box center [57, 168] width 115 height 17
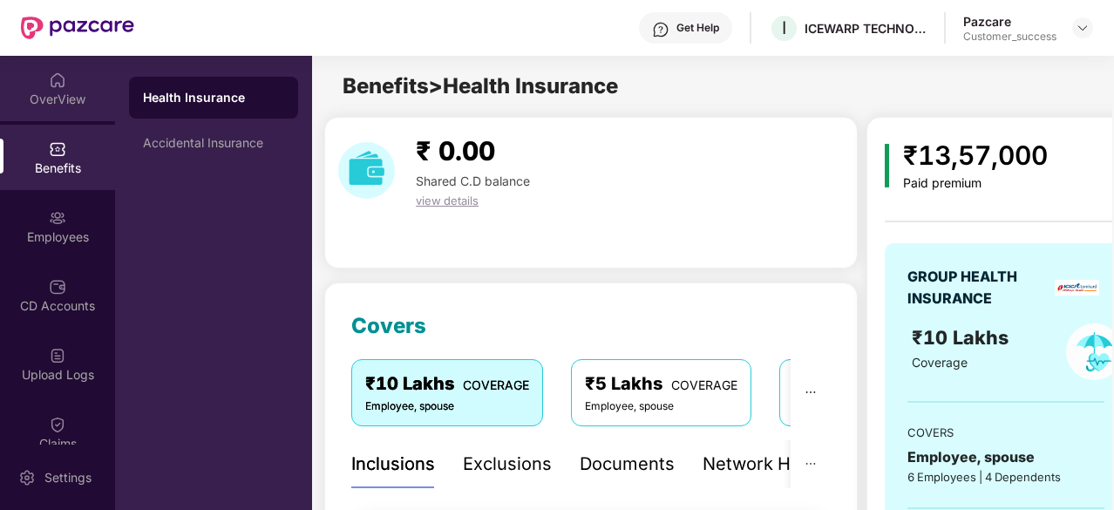
click at [67, 94] on div "OverView" at bounding box center [57, 99] width 115 height 17
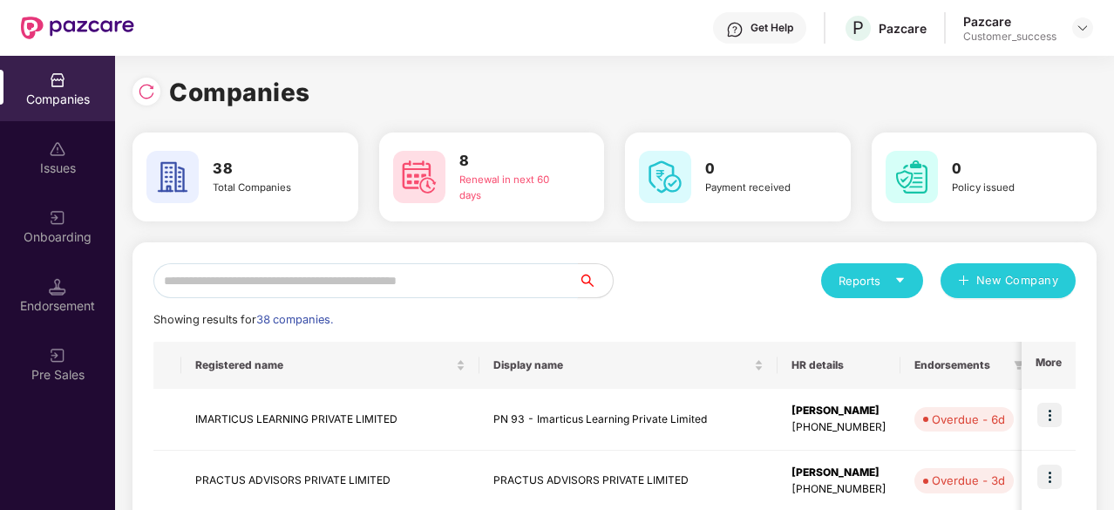
click at [259, 276] on input "text" at bounding box center [365, 280] width 425 height 35
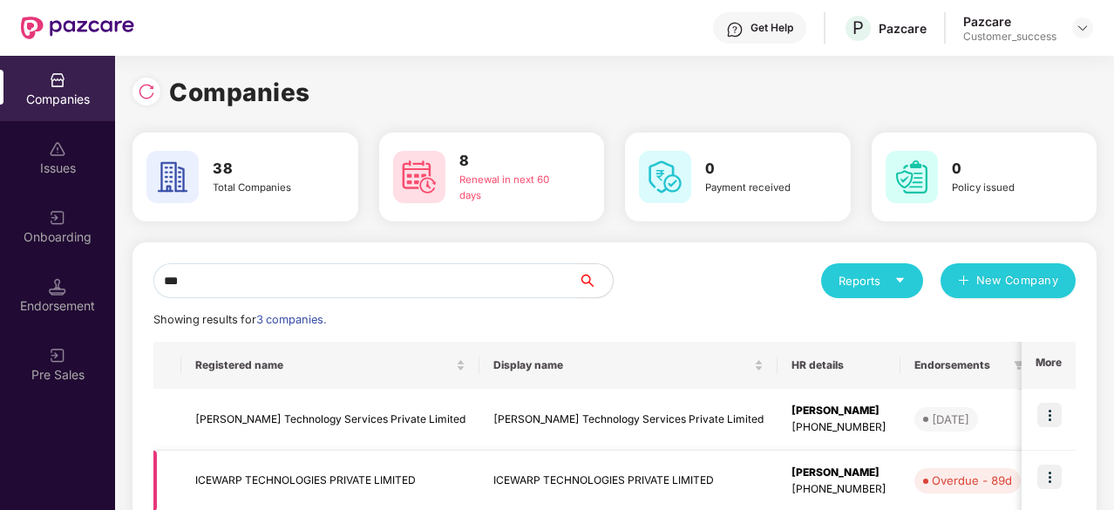
type input "***"
click at [427, 478] on td "ICEWARP TECHNOLOGIES PRIVATE LIMITED" at bounding box center [330, 482] width 298 height 62
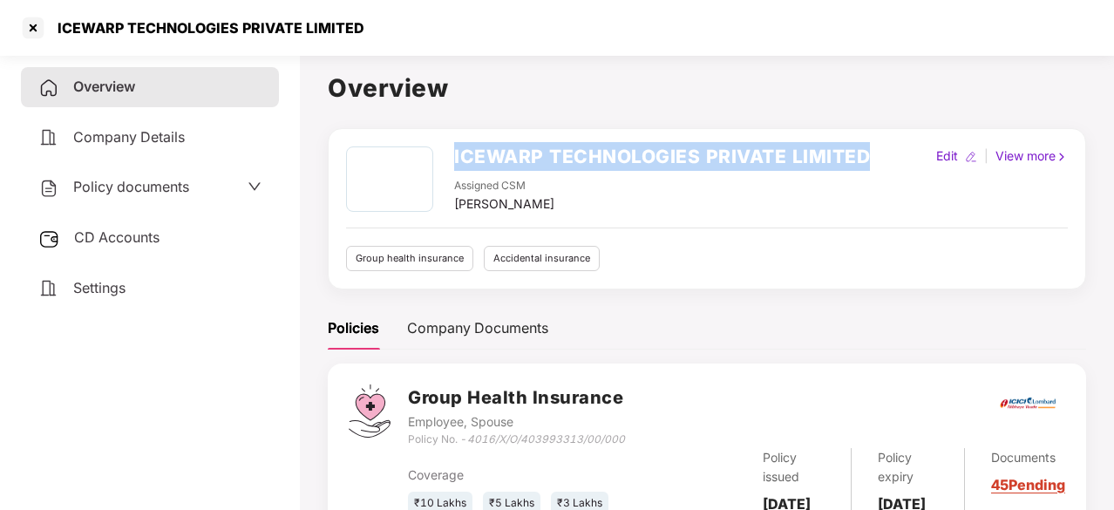
drag, startPoint x: 453, startPoint y: 154, endPoint x: 878, endPoint y: 167, distance: 424.9
click at [878, 167] on div "ICEWARP TECHNOLOGIES PRIVATE LIMITED Assigned CSM Preetam Thapa Edit | View more" at bounding box center [707, 180] width 722 height 67
copy h2 "ICEWARP TECHNOLOGIES PRIVATE LIMITED"
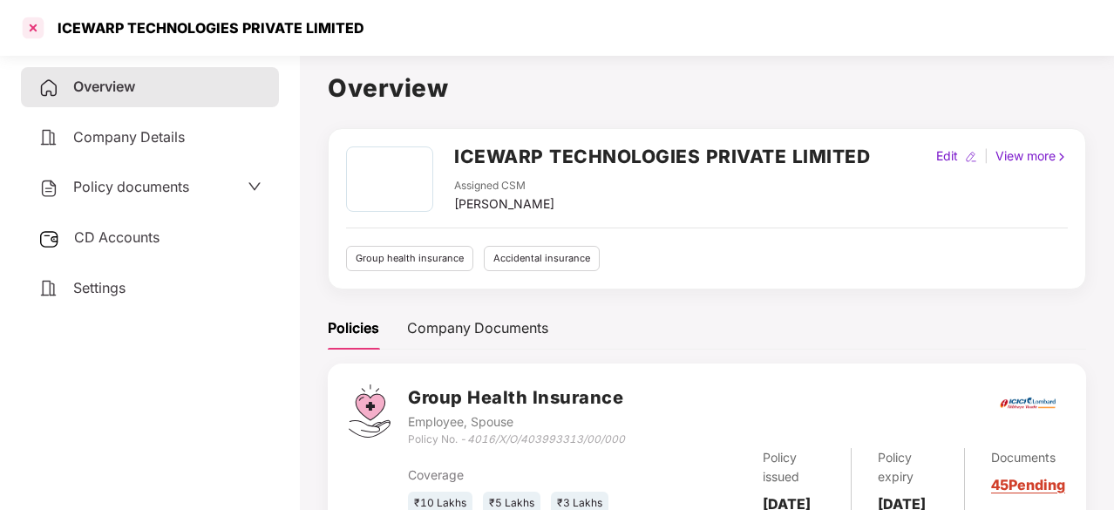
click at [35, 24] on div at bounding box center [33, 28] width 28 height 28
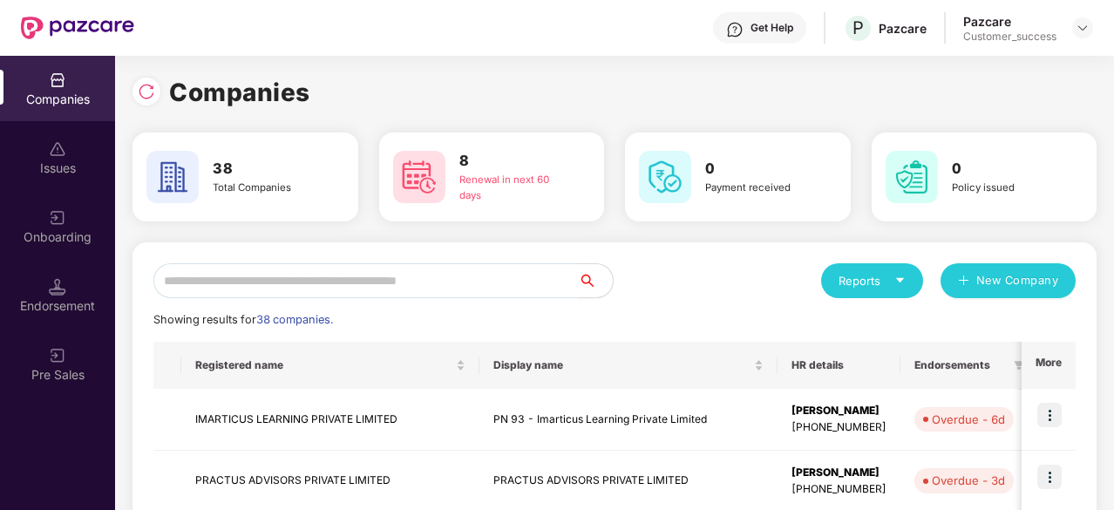
click at [244, 276] on input "text" at bounding box center [365, 280] width 425 height 35
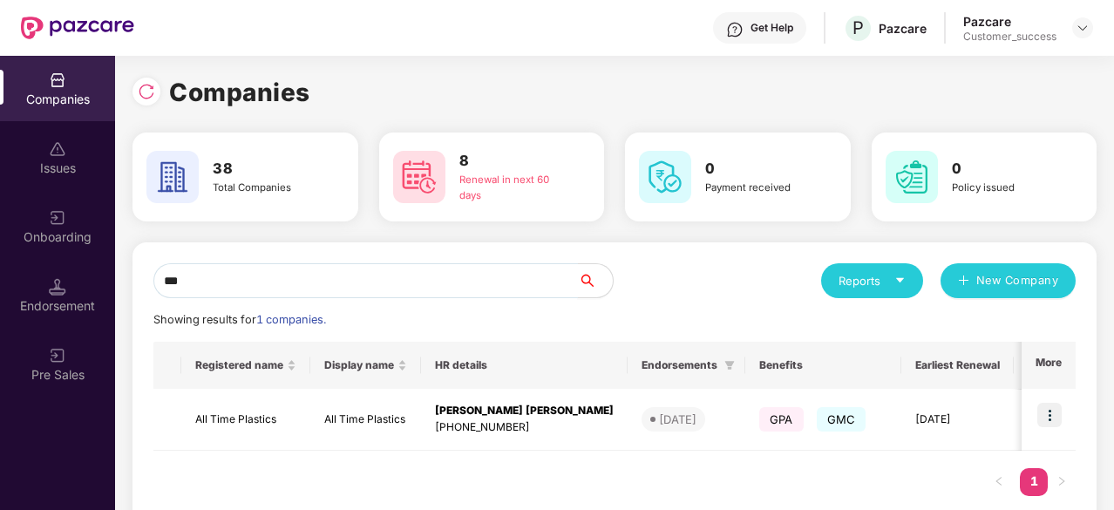
type input "***"
